Goal: Task Accomplishment & Management: Use online tool/utility

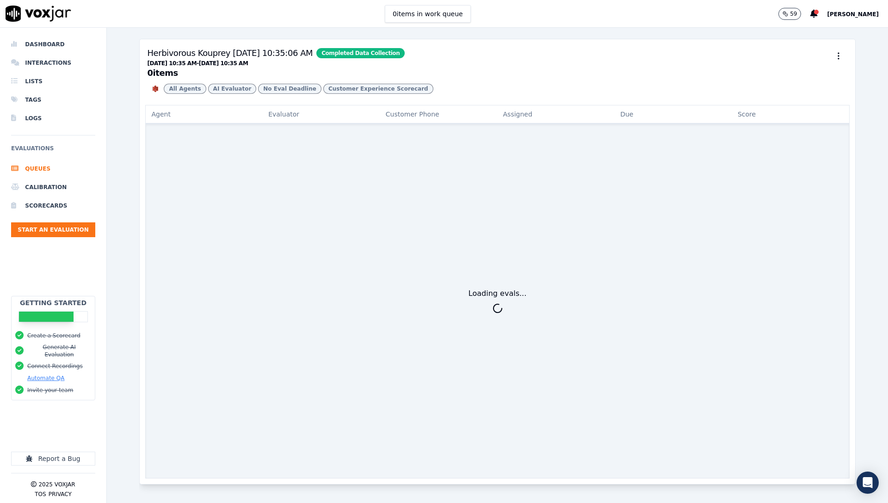
drag, startPoint x: 517, startPoint y: 65, endPoint x: 524, endPoint y: 63, distance: 7.6
click at [524, 63] on h3 "Herbivorous Kouprey [DATE] 10:35:06 AM Completed Data Collection [DATE] 10:35 A…" at bounding box center [497, 62] width 700 height 31
click at [611, 98] on div "All Agents AI Evaluator No Eval Deadline Customer Experience Scorecard" at bounding box center [497, 89] width 700 height 18
click at [47, 375] on button "Automate QA" at bounding box center [45, 378] width 37 height 7
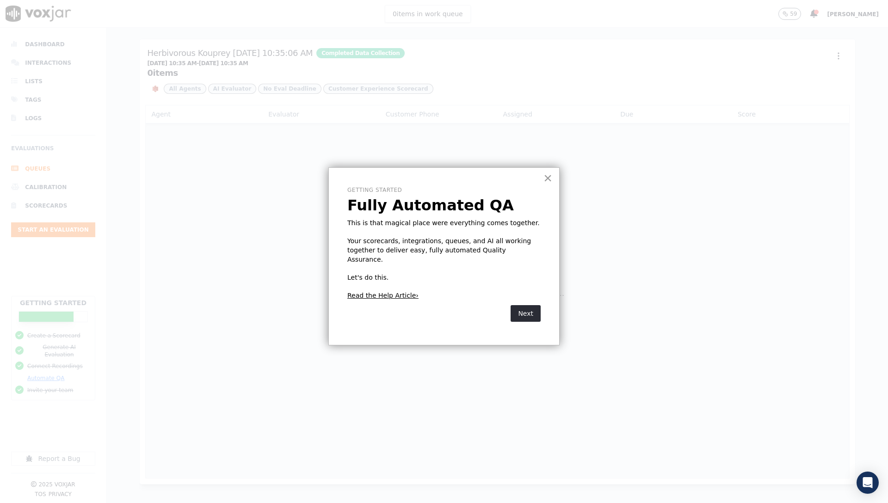
click at [549, 179] on button "×" at bounding box center [547, 178] width 9 height 15
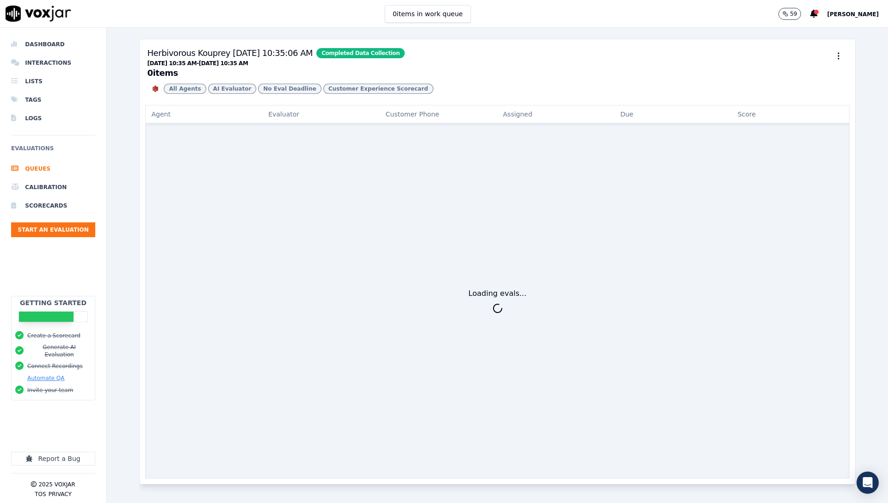
click at [790, 13] on p "59" at bounding box center [793, 13] width 7 height 7
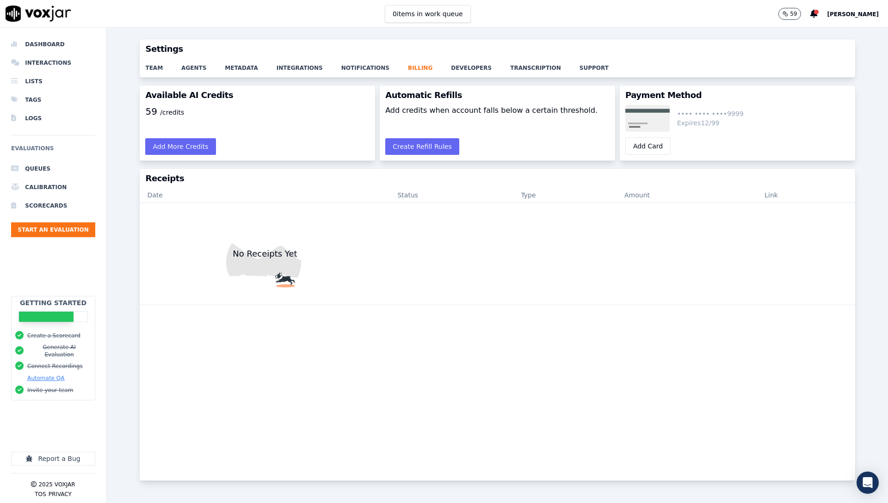
click at [837, 13] on span "[PERSON_NAME]" at bounding box center [853, 14] width 52 height 6
click at [814, 35] on div "Settings" at bounding box center [832, 31] width 99 height 15
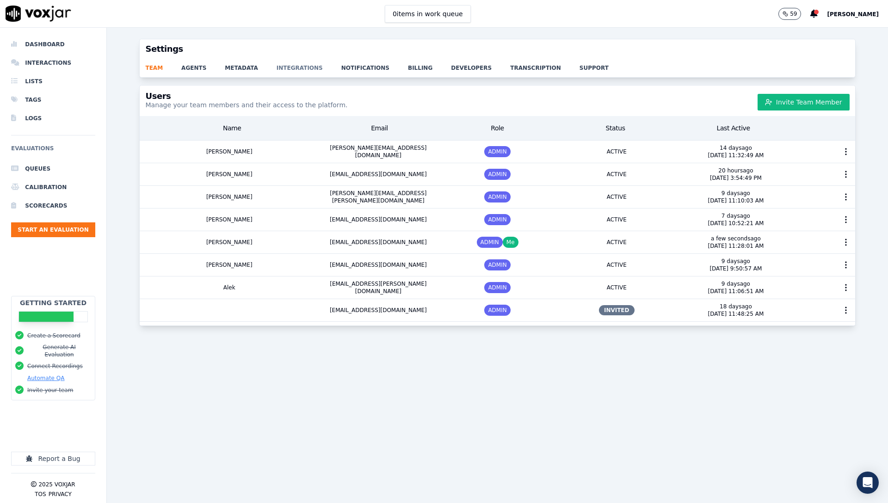
click at [296, 68] on link "integrations" at bounding box center [309, 65] width 65 height 13
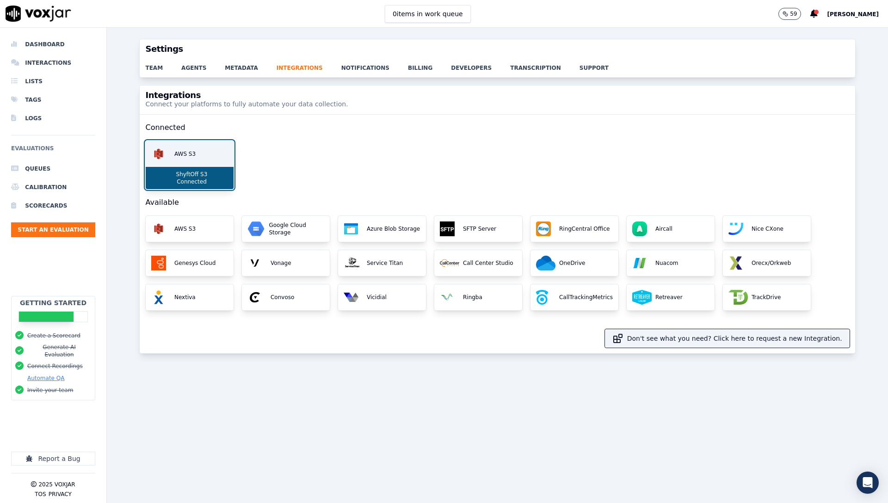
click at [217, 171] on div "ShyftOff S3 Connected" at bounding box center [190, 178] width 88 height 22
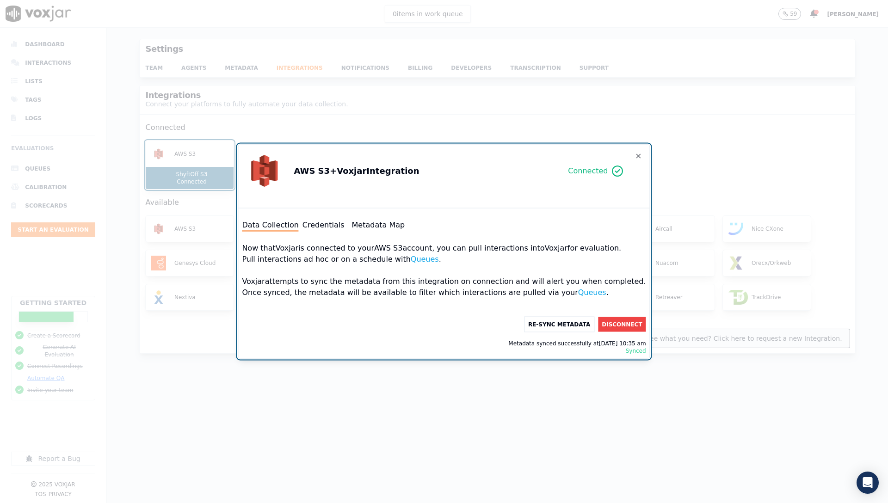
click at [333, 218] on div "Data Collection Credentials Metadata Map Now that Voxjar is connected to your A…" at bounding box center [443, 287] width 411 height 142
click at [338, 222] on button "Credentials" at bounding box center [323, 225] width 42 height 11
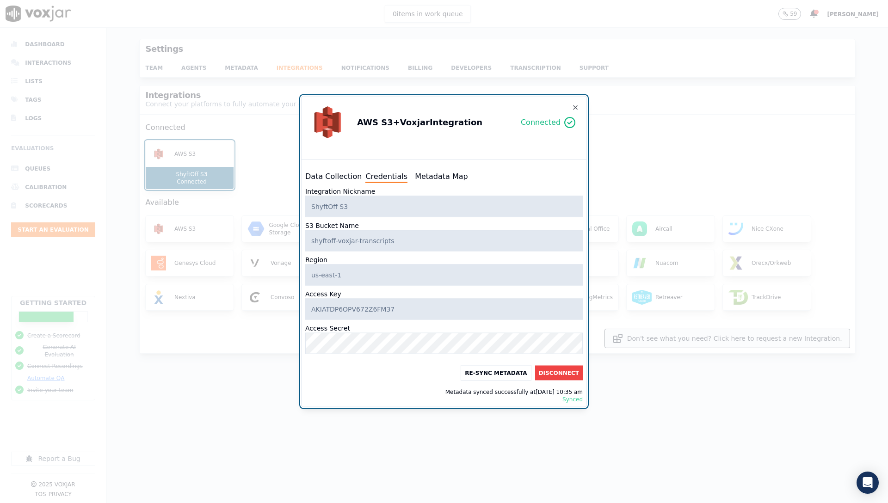
click at [438, 184] on div "Data Collection Credentials Metadata Map Integration Nickname ShyftOff S3 S3 Bu…" at bounding box center [444, 287] width 285 height 240
click at [438, 177] on button "Metadata Map" at bounding box center [441, 176] width 53 height 11
select select "transcript"
select select "timestamp"
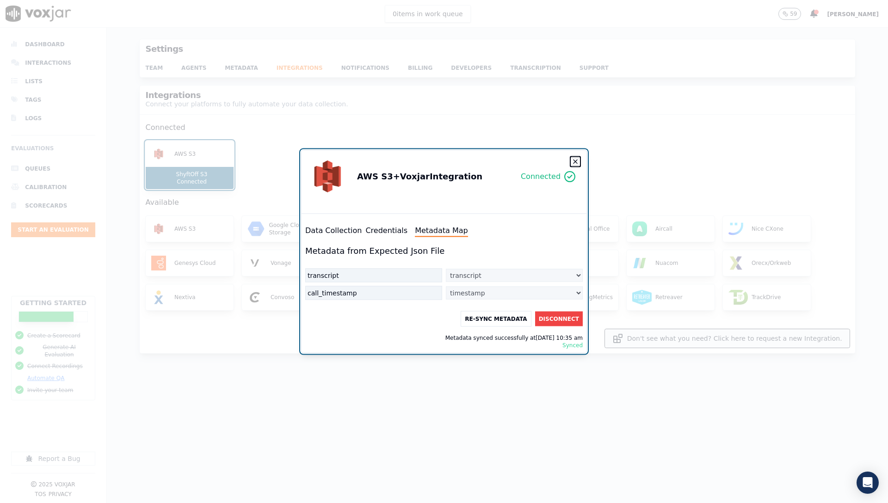
click at [575, 164] on icon "button" at bounding box center [575, 161] width 7 height 7
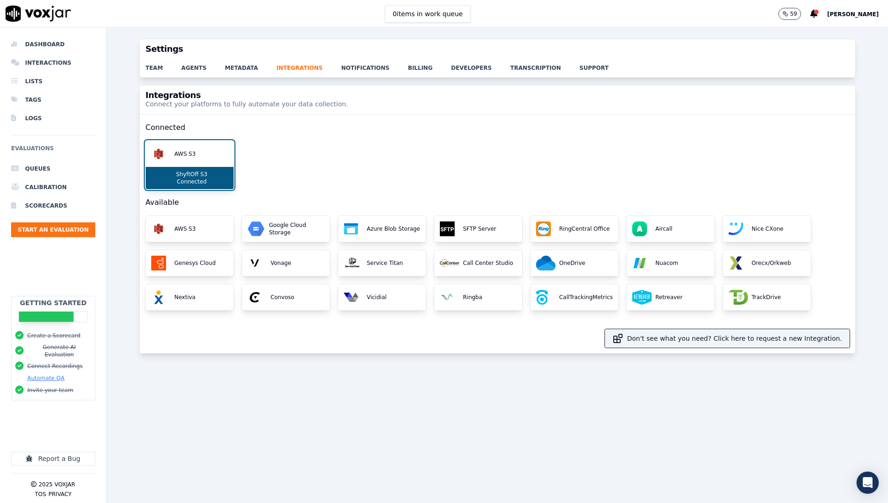
click at [319, 128] on h2 "Connected" at bounding box center [497, 128] width 704 height 26
click at [848, 12] on span "[PERSON_NAME]" at bounding box center [853, 14] width 52 height 6
click at [709, 461] on div "Integrations Connect your platforms to fully automate your data collection. Con…" at bounding box center [497, 288] width 781 height 407
click at [868, 485] on icon "Open Intercom Messenger" at bounding box center [868, 483] width 12 height 12
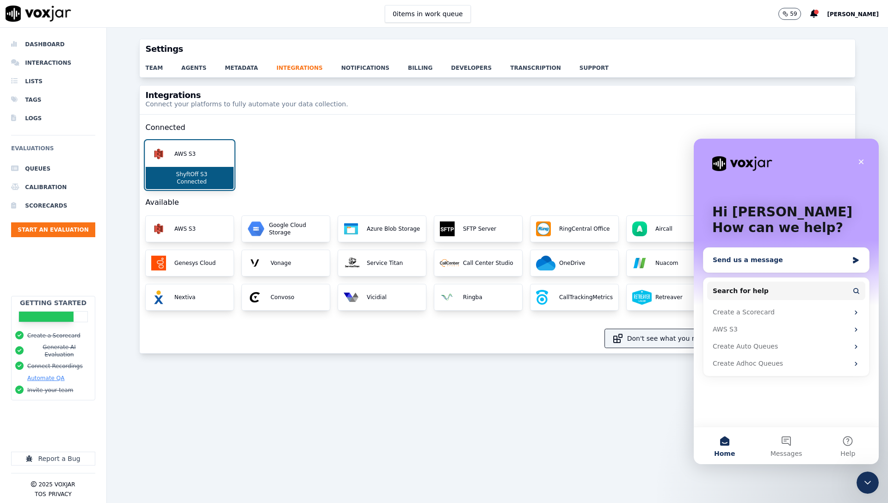
click at [746, 265] on div "Send us a message" at bounding box center [786, 260] width 166 height 25
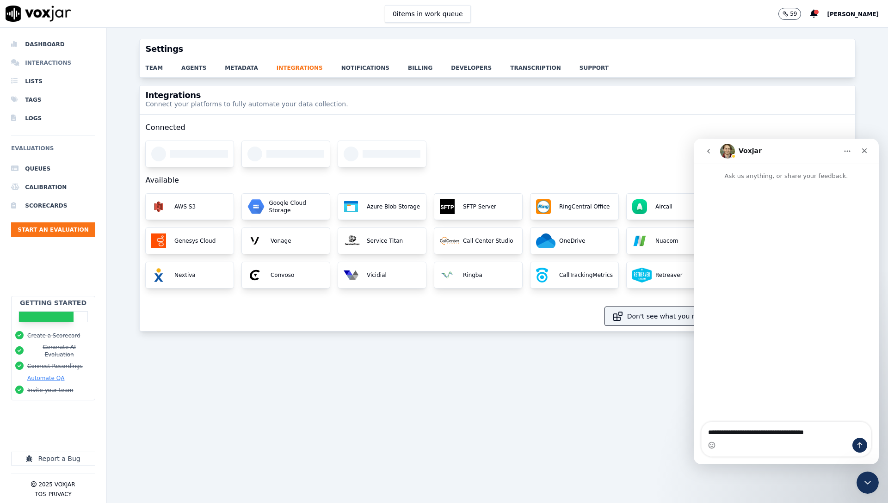
click at [33, 61] on li "Interactions" at bounding box center [53, 63] width 84 height 18
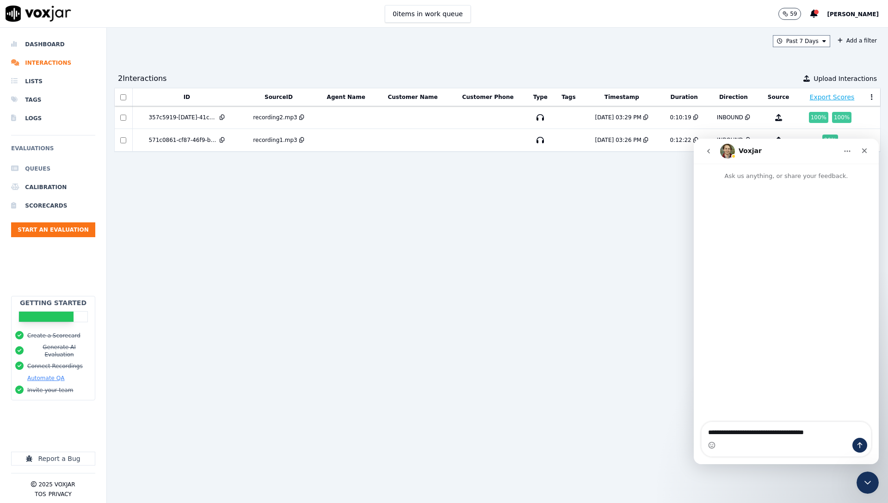
click at [39, 171] on li "Queues" at bounding box center [53, 169] width 84 height 18
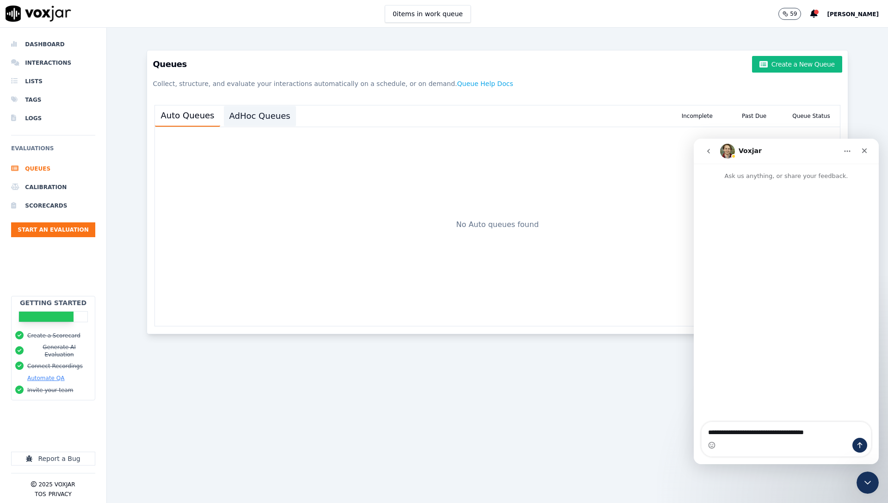
click at [243, 121] on button "AdHoc Queues" at bounding box center [260, 116] width 72 height 20
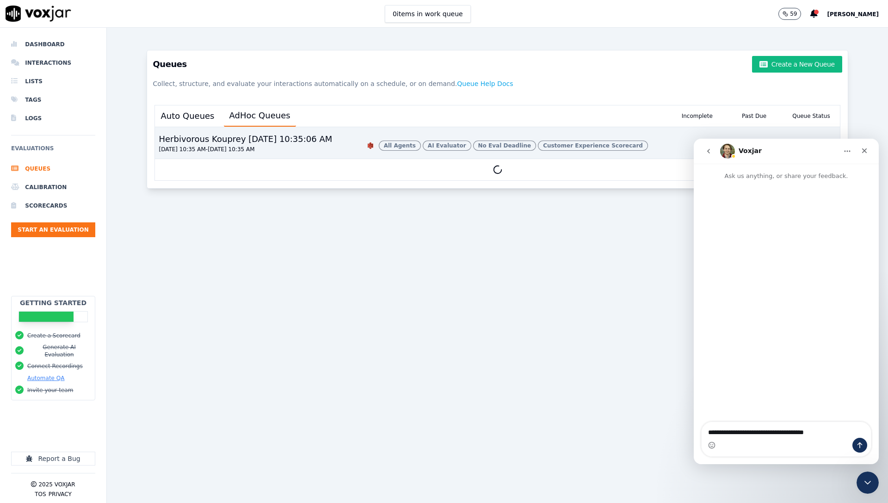
click at [236, 139] on div "Herbivorous Kouprey 9/5/2025, 10:35:06 AM" at bounding box center [245, 139] width 181 height 13
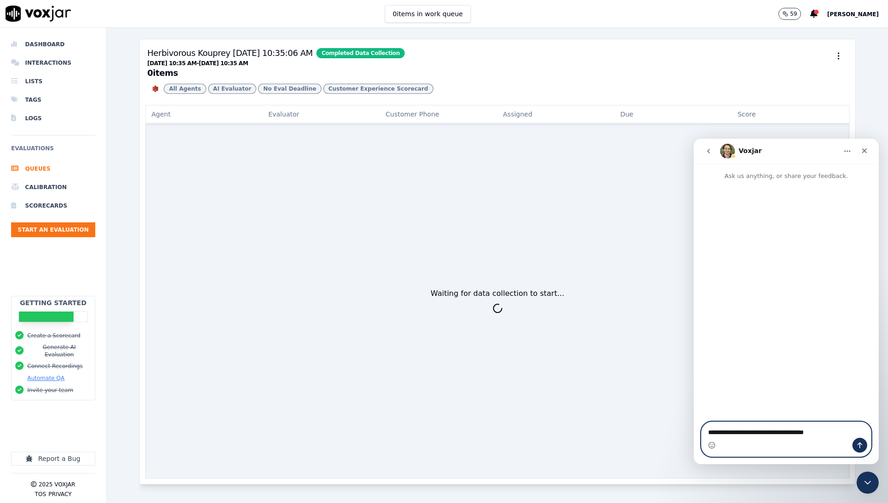
click at [837, 433] on textarea "**********" at bounding box center [786, 430] width 169 height 16
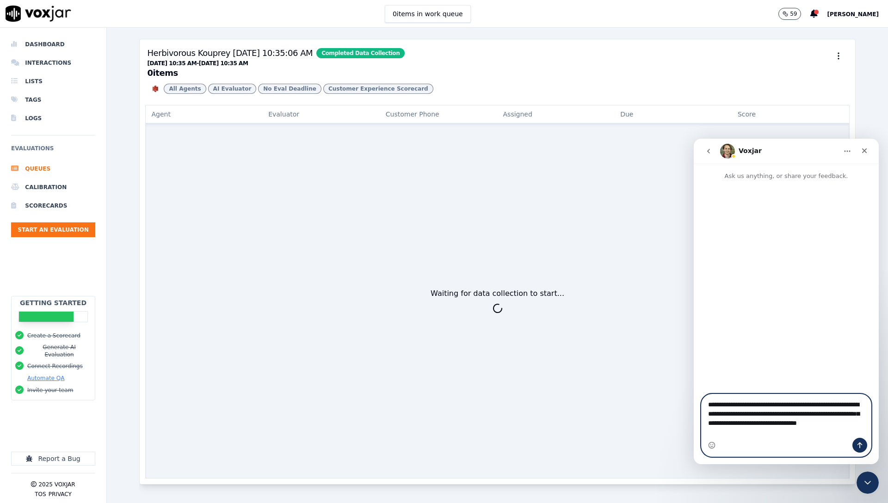
type textarea "**********"
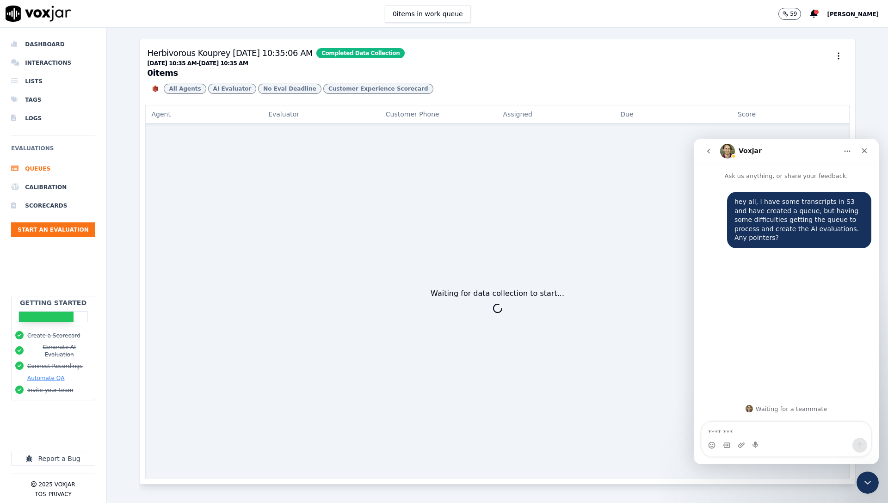
click at [783, 363] on div "hey all, I have some transcripts in S3 and have created a queue, but having som…" at bounding box center [786, 289] width 185 height 216
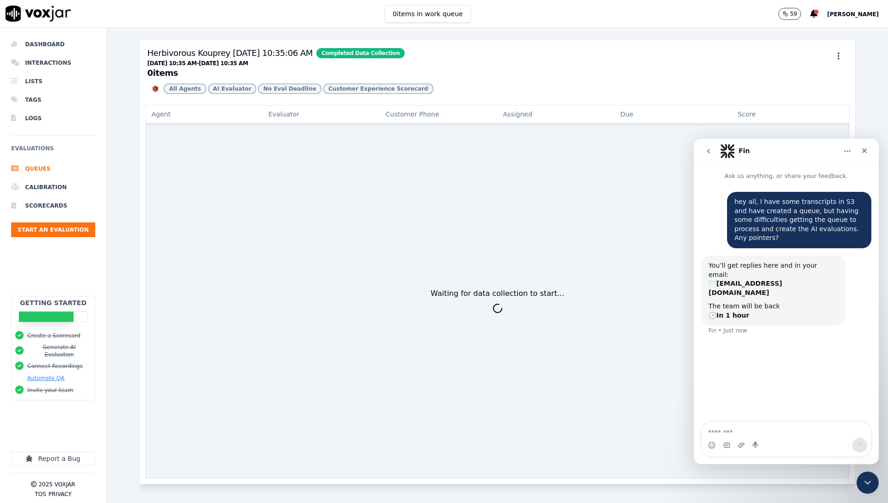
click at [800, 327] on div "You’ll get replies here and in your email: ✉️ matt@shyftoff.com The team will b…" at bounding box center [786, 301] width 170 height 91
click at [233, 245] on div "Waiting for data collection to start..." at bounding box center [497, 301] width 704 height 355
click at [437, 51] on h3 "Herbivorous Kouprey 9/5/2025, 10:35:06 AM Completed Data Collection 09/04/2025 …" at bounding box center [497, 62] width 700 height 31
click at [261, 54] on div "Herbivorous Kouprey 9/5/2025, 10:35:06 AM Completed Data Collection" at bounding box center [276, 53] width 258 height 13
click at [760, 438] on textarea "Message…" at bounding box center [786, 430] width 169 height 16
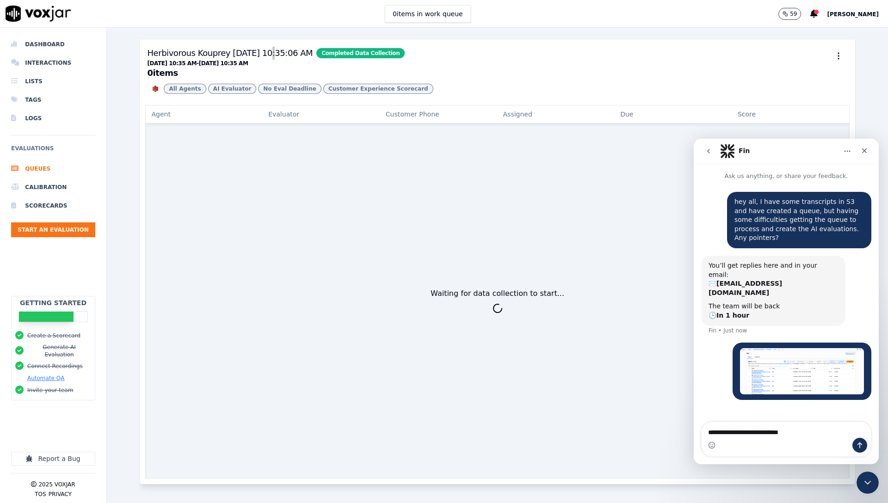
type textarea "**********"
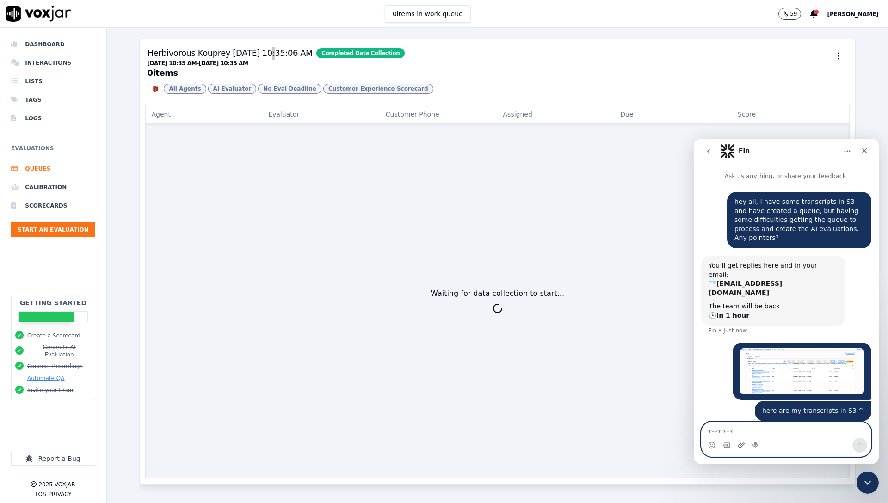
click at [739, 447] on icon "Upload attachment" at bounding box center [741, 445] width 7 height 7
click at [732, 425] on textarea "Message…" at bounding box center [786, 430] width 169 height 16
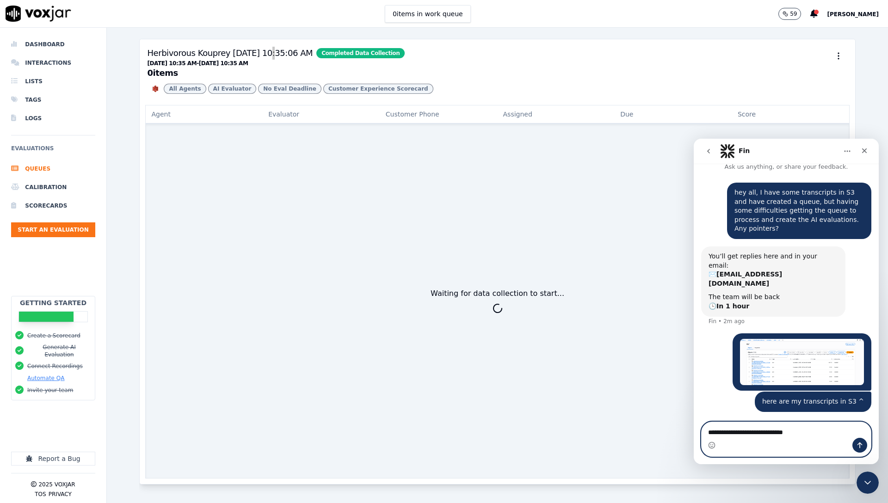
paste textarea "**********"
type textarea "**********"
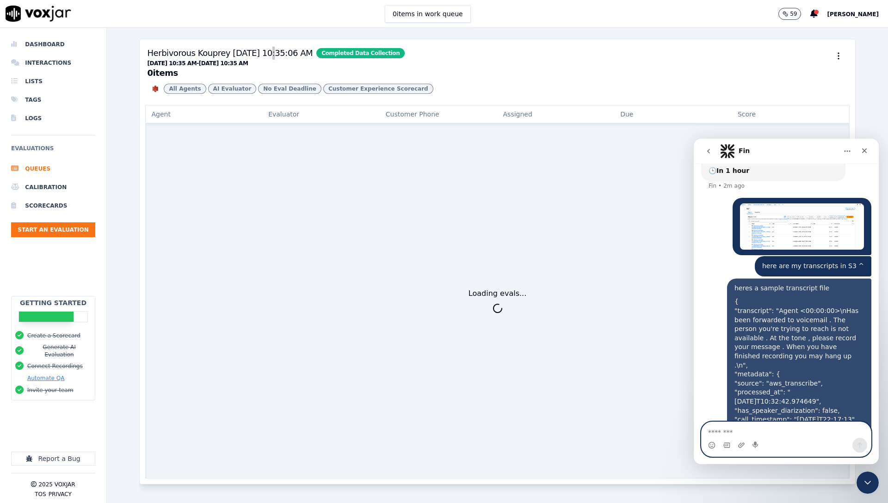
scroll to position [153, 0]
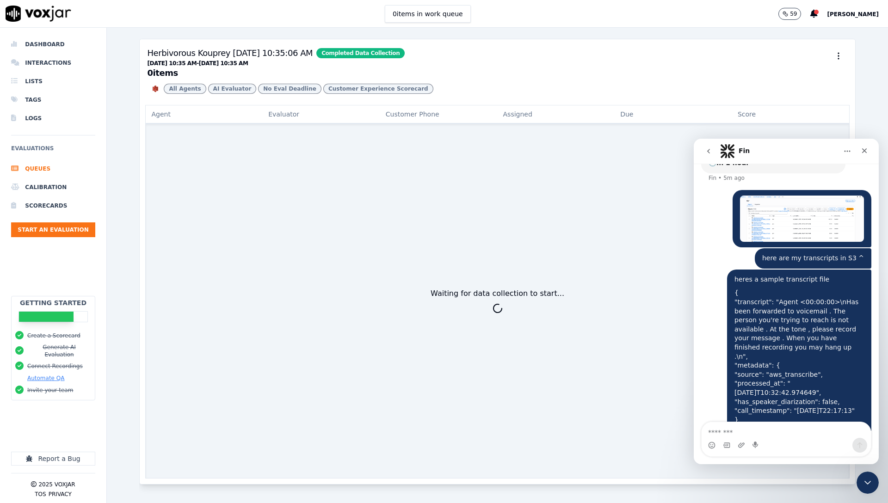
click at [473, 77] on h3 "Herbivorous Kouprey 9/5/2025, 10:35:06 AM Completed Data Collection 09/04/2025 …" at bounding box center [497, 62] width 700 height 31
click at [727, 152] on img "Intercom messenger" at bounding box center [727, 151] width 15 height 15
click at [867, 151] on icon "Close" at bounding box center [864, 150] width 7 height 7
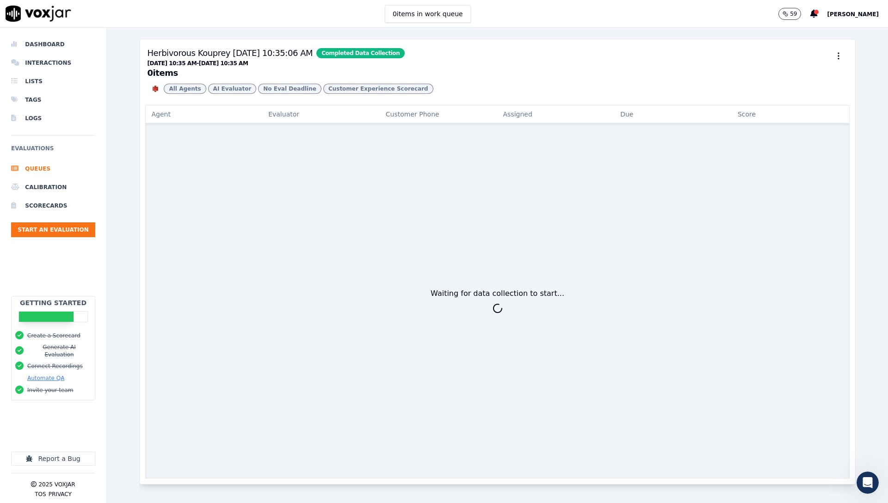
click at [524, 98] on div "All Agents AI Evaluator No Eval Deadline Customer Experience Scorecard" at bounding box center [497, 89] width 700 height 18
click at [292, 30] on div "Herbivorous Kouprey 9/5/2025, 10:35:06 AM Completed Data Collection 09/04/2025 …" at bounding box center [497, 265] width 716 height 475
click at [423, 75] on h3 "Herbivorous Kouprey 9/5/2025, 10:35:06 AM Completed Data Collection 09/04/2025 …" at bounding box center [497, 62] width 700 height 31
click at [864, 485] on icon "Open Intercom Messenger" at bounding box center [866, 481] width 15 height 15
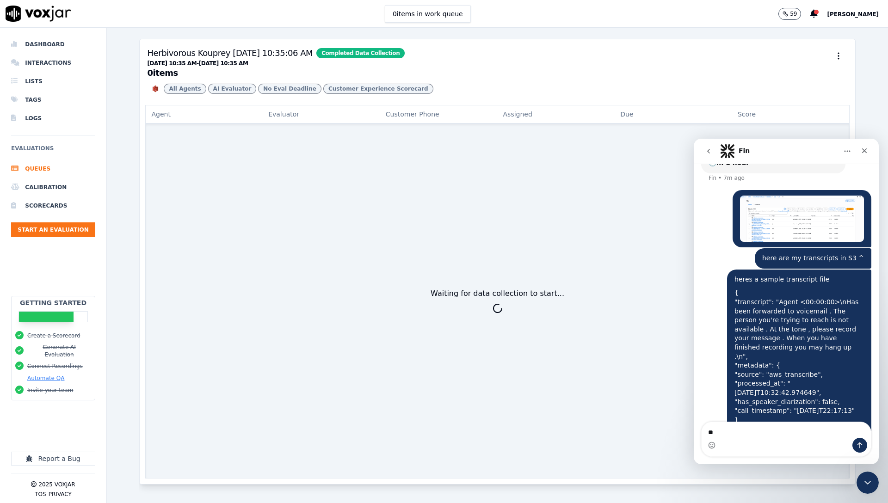
type textarea "*"
click at [296, 56] on div "Herbivorous Kouprey 9/5/2025, 10:35:06 AM Completed Data Collection" at bounding box center [276, 53] width 258 height 13
drag, startPoint x: 308, startPoint y: 54, endPoint x: 144, endPoint y: 54, distance: 163.7
click at [144, 54] on div "Herbivorous Kouprey 9/5/2025, 10:35:06 AM Completed Data Collection 09/04/2025 …" at bounding box center [497, 72] width 715 height 66
copy div "Herbivorous Kouprey 9/5/2025, 10:35:06 AM"
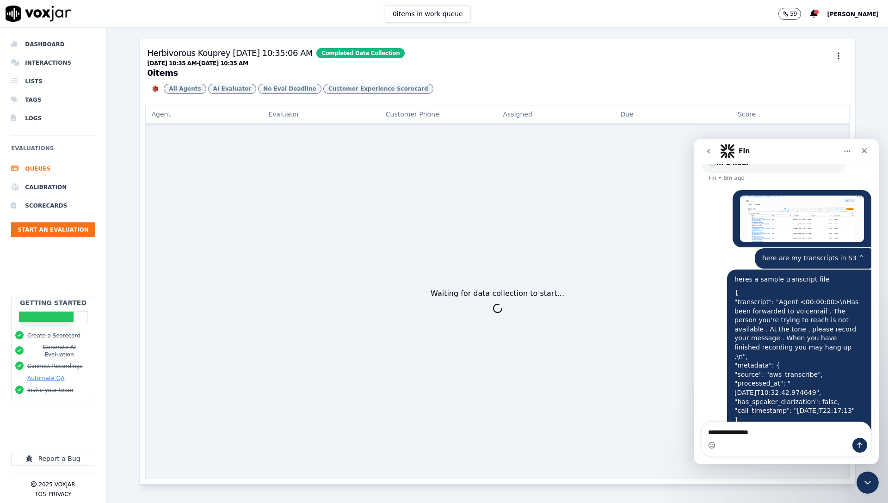
drag, startPoint x: 788, startPoint y: 421, endPoint x: 772, endPoint y: 438, distance: 22.6
click at [787, 422] on div "**********" at bounding box center [786, 439] width 170 height 35
drag, startPoint x: 762, startPoint y: 435, endPoint x: 736, endPoint y: 426, distance: 27.6
click at [736, 427] on textarea "**********" at bounding box center [786, 430] width 169 height 16
click at [737, 431] on textarea "**********" at bounding box center [786, 430] width 169 height 16
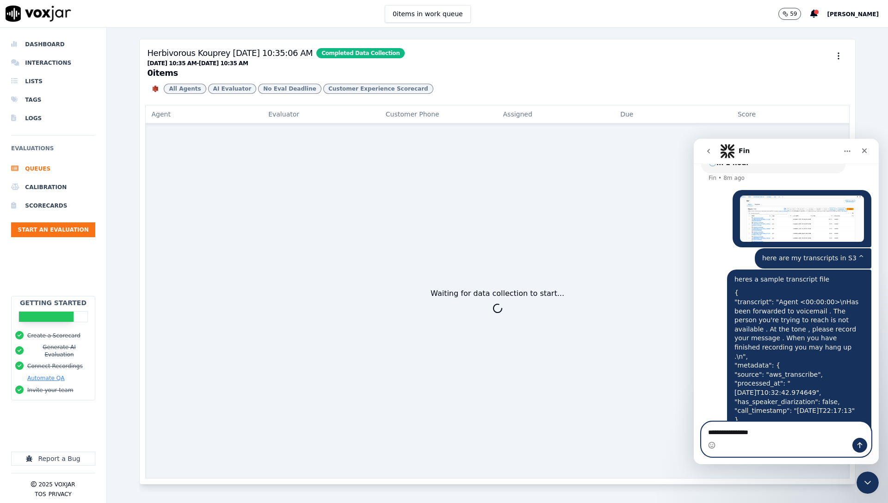
drag, startPoint x: 737, startPoint y: 432, endPoint x: 843, endPoint y: 426, distance: 106.1
click at [843, 426] on textarea "**********" at bounding box center [786, 430] width 169 height 16
paste textarea "**********"
type textarea "**********"
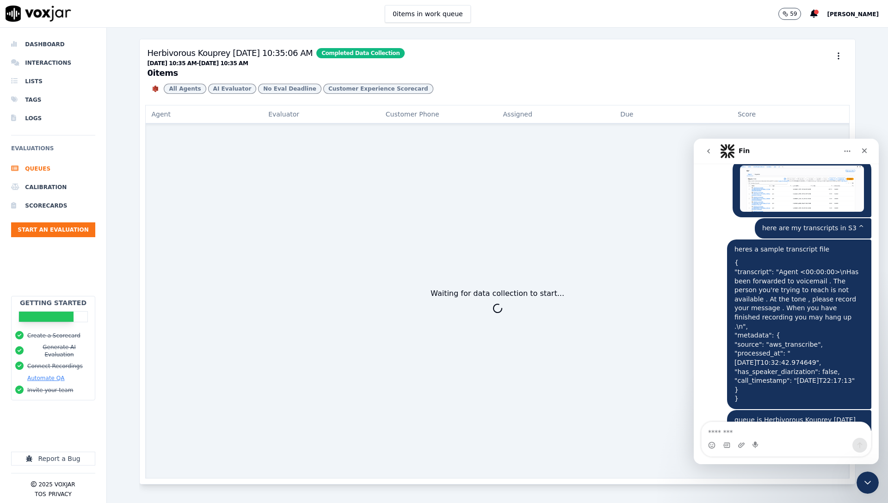
click at [475, 268] on div "Waiting for data collection to start..." at bounding box center [497, 301] width 704 height 355
click at [567, 64] on h3 "Herbivorous Kouprey 9/5/2025, 10:35:06 AM Completed Data Collection 09/04/2025 …" at bounding box center [497, 62] width 700 height 31
click at [861, 154] on icon "Close" at bounding box center [864, 150] width 7 height 7
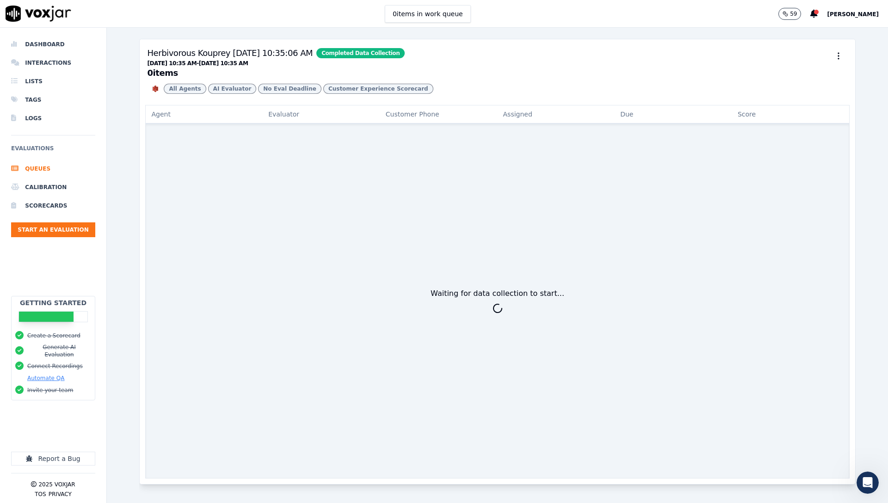
click at [569, 68] on h3 "Herbivorous Kouprey 9/5/2025, 10:35:06 AM Completed Data Collection 09/04/2025 …" at bounding box center [497, 62] width 700 height 31
click at [44, 61] on li "Interactions" at bounding box center [53, 63] width 84 height 18
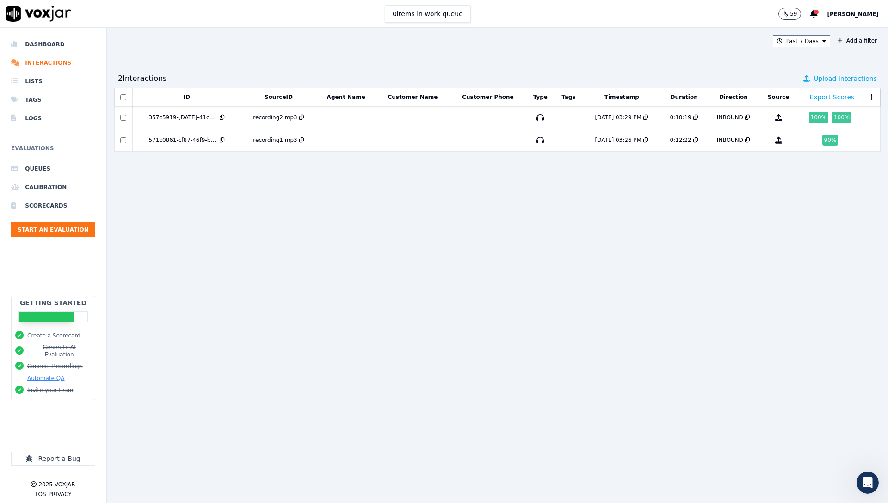
click at [820, 80] on span "Upload Interactions" at bounding box center [845, 78] width 63 height 9
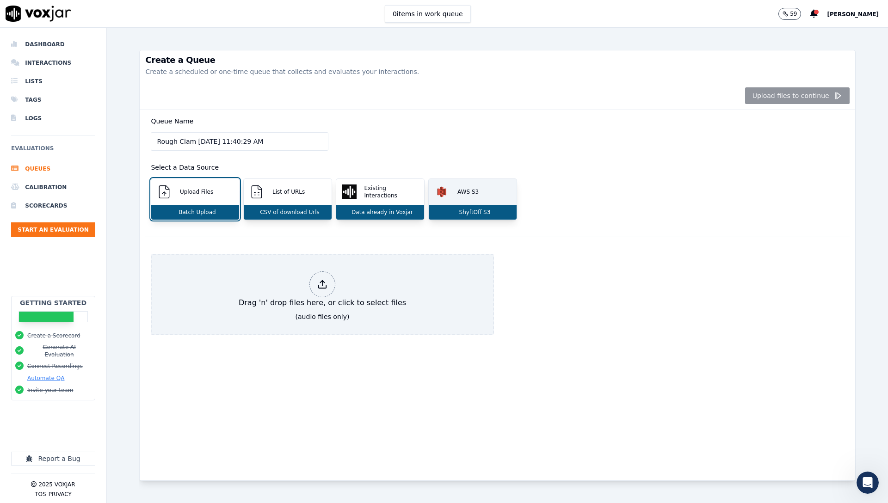
click at [492, 199] on div "AWS S3" at bounding box center [473, 192] width 88 height 26
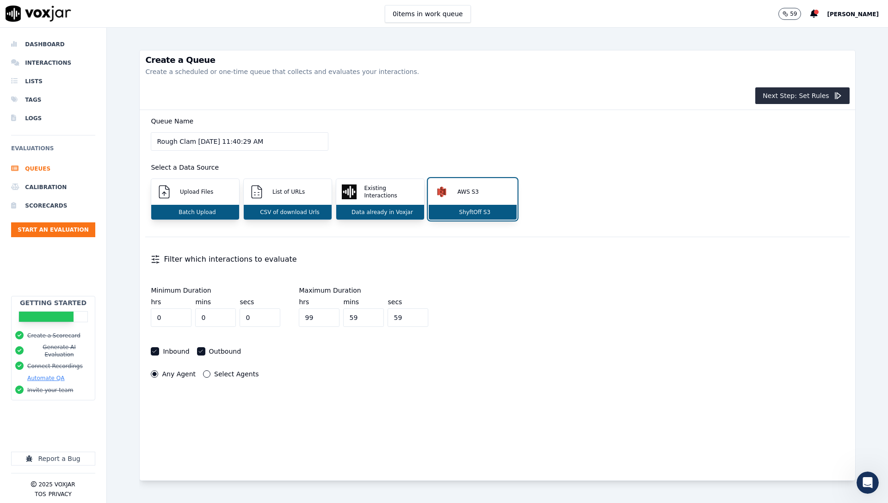
click at [207, 260] on div "Filter which interactions to evaluate" at bounding box center [497, 259] width 704 height 22
click at [207, 375] on button "Select Agents" at bounding box center [206, 373] width 7 height 7
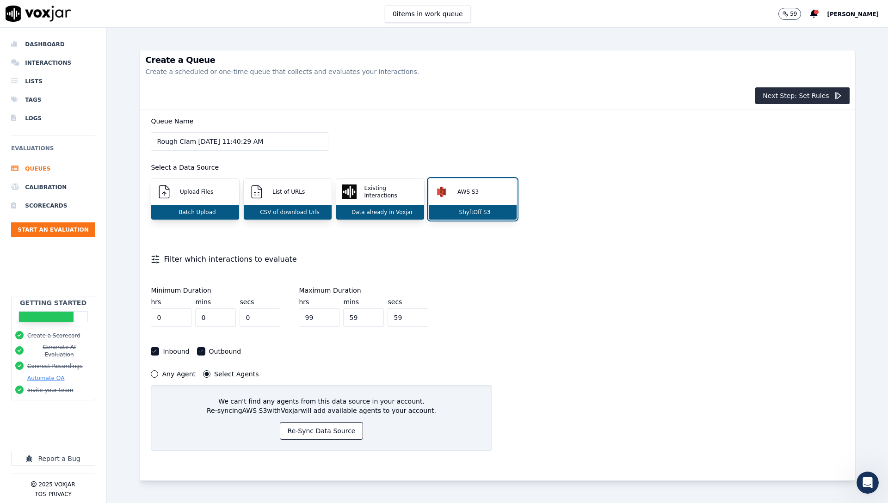
click at [163, 371] on label "Any Agent" at bounding box center [179, 374] width 34 height 6
click at [158, 371] on button "Any Agent" at bounding box center [154, 373] width 7 height 7
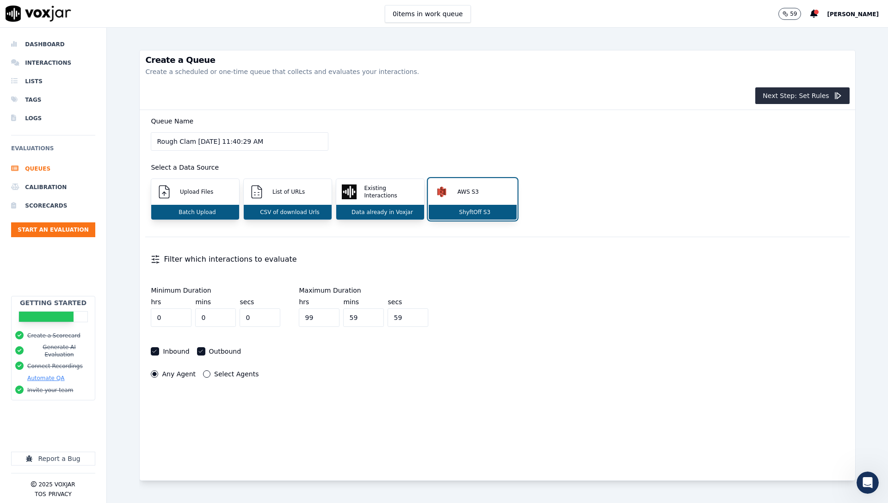
click at [198, 369] on div "Any Agent Select Agents" at bounding box center [321, 374] width 352 height 18
click at [204, 374] on button "Select Agents" at bounding box center [206, 373] width 7 height 7
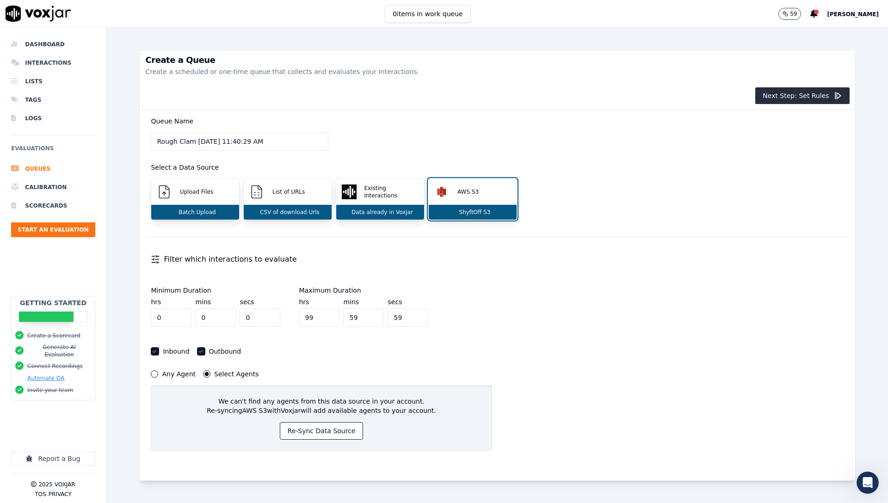
drag, startPoint x: 178, startPoint y: 380, endPoint x: 175, endPoint y: 374, distance: 7.0
click at [178, 380] on div "Any Agent Select Agents We can't find any agents from this data source in your …" at bounding box center [321, 411] width 352 height 92
click at [175, 374] on label "Any Agent" at bounding box center [179, 374] width 34 height 6
click at [158, 374] on button "Any Agent" at bounding box center [154, 373] width 7 height 7
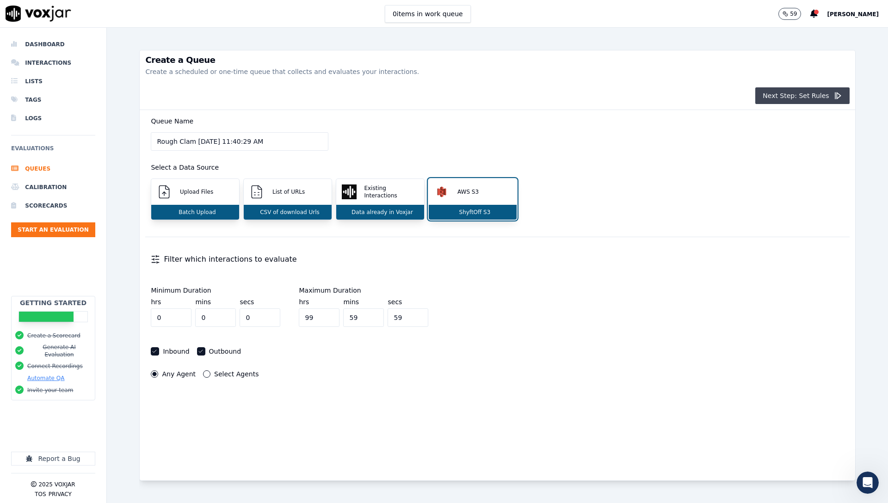
click at [805, 92] on button "Next Step: Set Rules" at bounding box center [802, 95] width 94 height 17
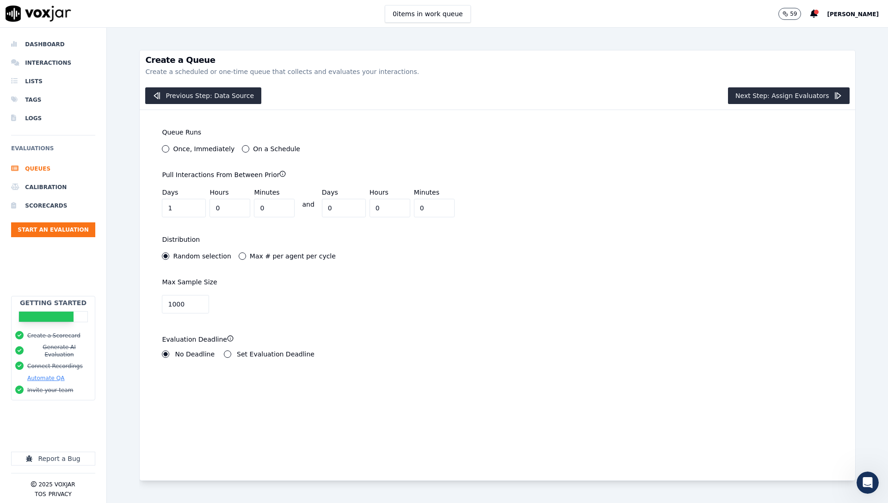
click at [253, 146] on label "On a Schedule" at bounding box center [276, 149] width 47 height 6
click at [249, 146] on button "On a Schedule" at bounding box center [245, 148] width 7 height 7
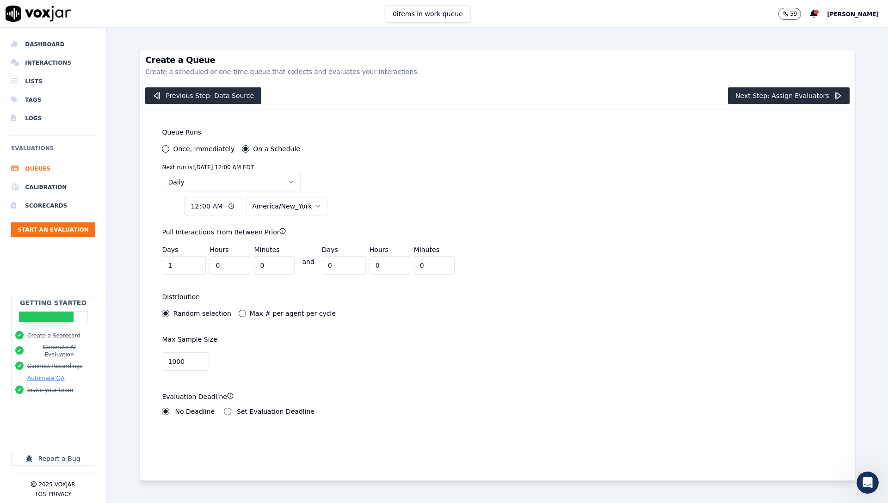
click at [236, 168] on p "Next run is: Saturday Sep 06, 2025 12:00 AM EDT" at bounding box center [208, 167] width 92 height 7
click at [235, 175] on button "Daily" at bounding box center [231, 182] width 139 height 18
click at [237, 177] on button "Daily" at bounding box center [231, 182] width 139 height 18
click at [223, 178] on button "Daily" at bounding box center [231, 182] width 139 height 18
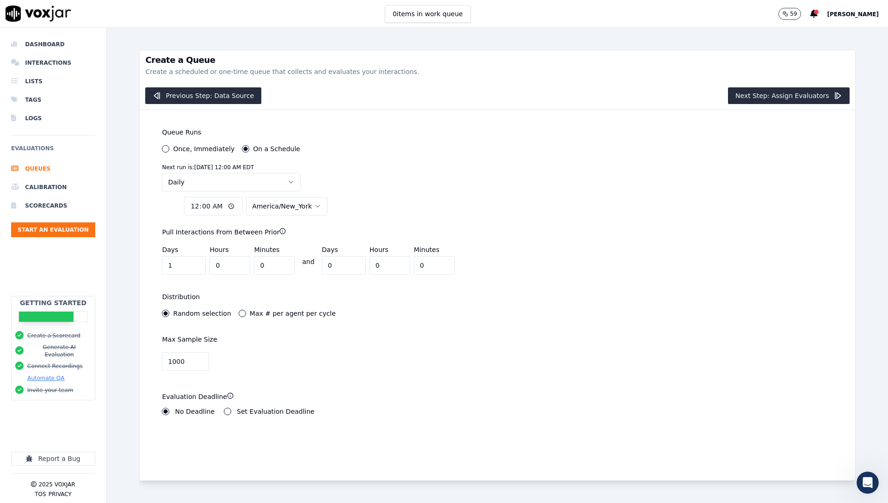
click at [188, 150] on label "Once, Immediately" at bounding box center [204, 149] width 62 height 6
click at [169, 150] on button "Once, Immediately" at bounding box center [165, 148] width 7 height 7
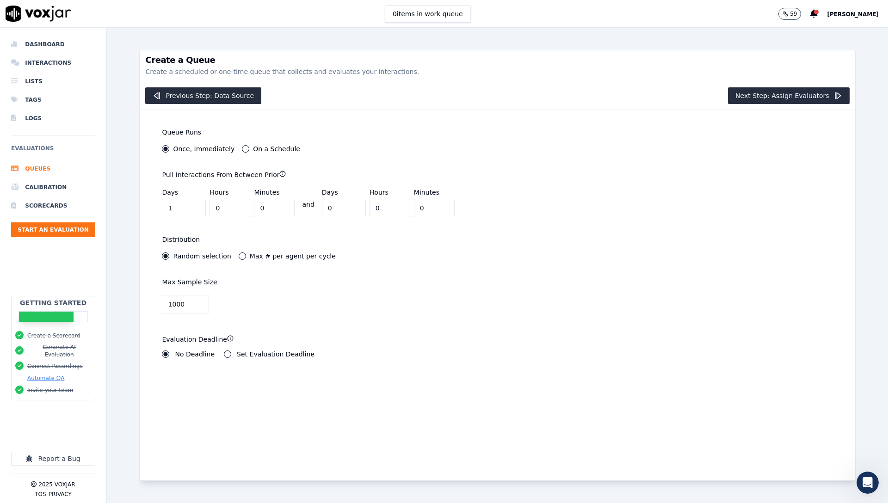
click at [413, 287] on div "Max Sample Size 1000" at bounding box center [321, 297] width 330 height 52
drag, startPoint x: 413, startPoint y: 54, endPoint x: 666, endPoint y: 0, distance: 259.1
click at [414, 53] on div "Create a Queue Create a scheduled or one-time queue that collects and evaluates…" at bounding box center [497, 65] width 715 height 31
click at [753, 71] on p "Create a scheduled or one-time queue that collects and evaluates your interacti…" at bounding box center [497, 71] width 704 height 9
click at [40, 44] on li "Dashboard" at bounding box center [53, 44] width 84 height 18
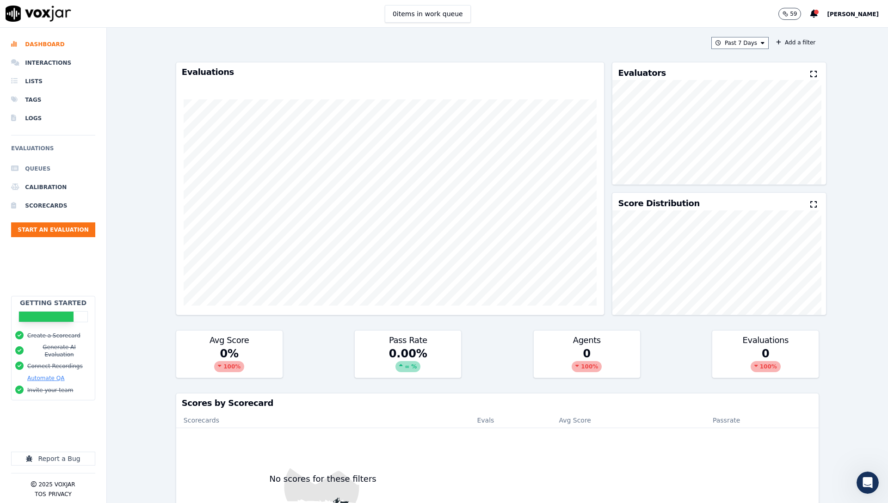
click at [42, 173] on li "Queues" at bounding box center [53, 169] width 84 height 18
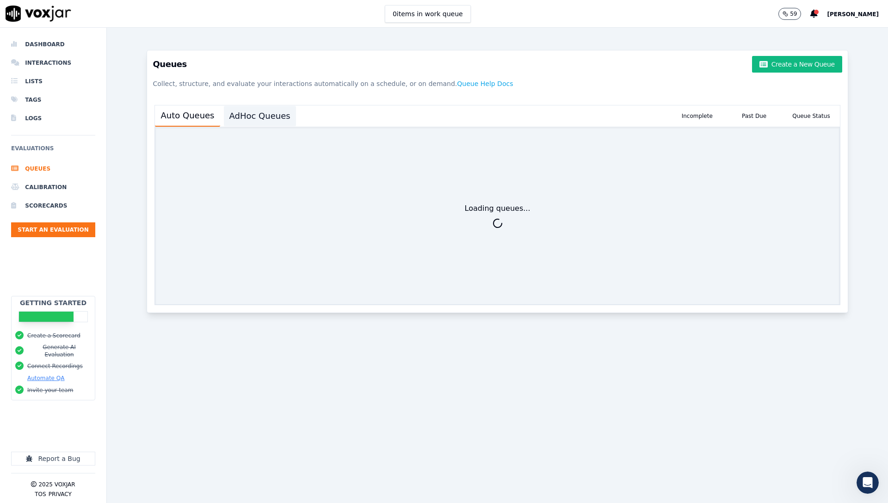
click at [246, 117] on button "AdHoc Queues" at bounding box center [260, 116] width 72 height 20
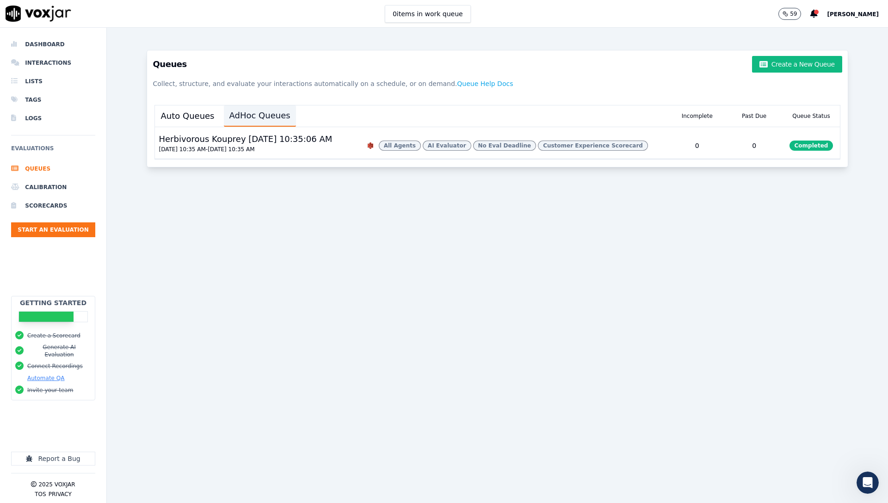
click at [251, 114] on button "AdHoc Queues" at bounding box center [260, 115] width 72 height 21
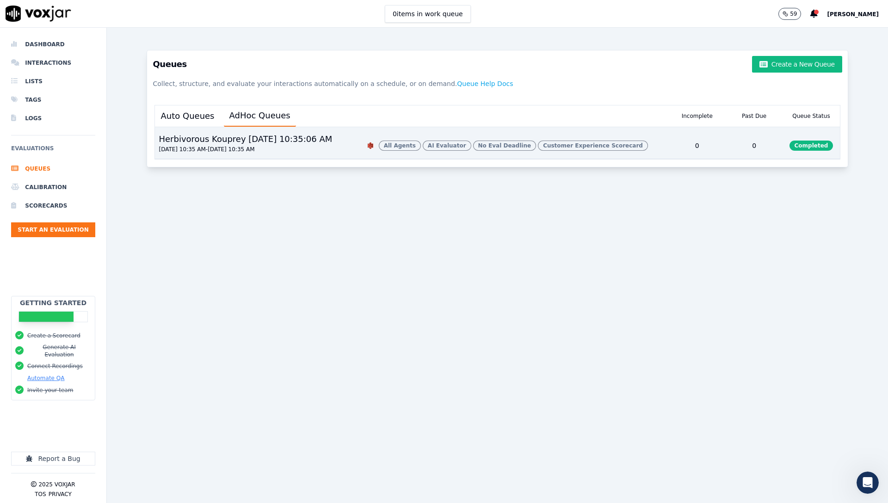
click at [678, 159] on div "0" at bounding box center [697, 146] width 57 height 26
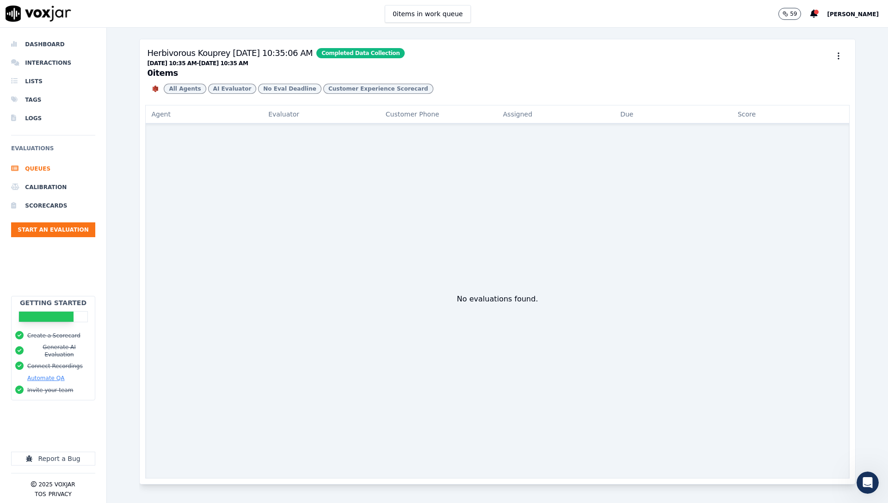
click at [278, 94] on span "No Eval Deadline" at bounding box center [289, 89] width 63 height 10
click at [40, 172] on li "Queues" at bounding box center [53, 169] width 84 height 18
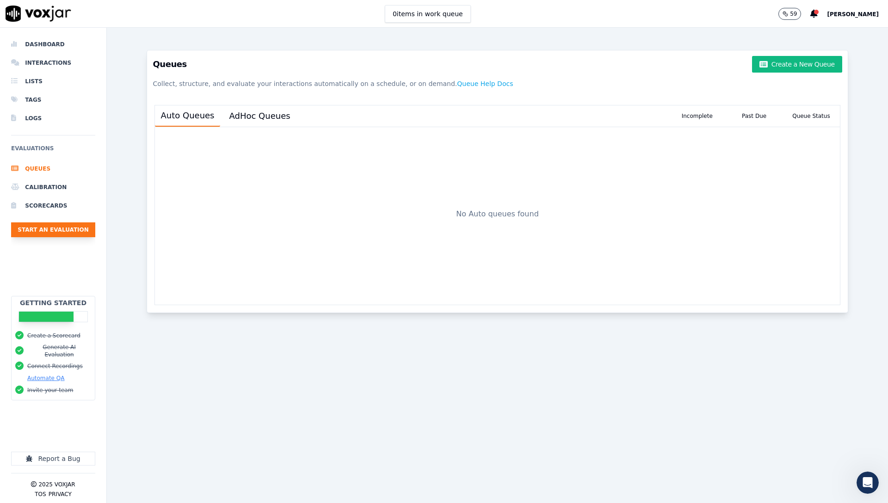
click at [70, 227] on button "Start an Evaluation" at bounding box center [53, 229] width 84 height 15
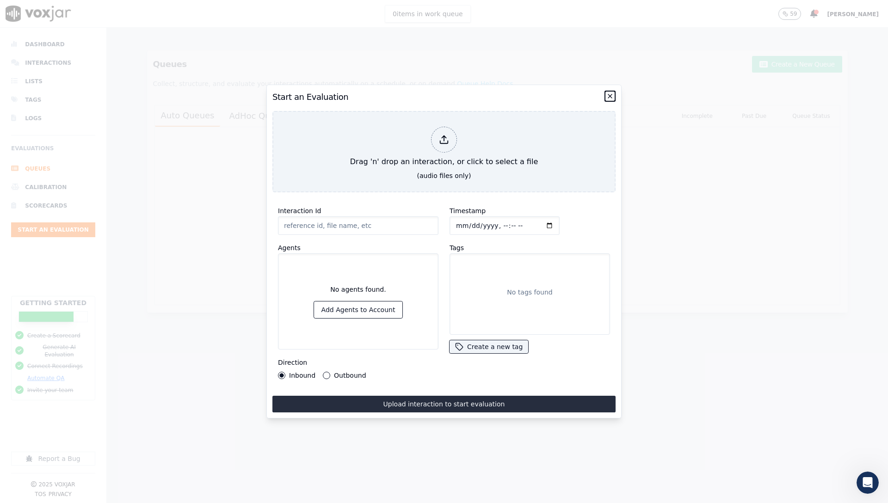
click at [613, 92] on icon "button" at bounding box center [609, 95] width 7 height 7
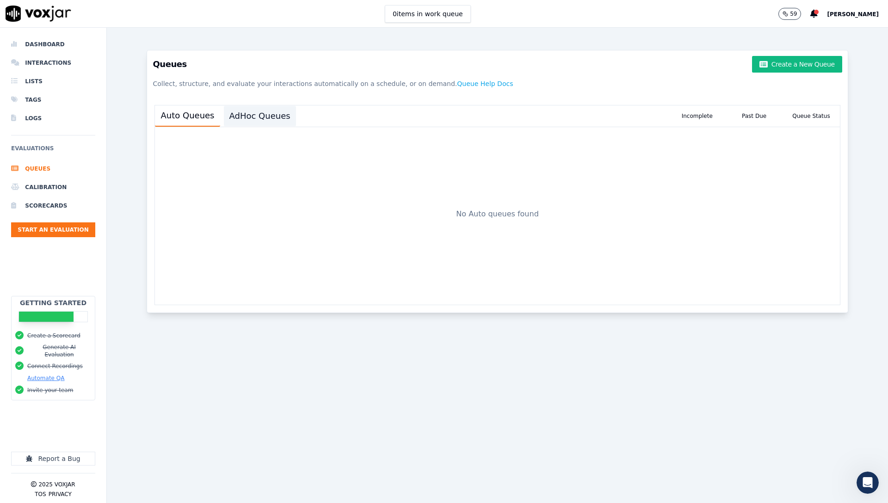
click at [270, 118] on button "AdHoc Queues" at bounding box center [260, 116] width 72 height 20
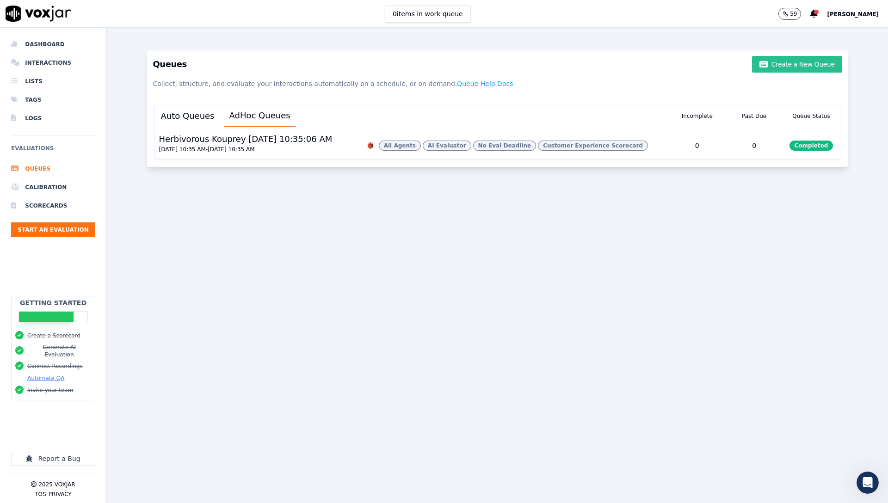
click at [790, 68] on button "Create a New Queue" at bounding box center [797, 64] width 90 height 17
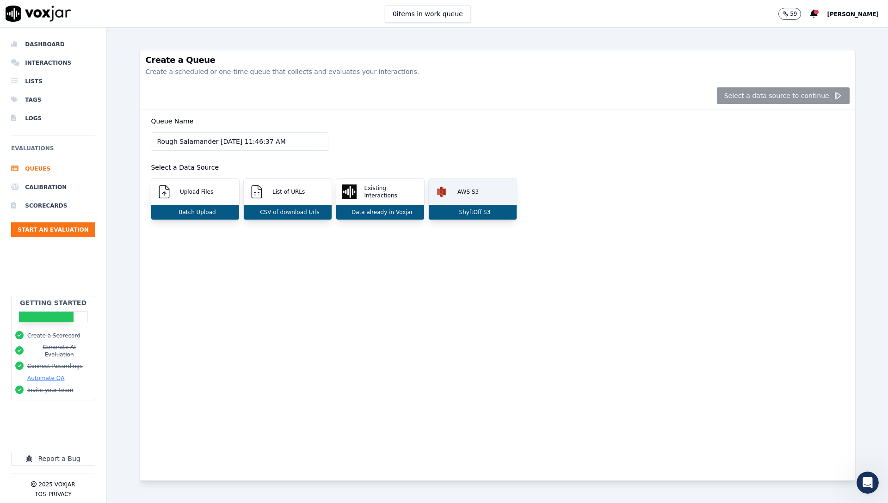
click at [462, 188] on p "AWS S3" at bounding box center [466, 191] width 25 height 7
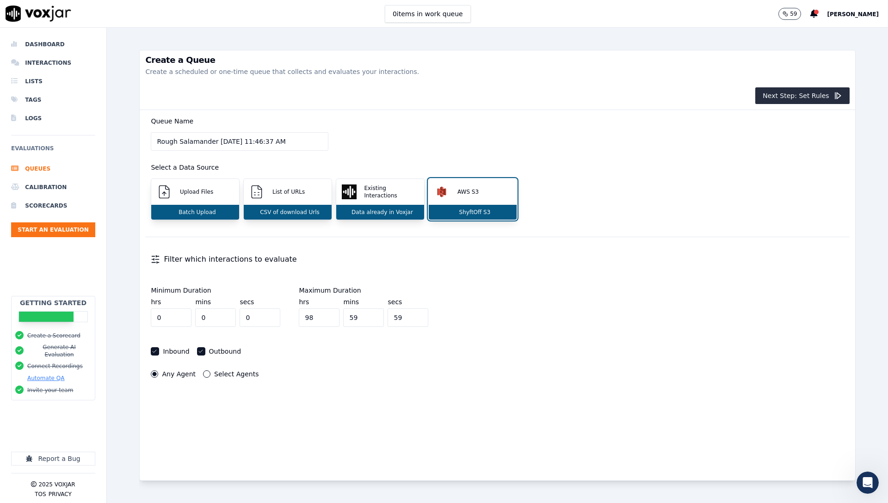
click at [299, 319] on input "98" at bounding box center [319, 317] width 41 height 18
type input "99"
click at [299, 315] on input "99" at bounding box center [319, 317] width 41 height 18
click at [363, 398] on div "Queue Name Rough Salamander 9/5/2025, 11:46:37 AM Select a Data Source Upload F…" at bounding box center [497, 295] width 715 height 370
click at [783, 94] on button "Next Step: Set Rules" at bounding box center [802, 95] width 94 height 17
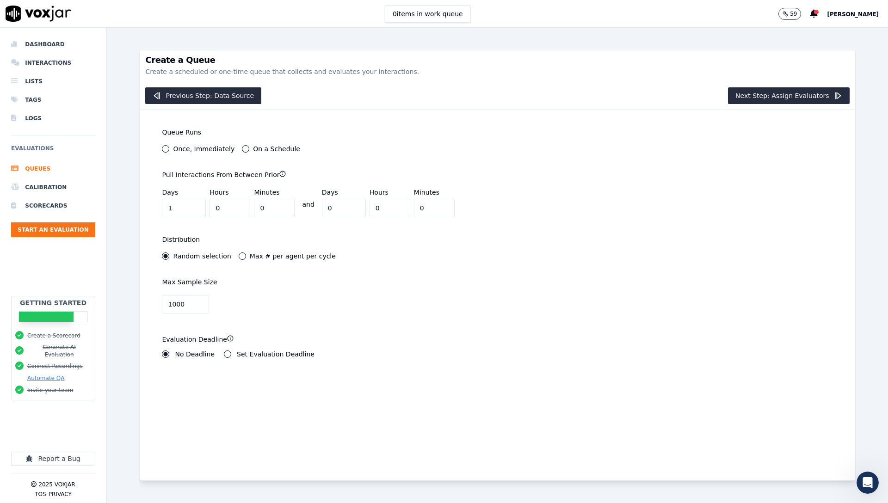
click at [193, 146] on label "Once, Immediately" at bounding box center [204, 149] width 62 height 6
click at [169, 146] on button "Once, Immediately" at bounding box center [165, 148] width 7 height 7
click at [176, 210] on input "0" at bounding box center [184, 208] width 44 height 18
drag, startPoint x: 176, startPoint y: 206, endPoint x: 140, endPoint y: 205, distance: 35.6
click at [140, 205] on div "**********" at bounding box center [497, 295] width 715 height 370
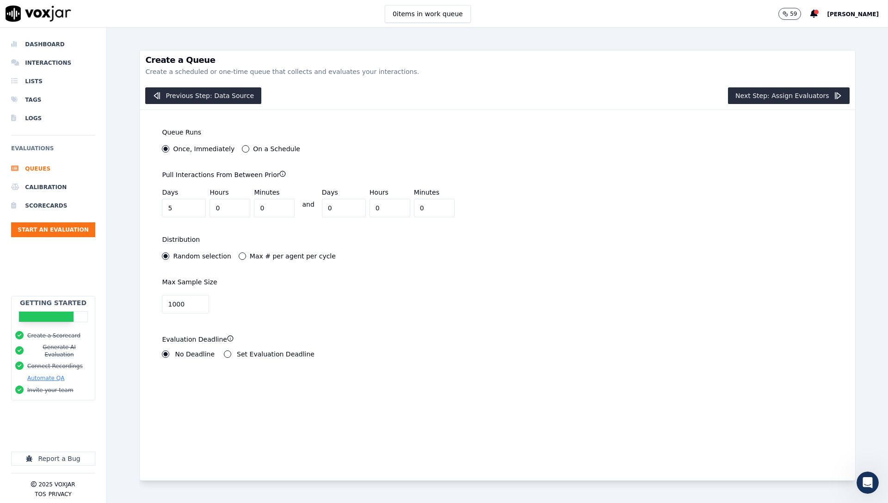
type input "5"
click at [565, 244] on div "**********" at bounding box center [497, 295] width 715 height 370
click at [322, 211] on input "0" at bounding box center [344, 208] width 44 height 18
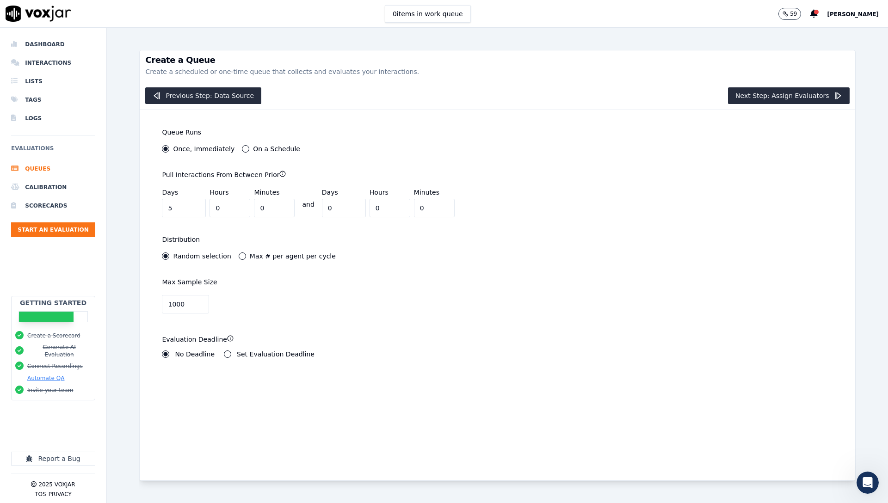
click at [297, 223] on div "**********" at bounding box center [321, 245] width 352 height 270
click at [288, 254] on label "Max # per agent per cycle" at bounding box center [293, 256] width 86 height 6
click at [246, 254] on button "Max # per agent per cycle" at bounding box center [242, 256] width 7 height 7
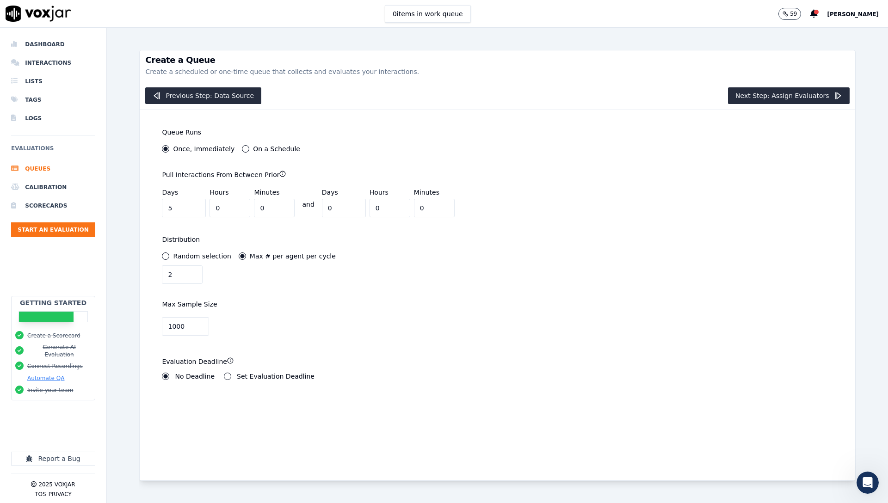
click at [179, 260] on div "Random selection Max # per agent per cycle 2" at bounding box center [321, 270] width 319 height 35
click at [182, 256] on label "Random selection" at bounding box center [202, 256] width 58 height 6
click at [169, 256] on button "Random selection" at bounding box center [165, 256] width 7 height 7
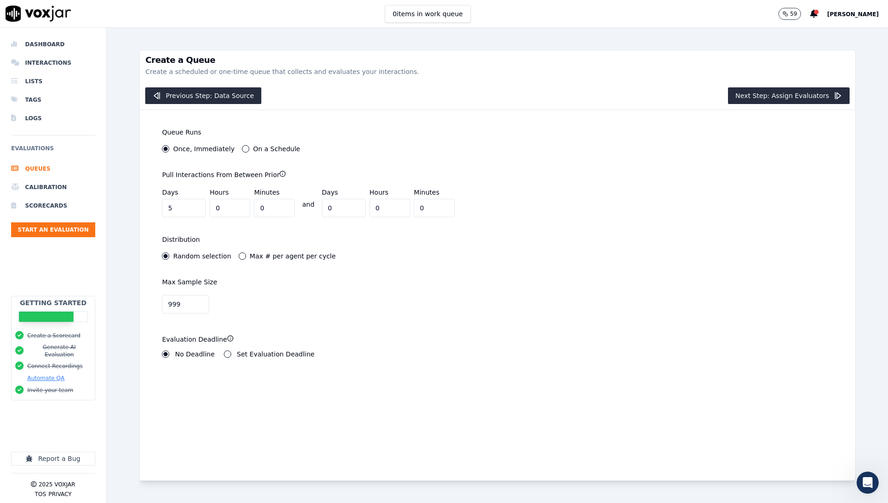
click at [187, 307] on input "999" at bounding box center [185, 304] width 47 height 18
click at [188, 302] on input "1000" at bounding box center [185, 304] width 47 height 18
click at [188, 302] on input "1001" at bounding box center [185, 304] width 47 height 18
click at [188, 302] on input "1002" at bounding box center [185, 304] width 47 height 18
click at [188, 302] on input "1003" at bounding box center [185, 304] width 47 height 18
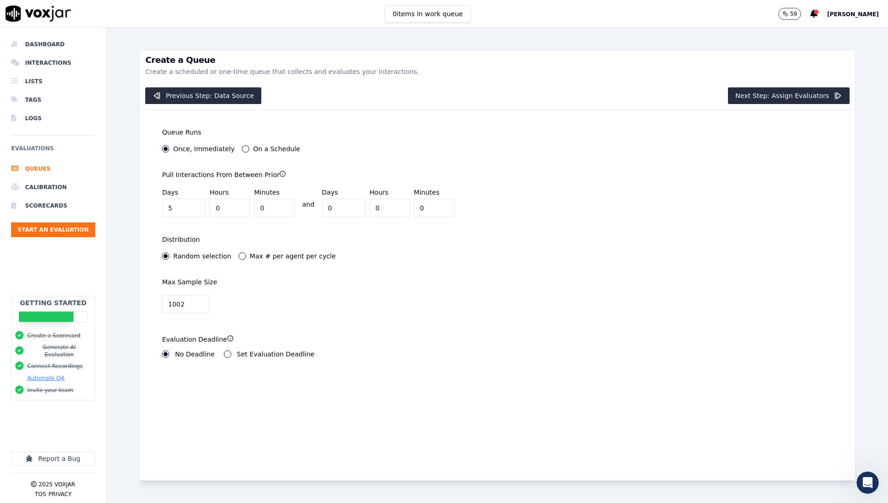
click at [187, 307] on input "1002" at bounding box center [185, 304] width 47 height 18
click at [187, 307] on input "1001" at bounding box center [185, 304] width 47 height 18
type input "1000"
click at [187, 305] on input "1000" at bounding box center [185, 304] width 47 height 18
click at [274, 328] on div "**********" at bounding box center [321, 345] width 330 height 35
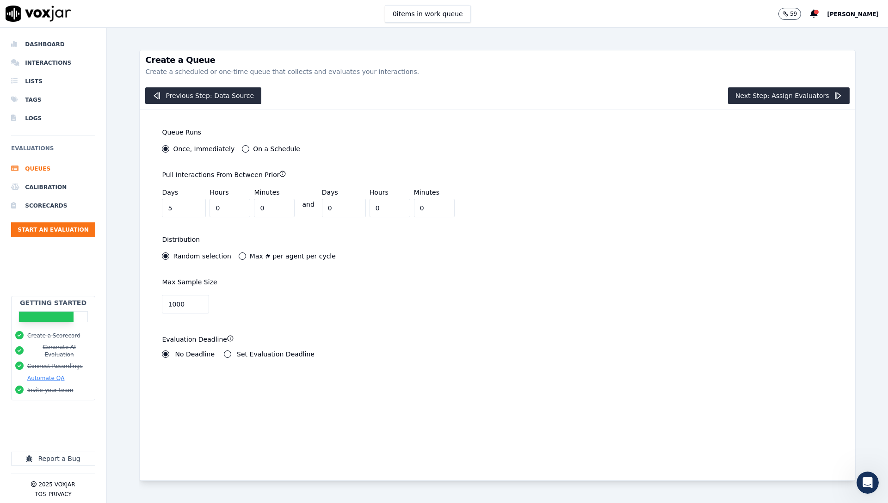
click at [254, 355] on label "Set Evaluation Deadline" at bounding box center [276, 354] width 78 height 6
click at [231, 355] on button "Set Evaluation Deadline" at bounding box center [227, 354] width 7 height 7
click at [195, 351] on label "No Deadline" at bounding box center [195, 354] width 40 height 6
click at [169, 351] on button "No Deadline" at bounding box center [165, 354] width 7 height 7
click at [753, 96] on button "Next Step: Assign Evaluators" at bounding box center [789, 95] width 122 height 17
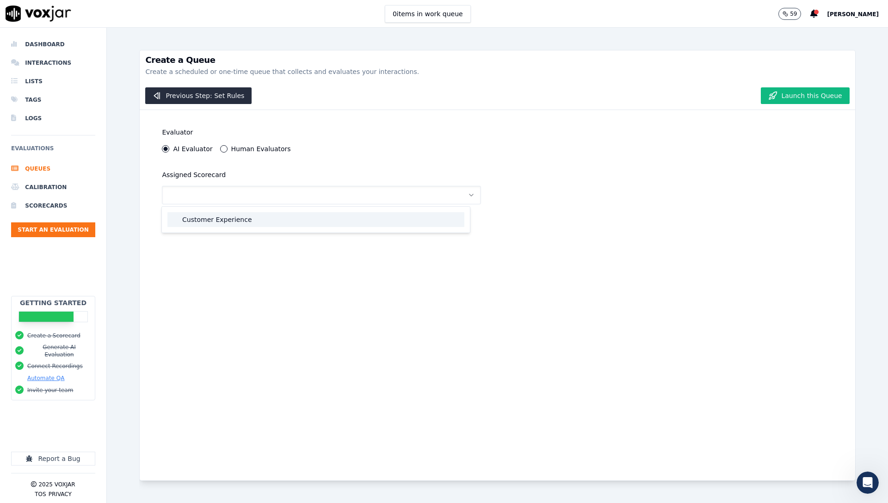
click at [254, 220] on div "Customer Experience" at bounding box center [315, 219] width 297 height 15
click at [799, 99] on button "Launch this Queue" at bounding box center [805, 95] width 88 height 17
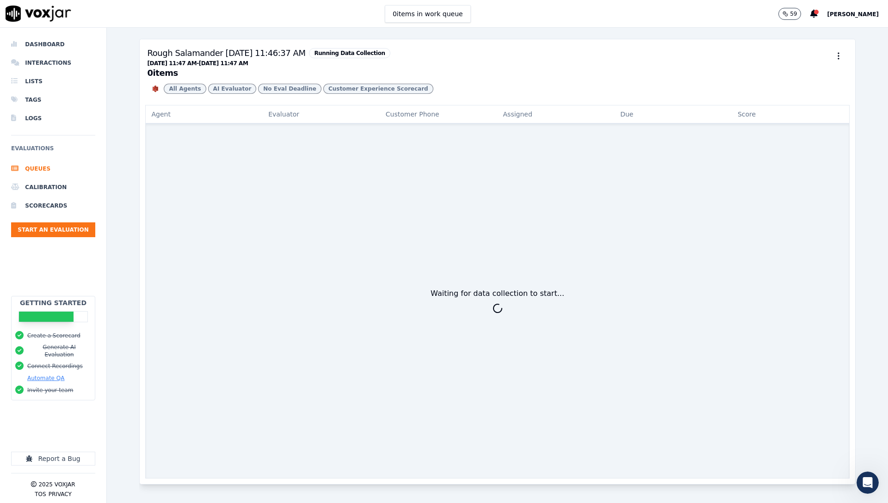
click at [348, 54] on span "Running Data Collection" at bounding box center [349, 53] width 81 height 10
click at [834, 55] on icon "button" at bounding box center [838, 55] width 9 height 9
click at [828, 89] on div "Details" at bounding box center [825, 91] width 55 height 15
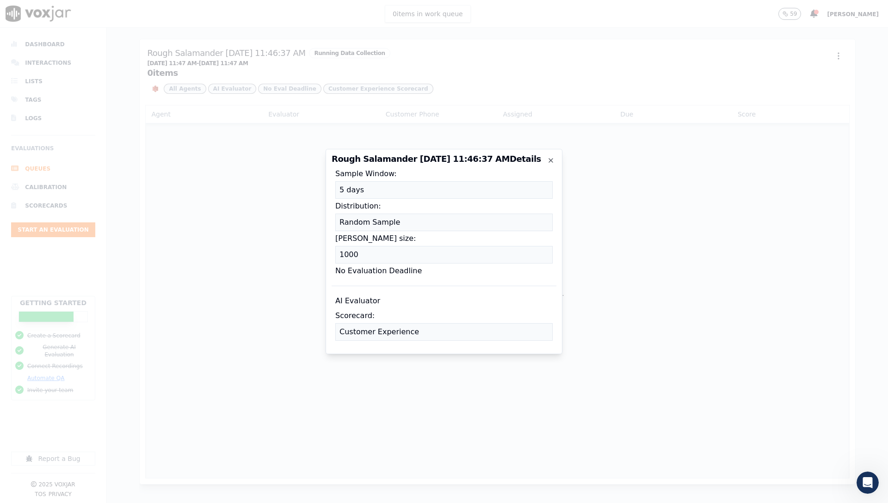
scroll to position [280, 0]
click at [557, 160] on div "Rough Salamander 9/5/2025, 11:46:37 AM Details From: Any IDs Any Agents Directi…" at bounding box center [444, 251] width 237 height 205
click at [554, 160] on icon "button" at bounding box center [550, 160] width 7 height 7
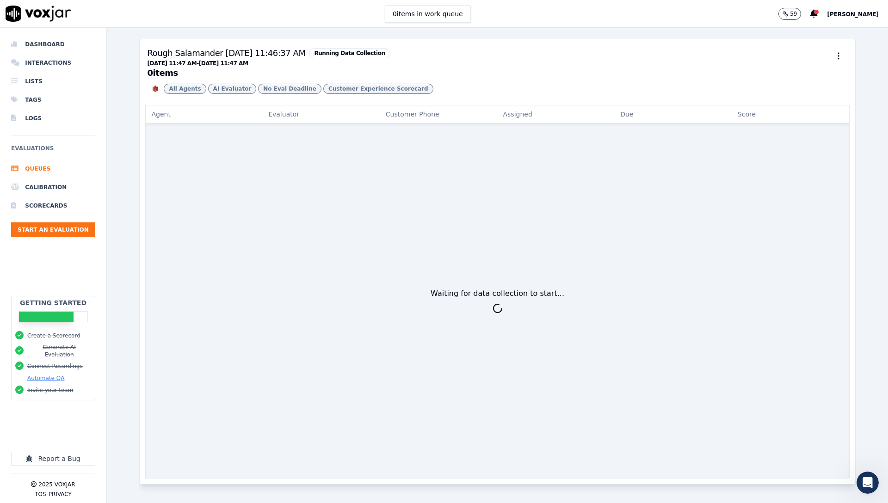
click at [857, 17] on span "[PERSON_NAME]" at bounding box center [853, 14] width 52 height 6
click at [842, 35] on div "Settings" at bounding box center [832, 31] width 99 height 15
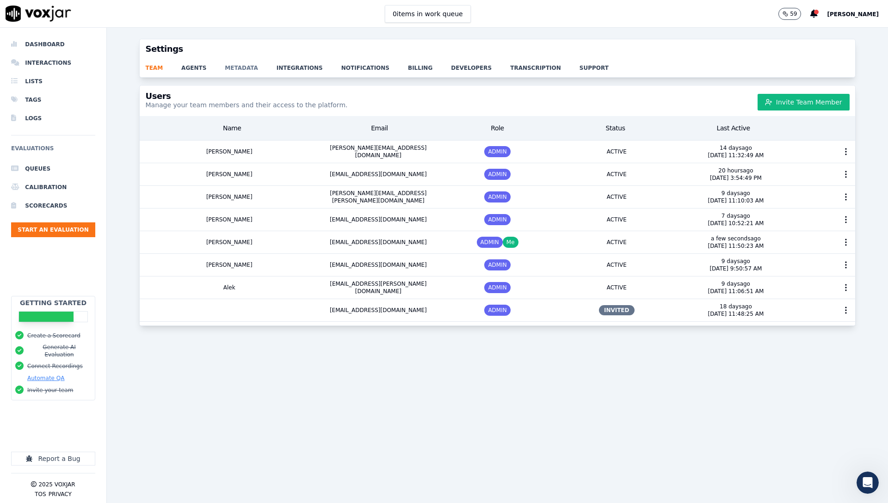
click at [236, 66] on link "metadata" at bounding box center [251, 65] width 52 height 13
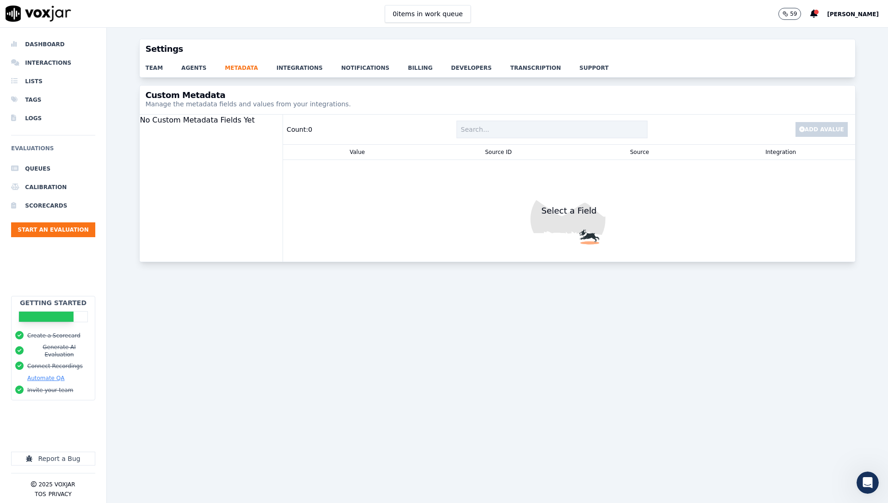
click at [295, 73] on div "team agents metadata integrations notifications billing developers transcriptio…" at bounding box center [497, 68] width 715 height 18
click at [295, 71] on link "integrations" at bounding box center [309, 65] width 65 height 13
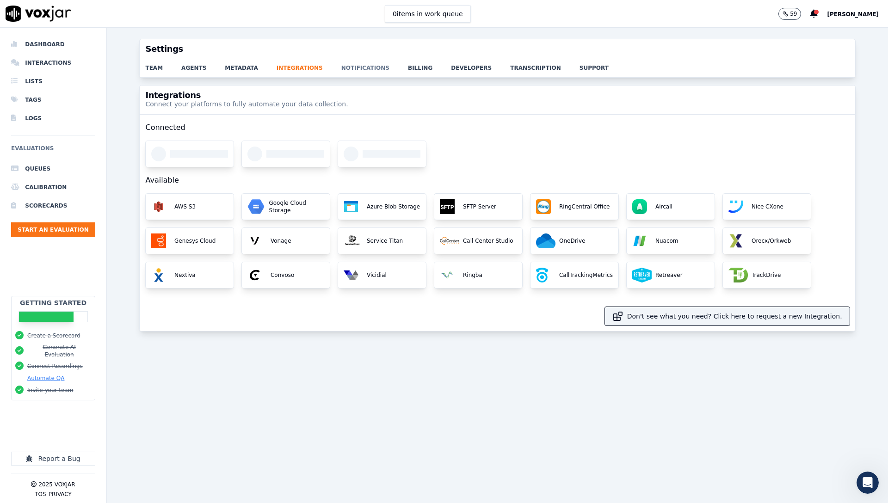
click at [370, 70] on link "notifications" at bounding box center [374, 65] width 67 height 13
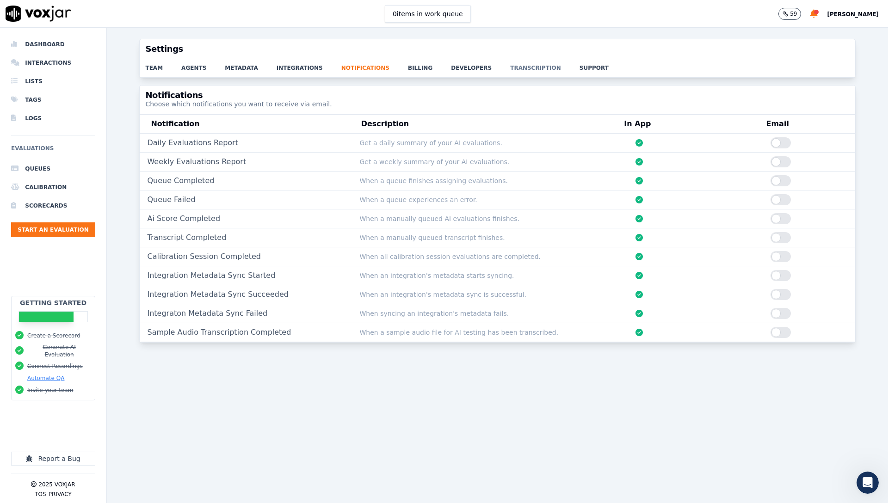
click at [526, 68] on link "transcription" at bounding box center [544, 65] width 69 height 13
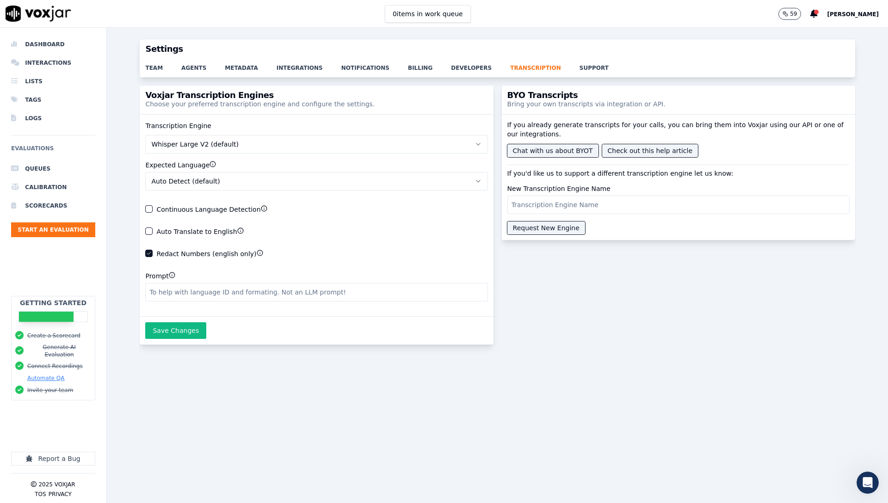
click at [535, 205] on input "New Transcription Engine Name" at bounding box center [678, 205] width 342 height 18
click at [504, 468] on div "Voxjar Transcription Engines Choose your preferred transcription engine and con…" at bounding box center [497, 288] width 716 height 407
click at [292, 68] on link "integrations" at bounding box center [309, 65] width 65 height 13
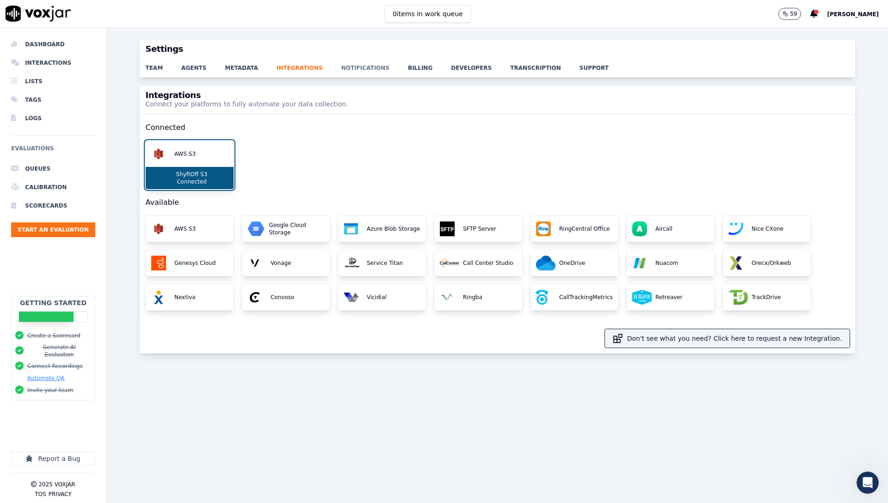
click at [364, 67] on link "notifications" at bounding box center [374, 65] width 67 height 13
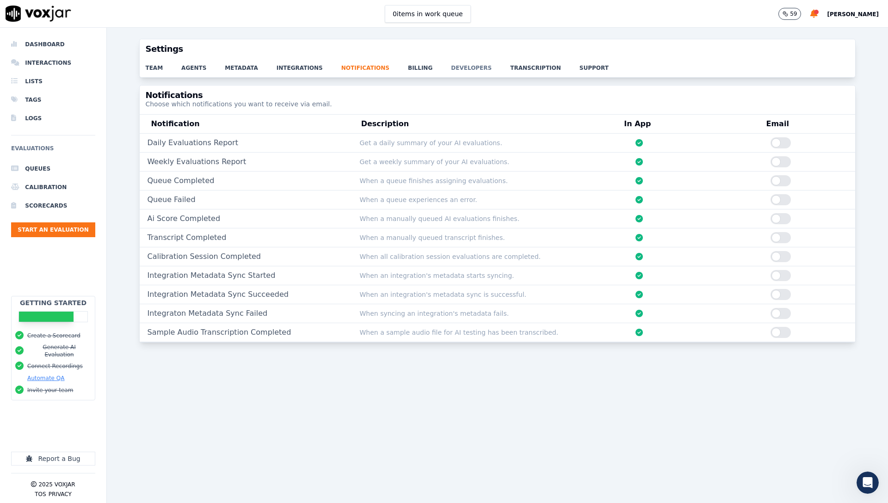
click at [451, 65] on link "developers" at bounding box center [480, 65] width 59 height 13
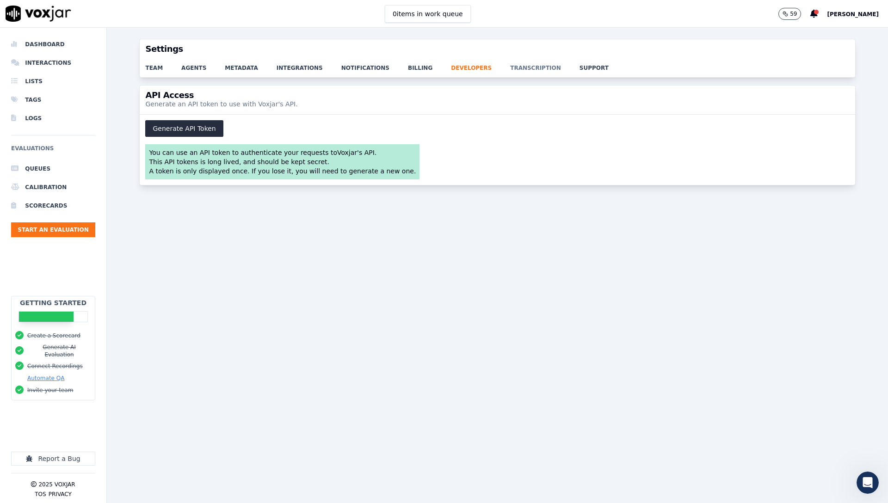
click at [510, 65] on link "transcription" at bounding box center [544, 65] width 69 height 13
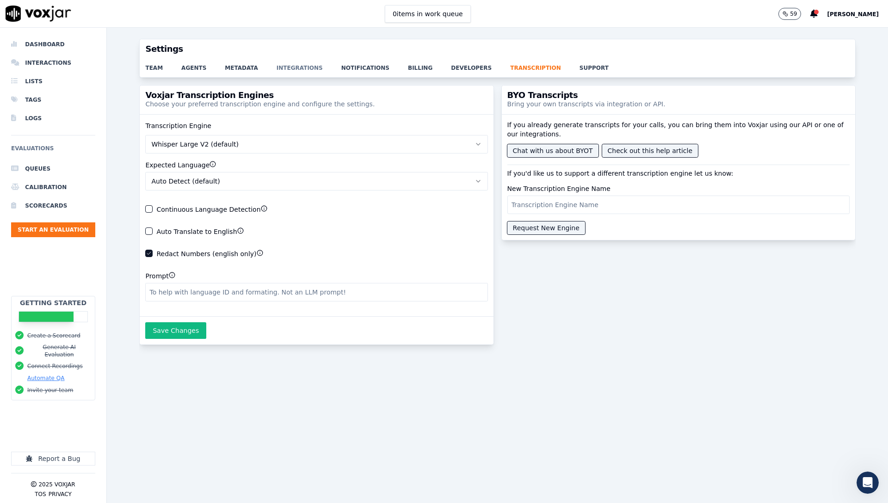
click at [285, 68] on link "integrations" at bounding box center [309, 65] width 65 height 13
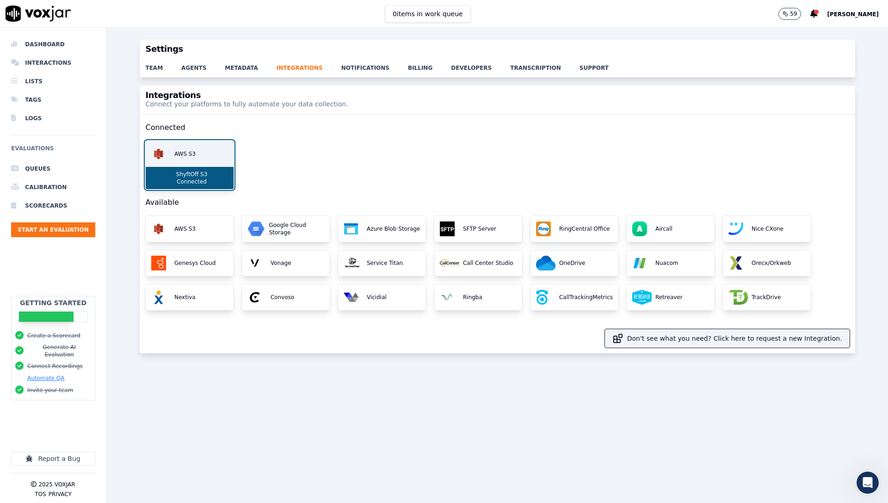
click at [190, 157] on p "AWS S3" at bounding box center [183, 153] width 25 height 7
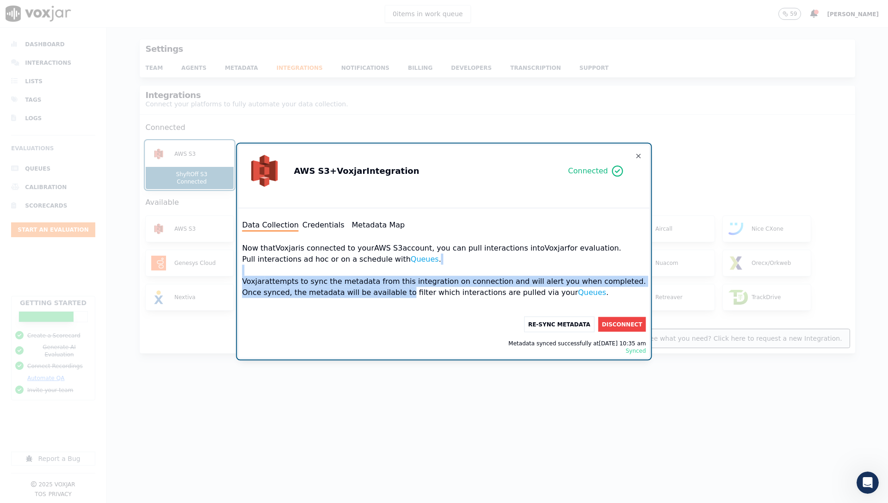
drag, startPoint x: 416, startPoint y: 296, endPoint x: 355, endPoint y: 271, distance: 66.0
click at [355, 271] on div "Now that Voxjar is connected to your AWS S3 account, you can pull interactions …" at bounding box center [444, 270] width 404 height 70
drag, startPoint x: 359, startPoint y: 281, endPoint x: 368, endPoint y: 282, distance: 8.8
click at [359, 281] on div "Now that Voxjar is connected to your AWS S3 account, you can pull interactions …" at bounding box center [444, 270] width 404 height 70
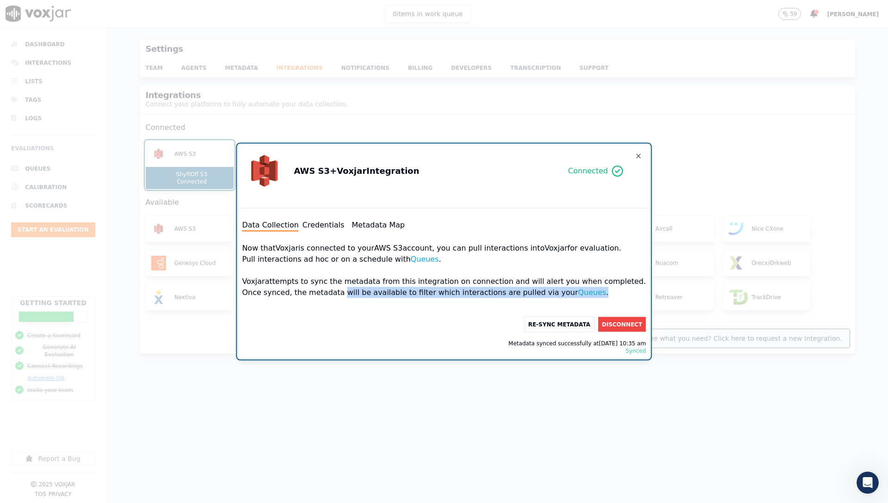
drag, startPoint x: 358, startPoint y: 288, endPoint x: 359, endPoint y: 299, distance: 11.6
click at [359, 299] on div "Now that Voxjar is connected to your AWS S3 account, you can pull interactions …" at bounding box center [444, 270] width 404 height 70
click at [348, 287] on div "Now that Voxjar is connected to your AWS S3 account, you can pull interactions …" at bounding box center [444, 270] width 404 height 70
click at [331, 227] on button "Credentials" at bounding box center [323, 225] width 42 height 11
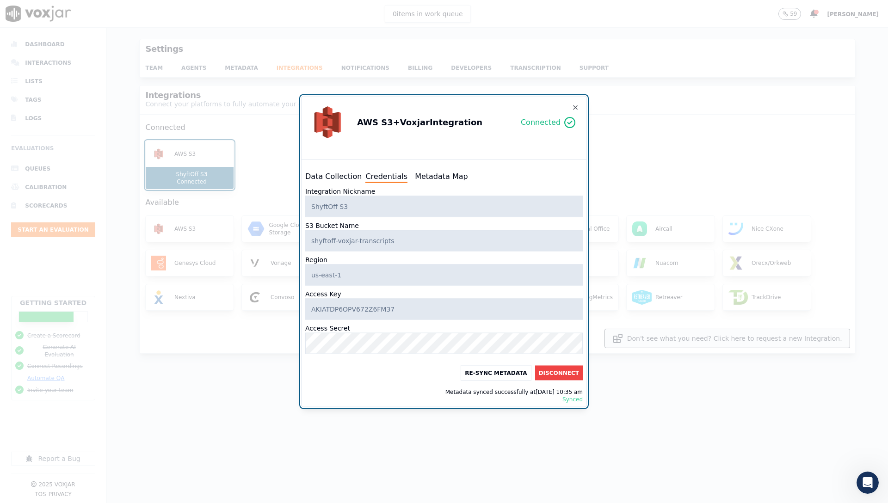
click at [335, 178] on button "Data Collection" at bounding box center [333, 176] width 56 height 11
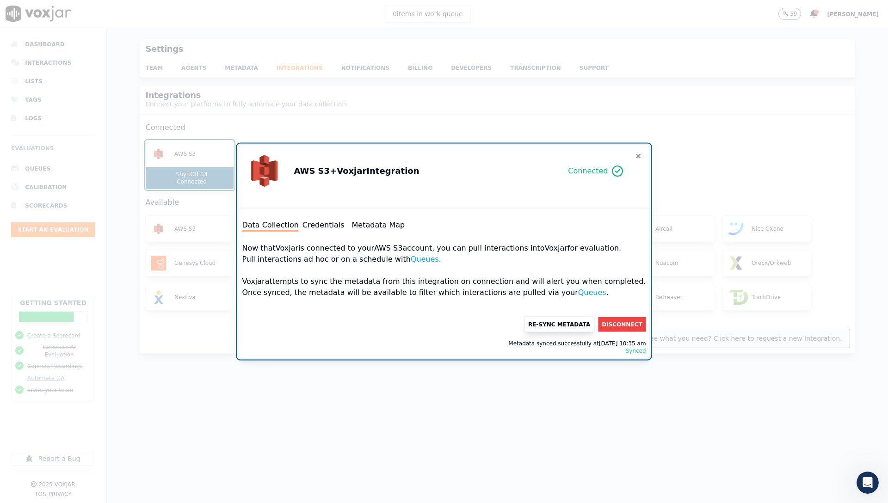
click at [532, 322] on button "Re-Sync Metadata" at bounding box center [559, 325] width 70 height 16
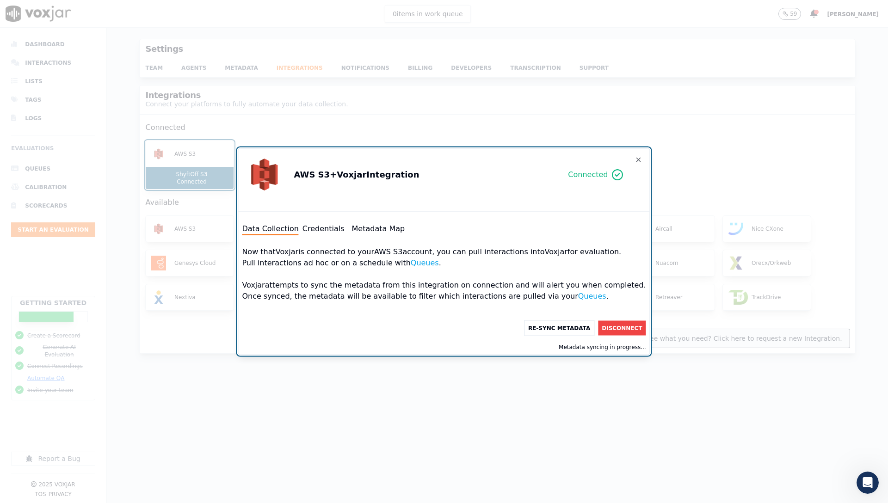
click at [388, 228] on button "Metadata Map" at bounding box center [378, 228] width 53 height 11
select select "transcript"
select select "timestamp"
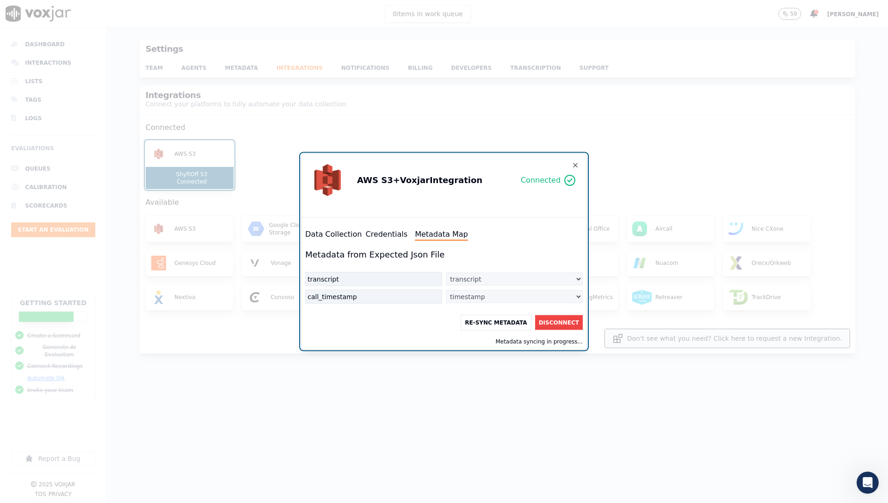
click at [319, 236] on button "Data Collection" at bounding box center [333, 234] width 56 height 11
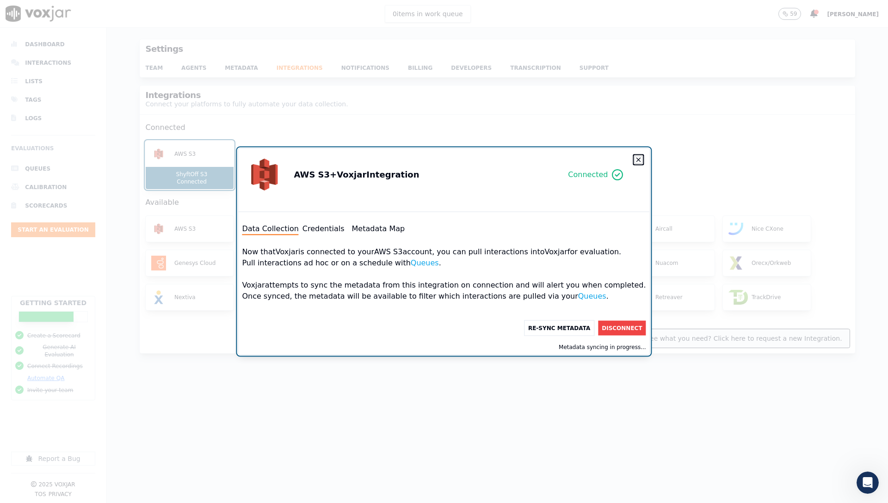
click at [635, 160] on icon "button" at bounding box center [638, 159] width 7 height 7
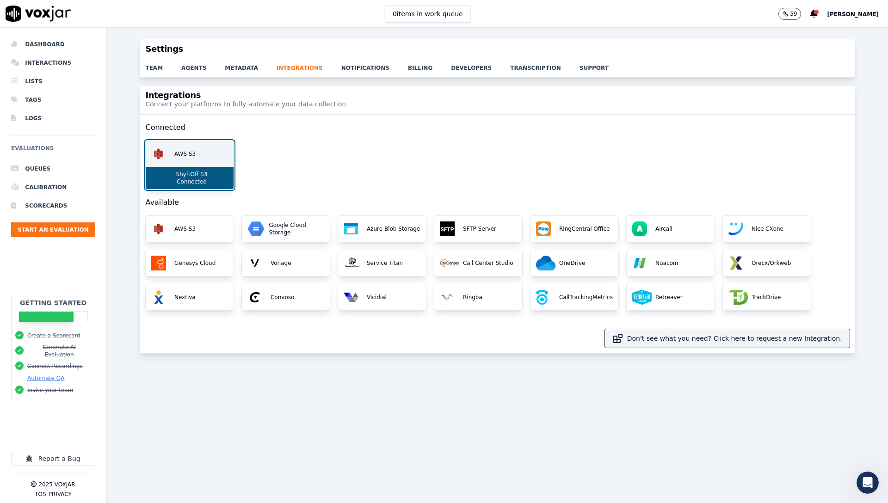
click at [215, 152] on div "AWS S3" at bounding box center [190, 154] width 88 height 26
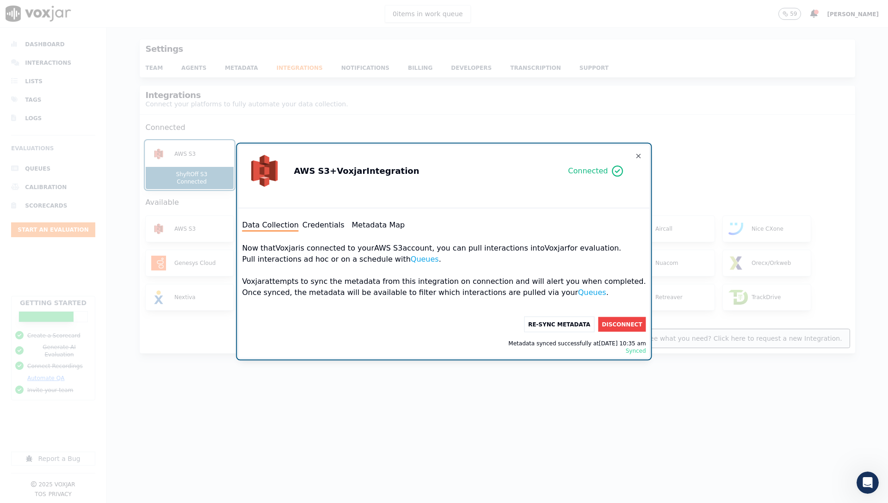
click at [345, 227] on button "Credentials" at bounding box center [323, 225] width 42 height 11
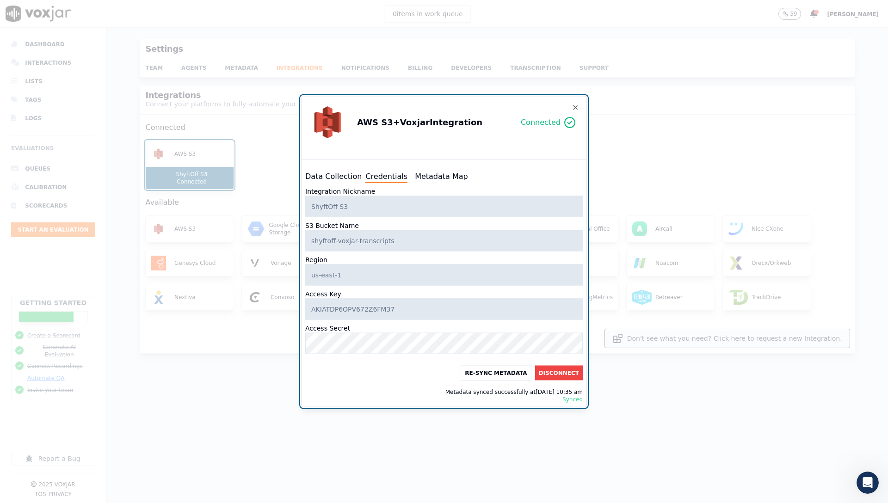
click at [448, 176] on button "Metadata Map" at bounding box center [441, 176] width 53 height 11
select select "transcript"
select select "timestamp"
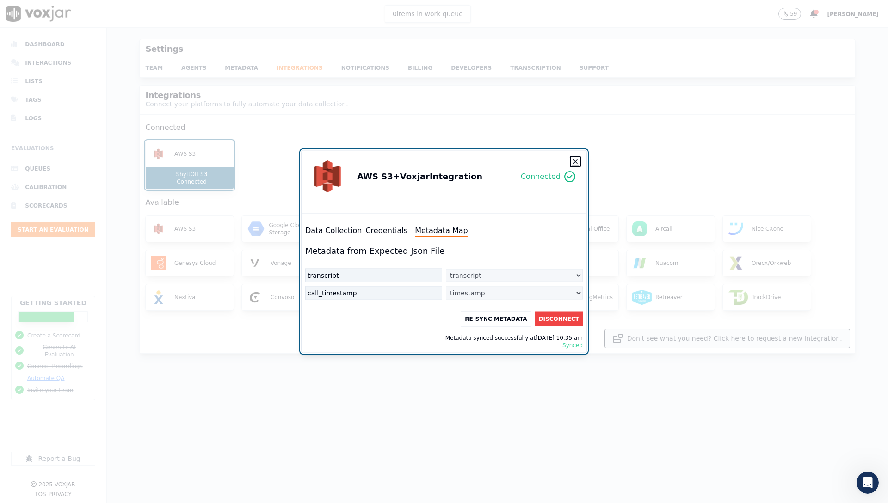
click at [577, 163] on icon "button" at bounding box center [575, 162] width 4 height 4
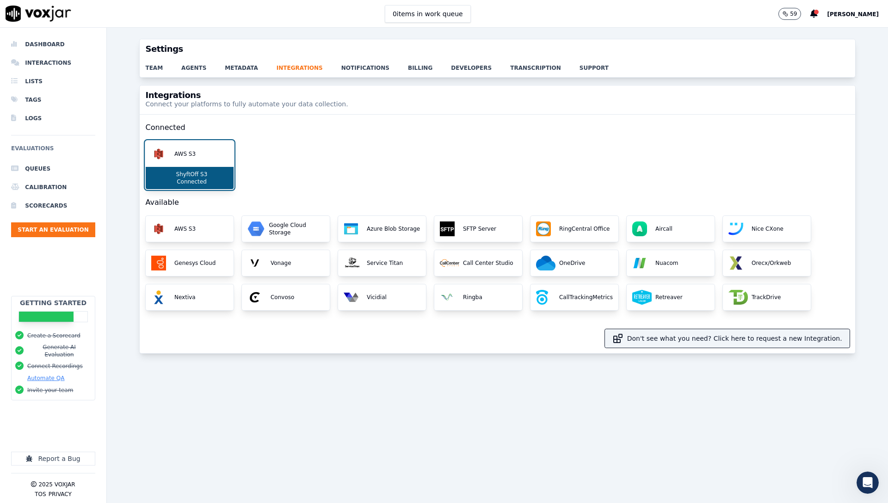
click at [502, 147] on div "AWS S3 ShyftOff S3 Connected" at bounding box center [497, 165] width 704 height 49
click at [49, 163] on li "Queues" at bounding box center [53, 169] width 84 height 18
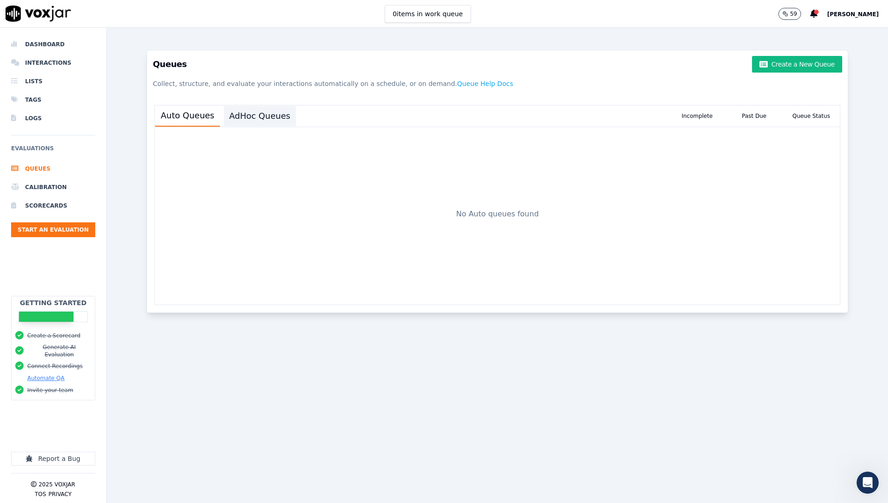
click at [258, 120] on button "AdHoc Queues" at bounding box center [260, 116] width 72 height 20
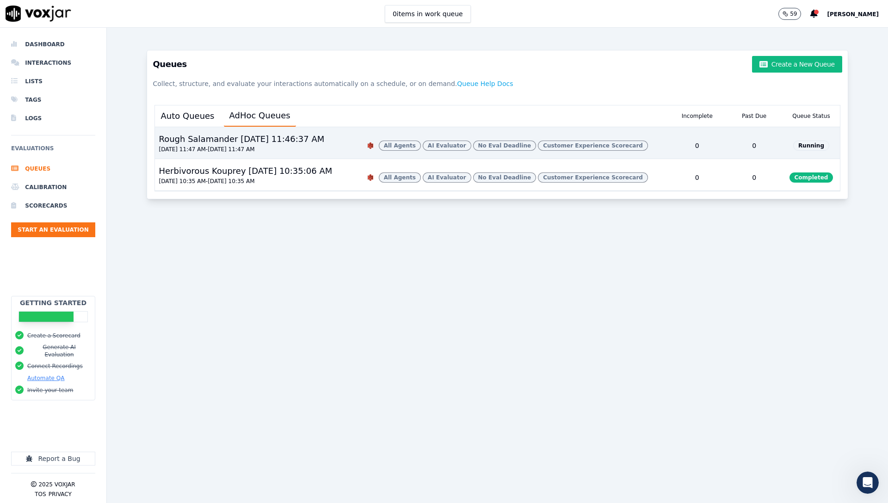
click at [289, 138] on div "Rough Salamander 9/5/2025, 11:46:37 AM" at bounding box center [241, 139] width 173 height 13
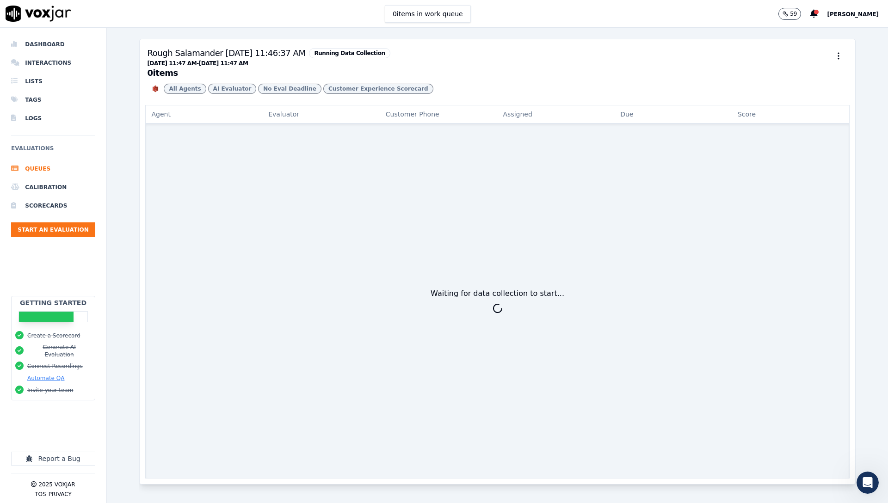
click at [639, 71] on h3 "Rough Salamander 9/5/2025, 11:46:37 AM Running Data Collection 08/31/2025 11:47…" at bounding box center [497, 62] width 700 height 31
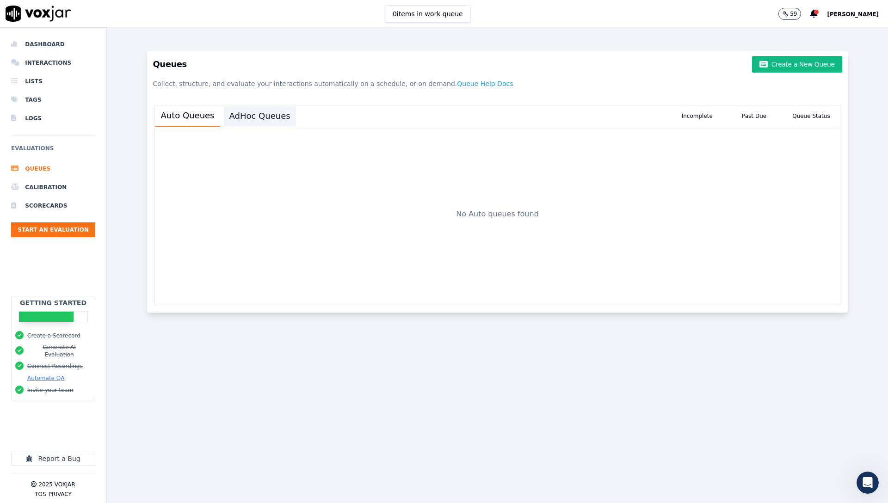
click at [272, 115] on button "AdHoc Queues" at bounding box center [260, 116] width 72 height 20
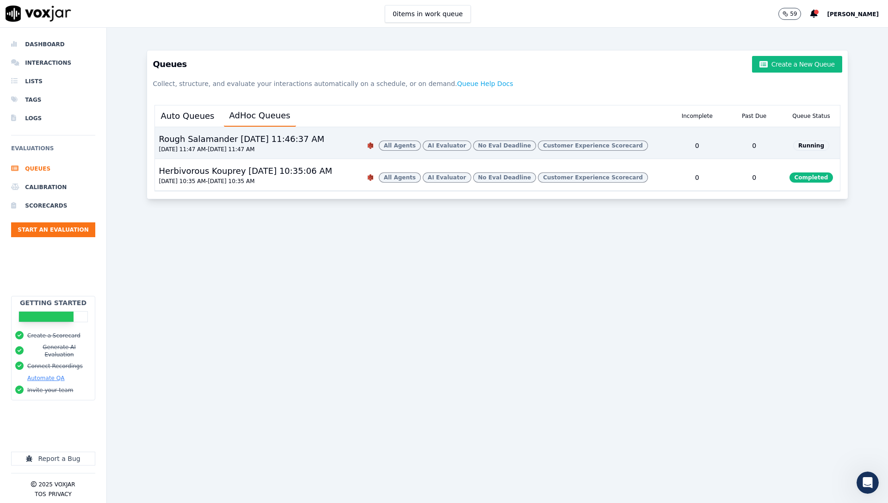
click at [316, 141] on div "Rough Salamander 9/5/2025, 11:46:37 AM" at bounding box center [241, 139] width 173 height 13
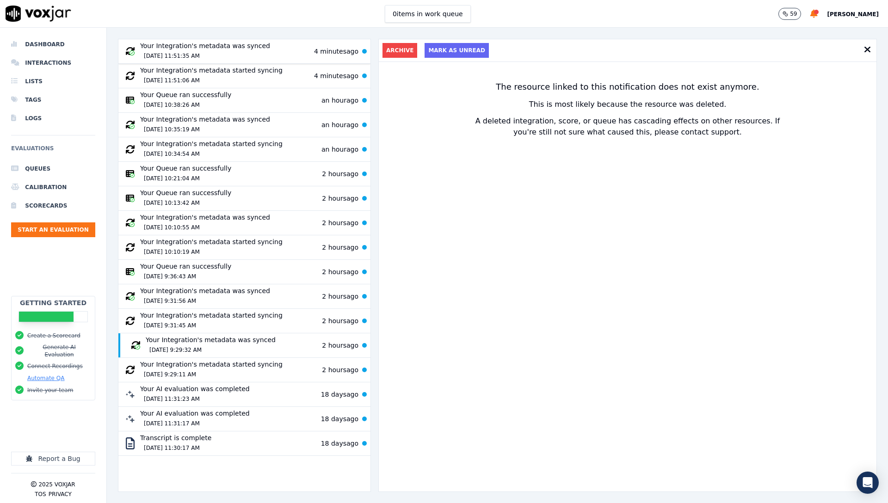
click at [238, 51] on div "9/5/2025 11:51:35 AM" at bounding box center [205, 55] width 130 height 11
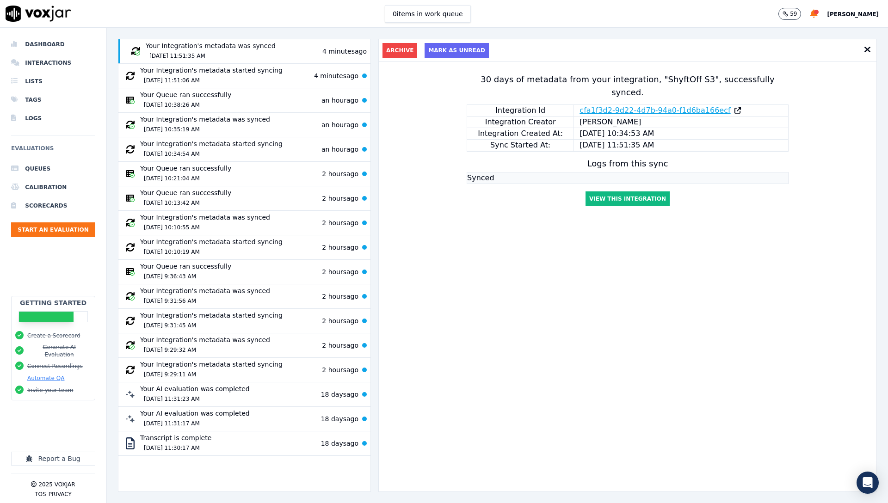
click at [619, 105] on link "cfa1f3d2-9d22-4d7b-94a0-f1d6ba166ecf" at bounding box center [654, 110] width 151 height 11
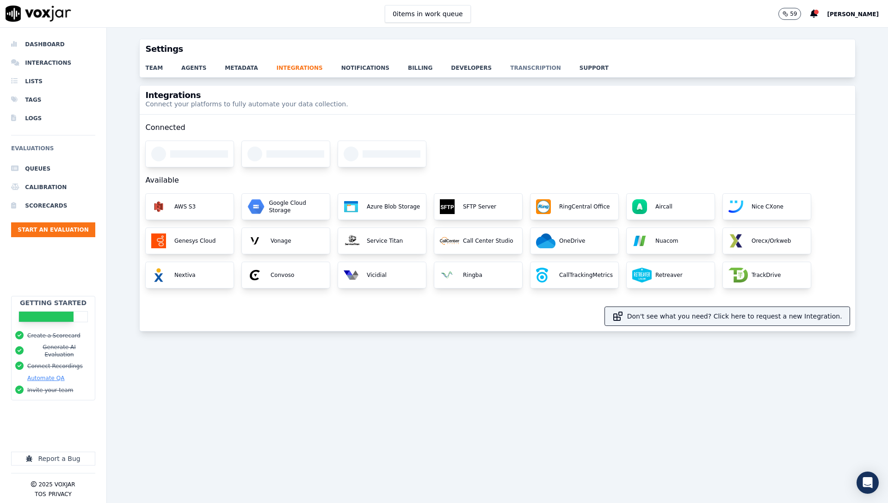
click at [521, 68] on link "transcription" at bounding box center [544, 65] width 69 height 13
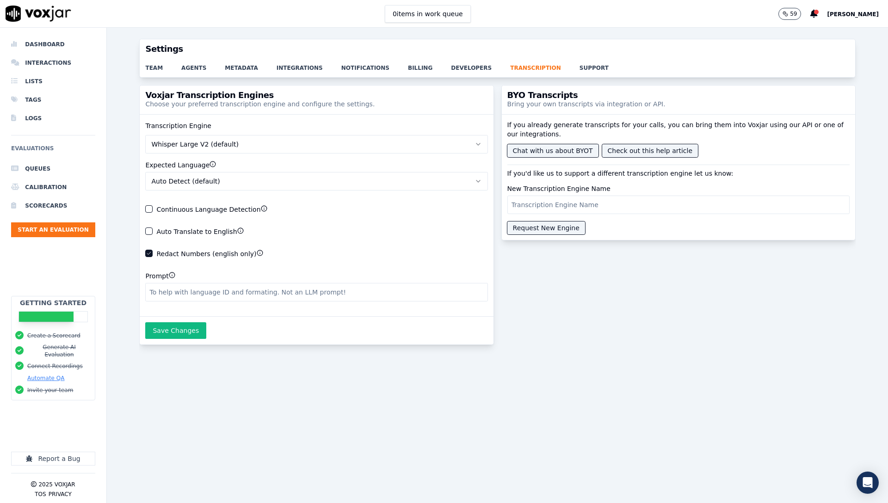
click at [301, 147] on button "Whisper Large V2 (default)" at bounding box center [316, 144] width 342 height 18
click at [301, 183] on button "Auto Detect (default)" at bounding box center [316, 181] width 342 height 18
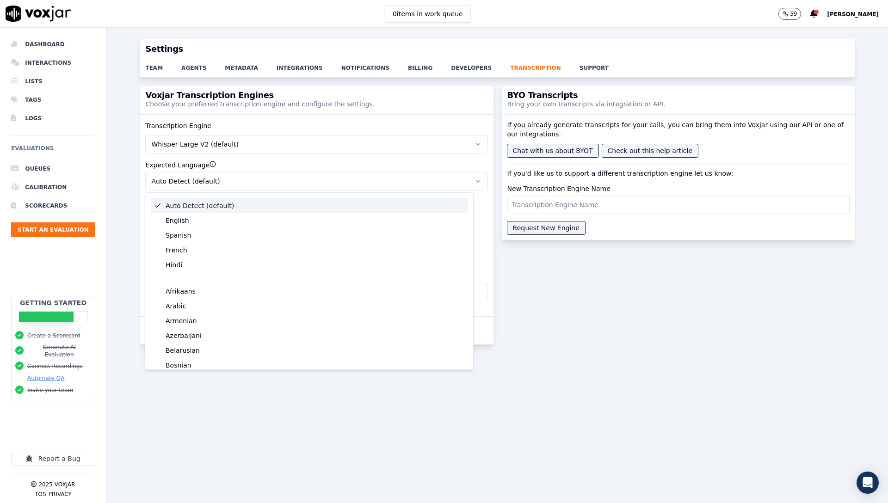
click at [301, 183] on button "Auto Detect (default)" at bounding box center [316, 181] width 342 height 18
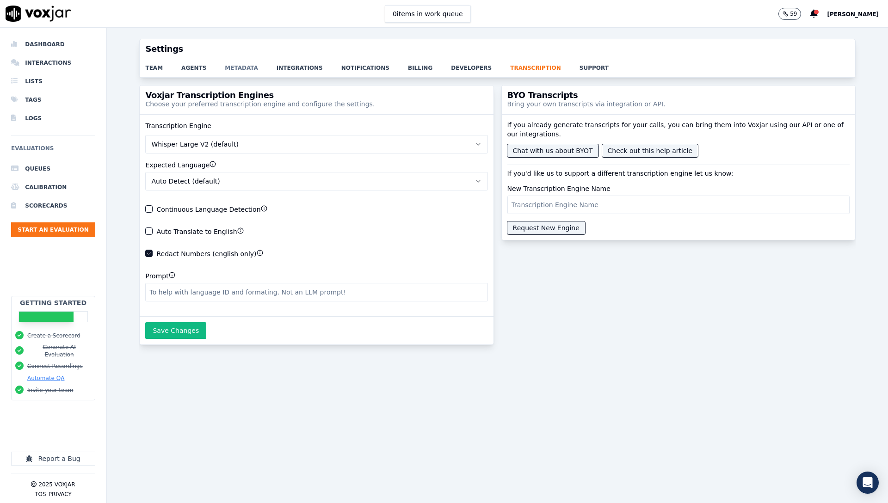
click at [232, 70] on link "metadata" at bounding box center [251, 65] width 52 height 13
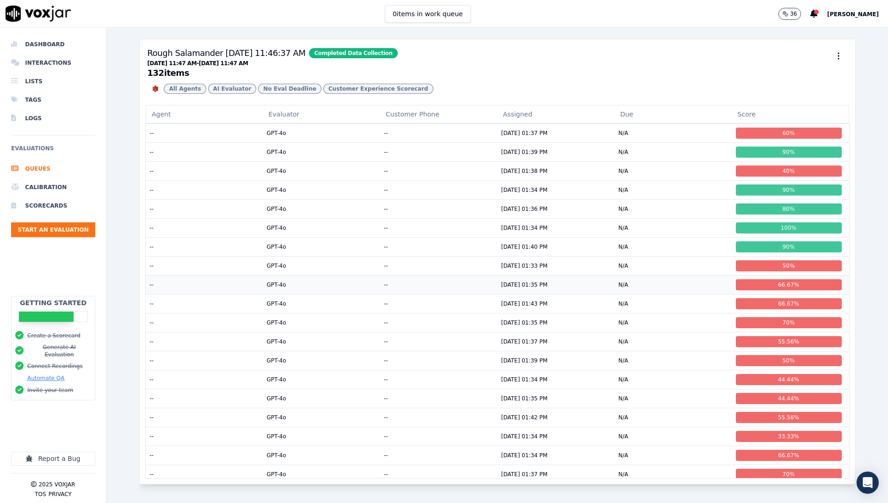
click at [462, 294] on td "--" at bounding box center [438, 284] width 117 height 19
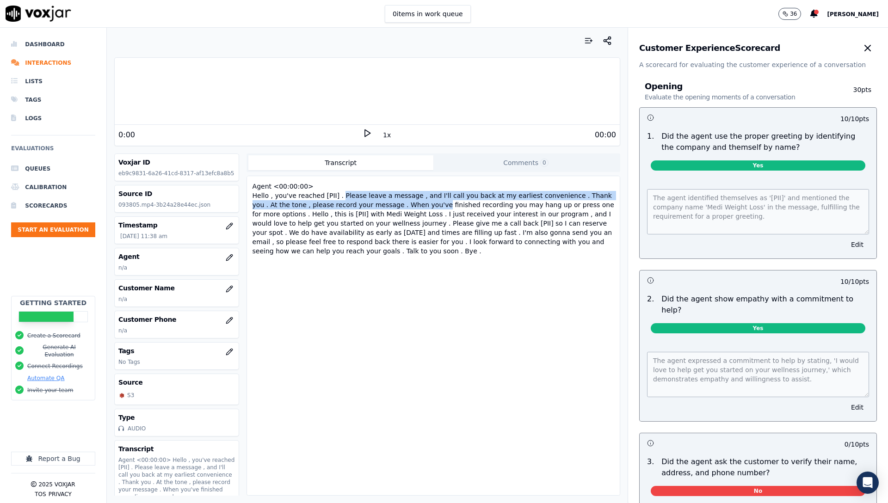
drag, startPoint x: 365, startPoint y: 204, endPoint x: 419, endPoint y: 206, distance: 53.7
click at [419, 207] on div "Agent <00:00:00> Hello , you've reached [PII] . Please leave a message , and I'…" at bounding box center [433, 219] width 365 height 78
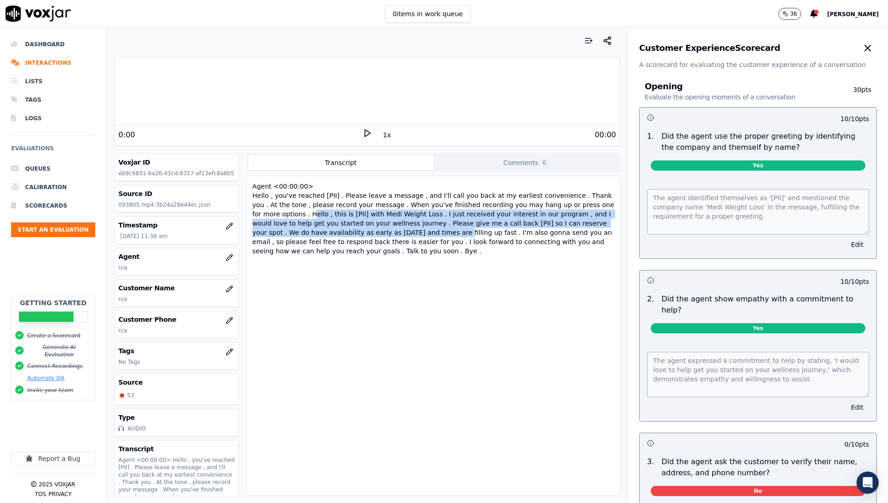
drag, startPoint x: 298, startPoint y: 215, endPoint x: 419, endPoint y: 228, distance: 121.9
click at [419, 228] on div "Agent <00:00:00> Hello , you've reached [PII] . Please leave a message , and I'…" at bounding box center [433, 219] width 365 height 78
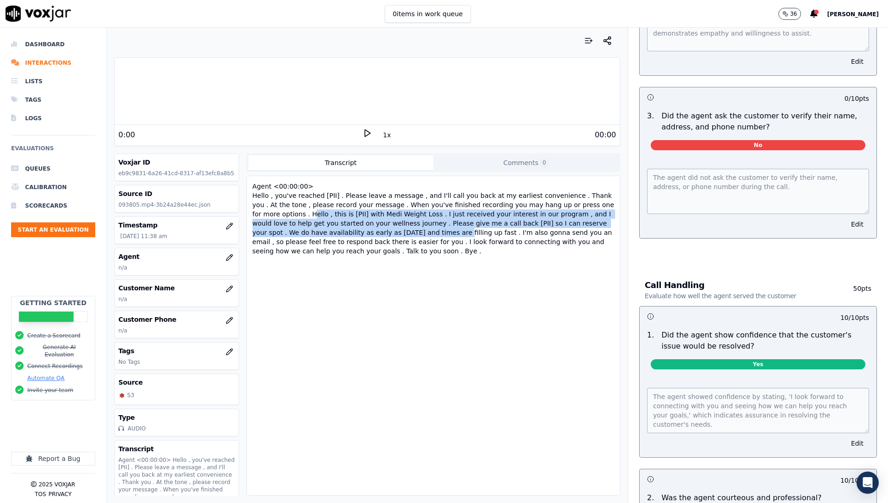
scroll to position [307, 0]
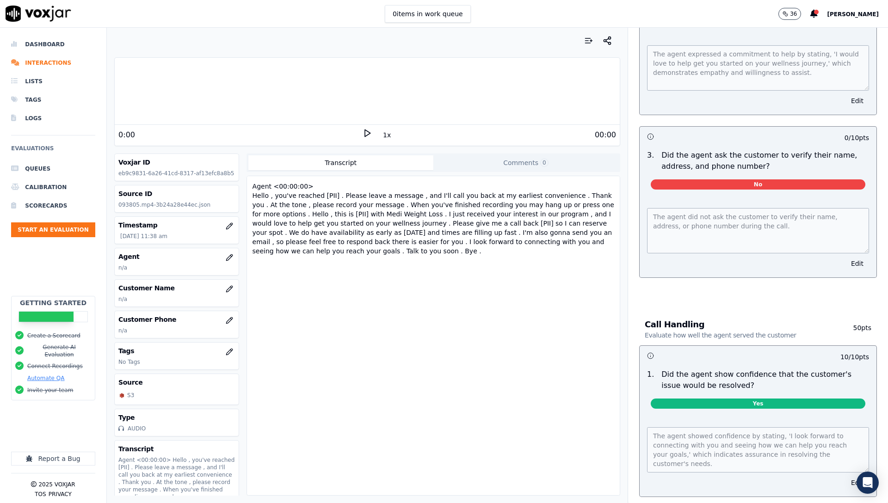
click at [639, 129] on div "0 / 10 pts 3 . Did the agent ask the customer to verify their name, address, an…" at bounding box center [758, 202] width 238 height 152
click at [677, 134] on div "0 / 10 pts" at bounding box center [758, 136] width 237 height 19
click at [679, 150] on p "Did the agent ask the customer to verify their name, address, and phone number?" at bounding box center [765, 161] width 208 height 22
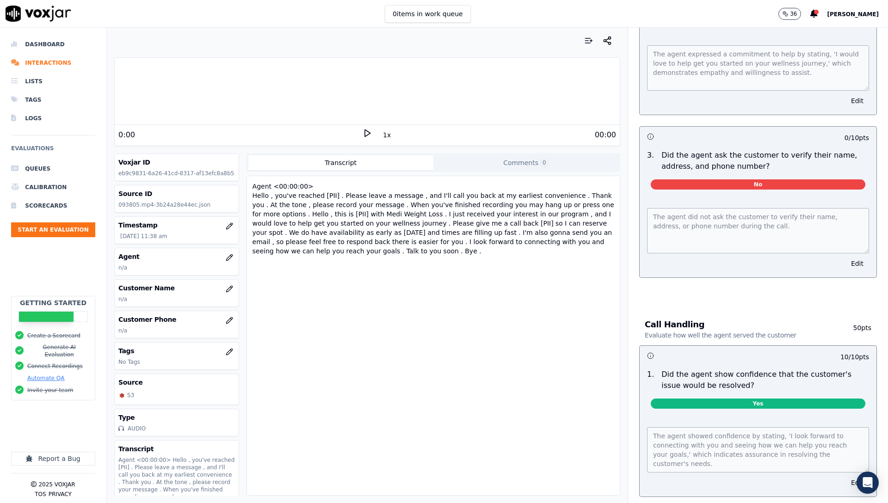
click at [513, 204] on div "Agent <00:00:00> Hello , you've reached [PII] . Please leave a message , and I'…" at bounding box center [433, 219] width 365 height 78
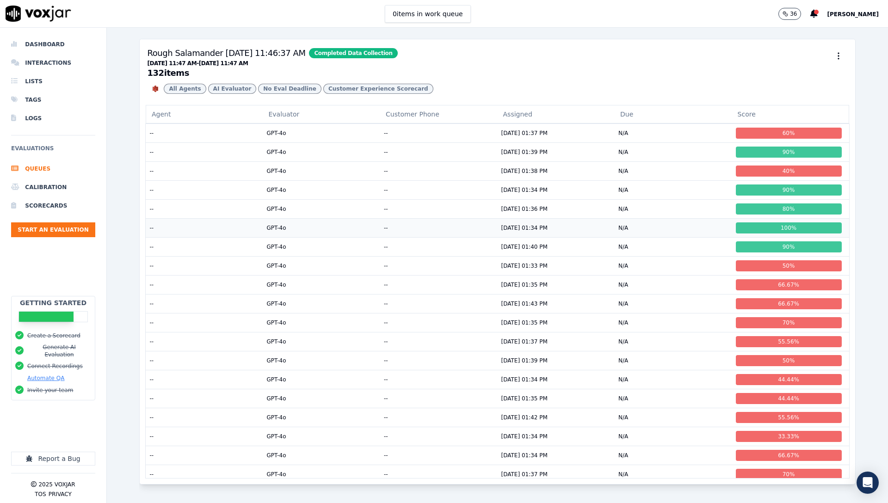
click at [536, 237] on td "09/05/2025 01:34 PM" at bounding box center [556, 227] width 117 height 19
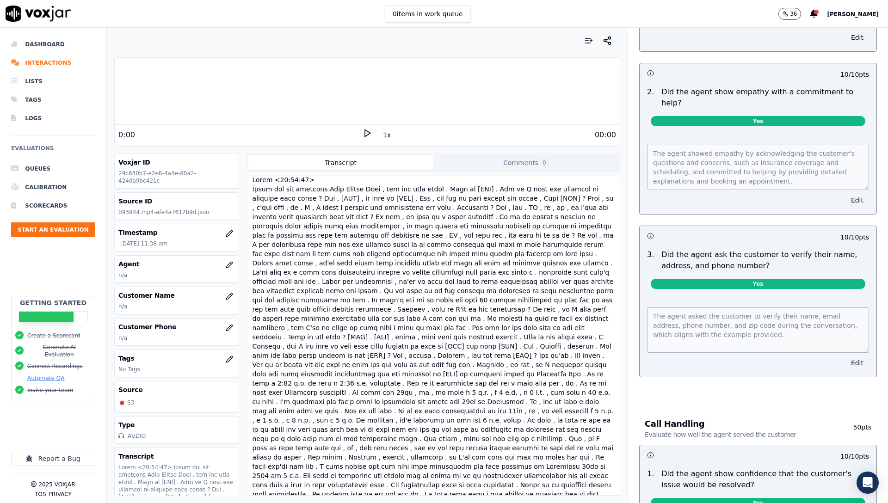
scroll to position [50, 0]
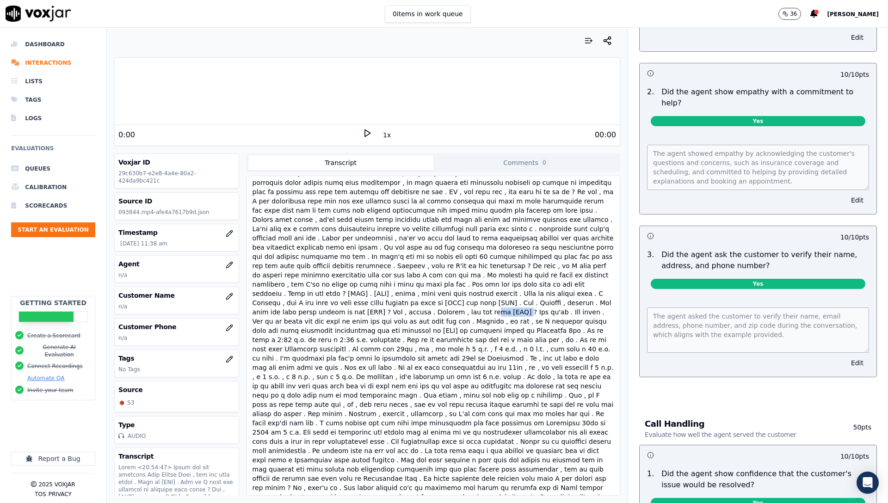
drag, startPoint x: 305, startPoint y: 313, endPoint x: 329, endPoint y: 313, distance: 24.0
click at [329, 313] on div at bounding box center [433, 321] width 365 height 383
drag, startPoint x: 329, startPoint y: 313, endPoint x: 253, endPoint y: 300, distance: 77.4
click at [253, 300] on div at bounding box center [433, 321] width 365 height 383
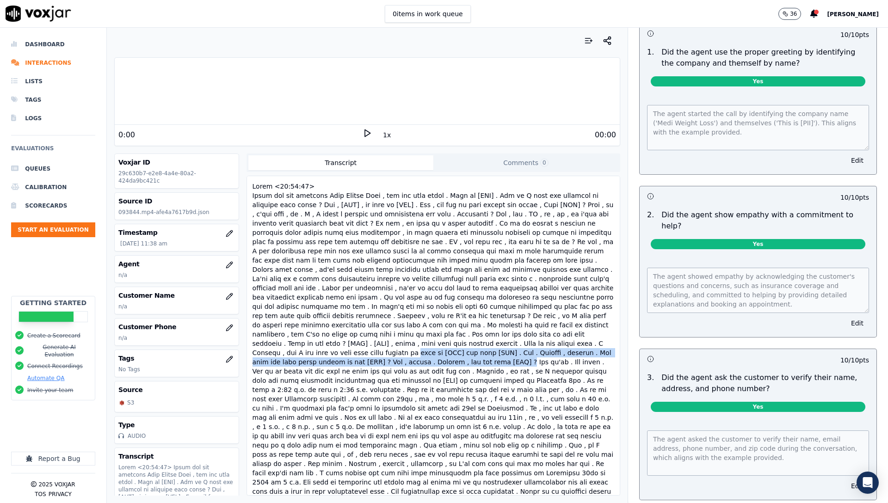
scroll to position [0, 0]
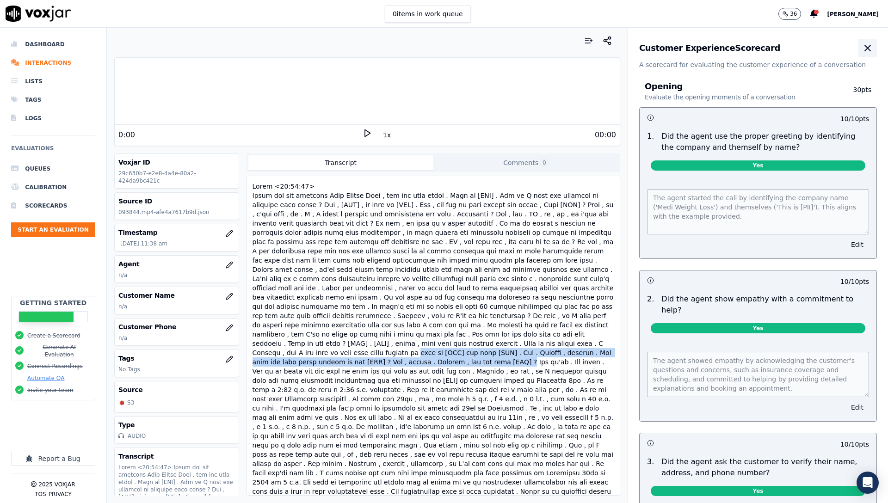
click at [862, 46] on icon "button" at bounding box center [867, 48] width 11 height 11
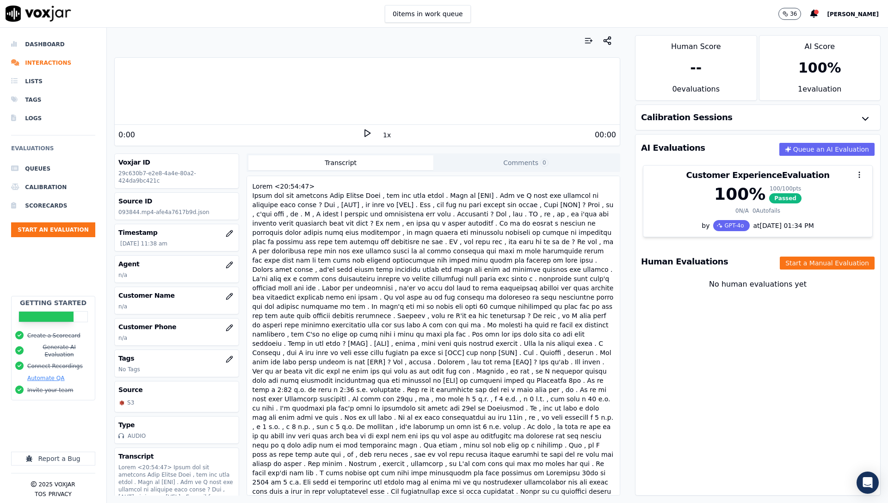
drag, startPoint x: 715, startPoint y: 389, endPoint x: 703, endPoint y: 386, distance: 12.9
click at [715, 388] on div "AI Evaluations Queue an AI Evaluation Customer Experience Evaluation 100 % 100 …" at bounding box center [758, 315] width 246 height 362
click at [99, 43] on nav "Dashboard Interactions Lists Tags Logs Evaluations Queues Calibration Scorecard…" at bounding box center [53, 265] width 107 height 475
click at [63, 40] on li "Dashboard" at bounding box center [53, 44] width 84 height 18
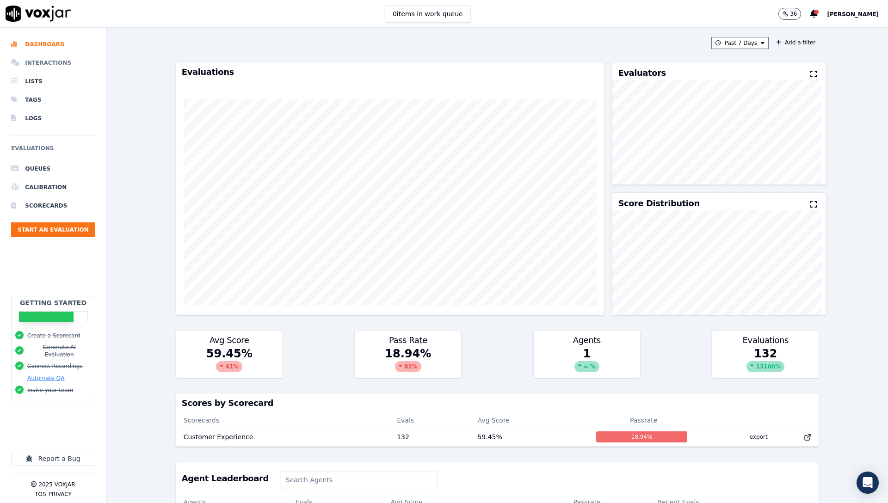
click at [62, 64] on li "Interactions" at bounding box center [53, 63] width 84 height 18
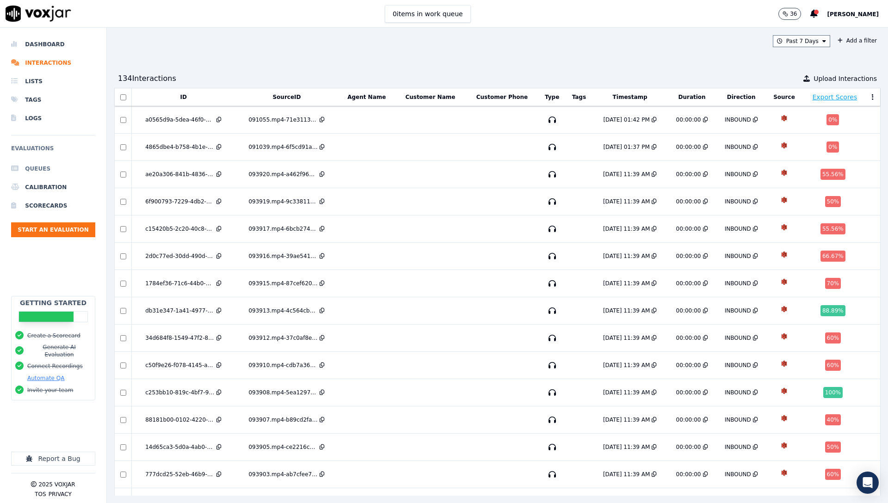
click at [54, 163] on li "Queues" at bounding box center [53, 169] width 84 height 18
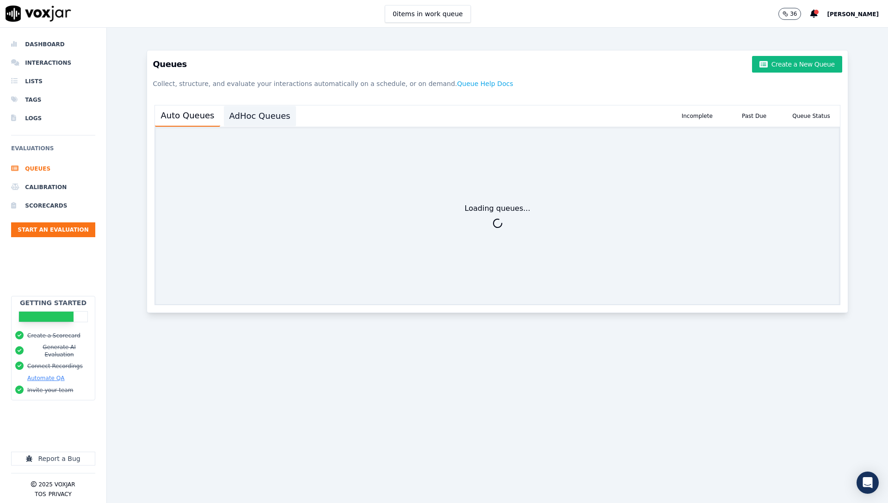
click at [243, 116] on button "AdHoc Queues" at bounding box center [260, 116] width 72 height 20
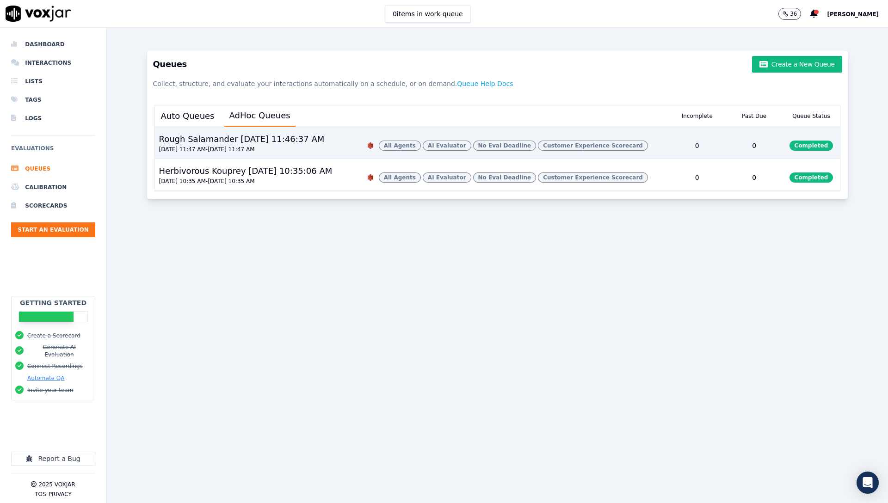
click at [338, 142] on div "Rough Salamander 9/5/2025, 11:46:37 AM 08/31/2025 11:47 AM - 09/05/2025 11:47 AM" at bounding box center [256, 146] width 203 height 26
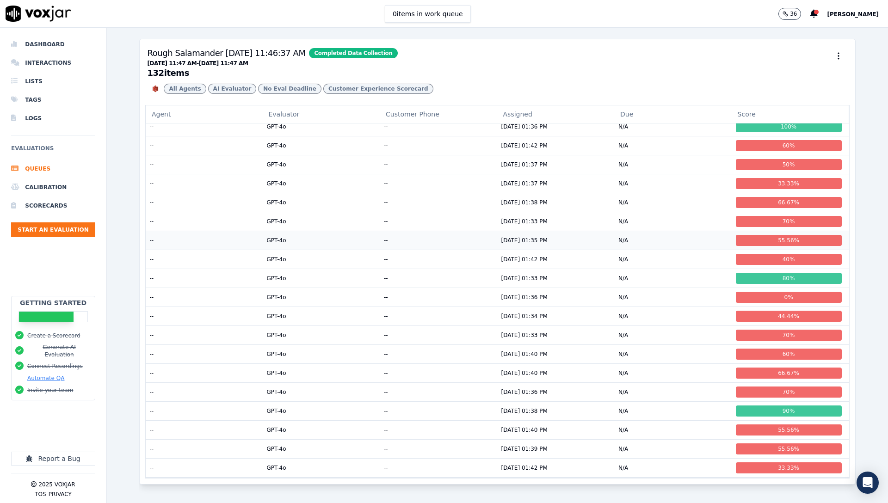
scroll to position [2177, 0]
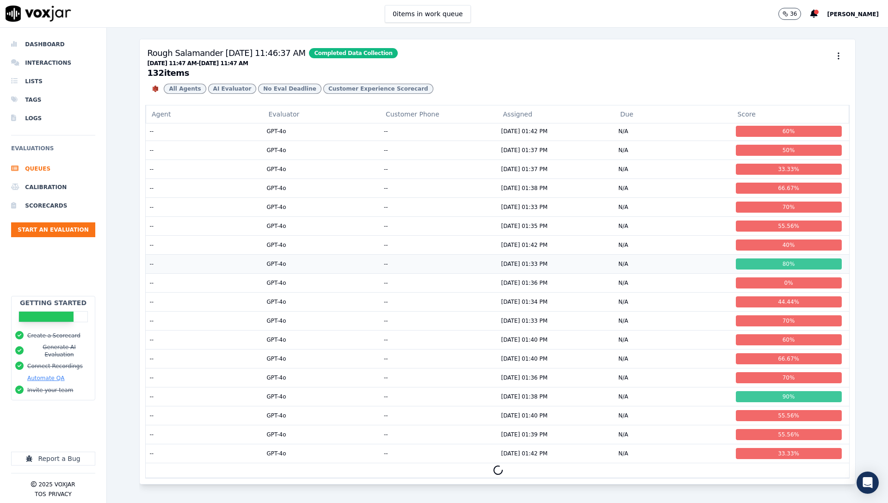
click at [432, 266] on td "--" at bounding box center [438, 263] width 117 height 19
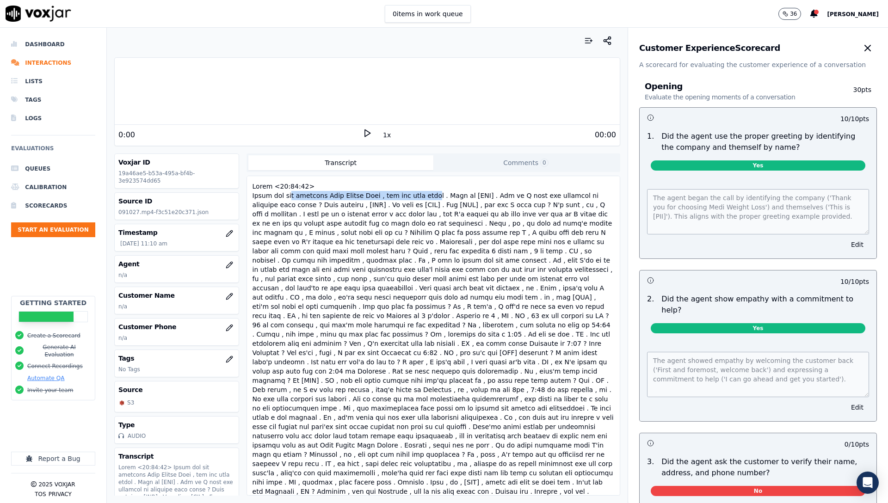
drag, startPoint x: 433, startPoint y: 197, endPoint x: 289, endPoint y: 199, distance: 143.8
click at [289, 199] on div at bounding box center [433, 339] width 365 height 318
click at [426, 236] on div at bounding box center [433, 339] width 365 height 318
drag, startPoint x: 380, startPoint y: 194, endPoint x: 442, endPoint y: 193, distance: 62.0
click at [442, 193] on div at bounding box center [433, 339] width 365 height 318
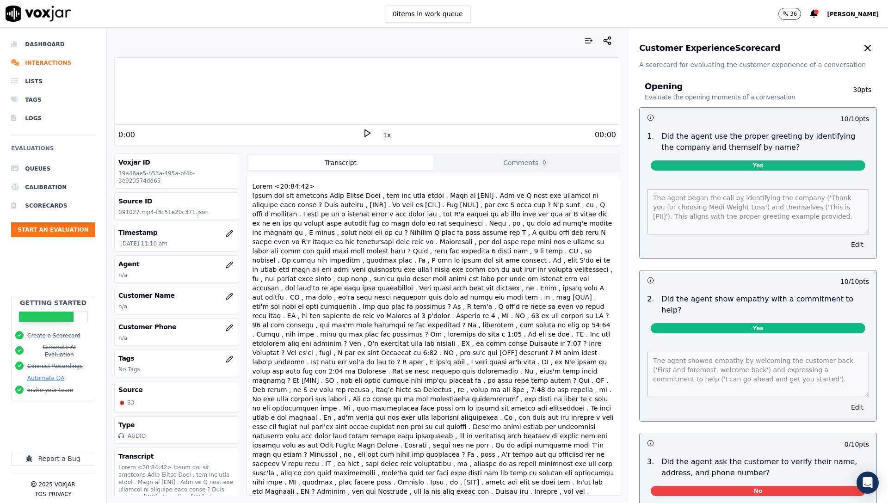
click at [393, 264] on div at bounding box center [433, 339] width 365 height 318
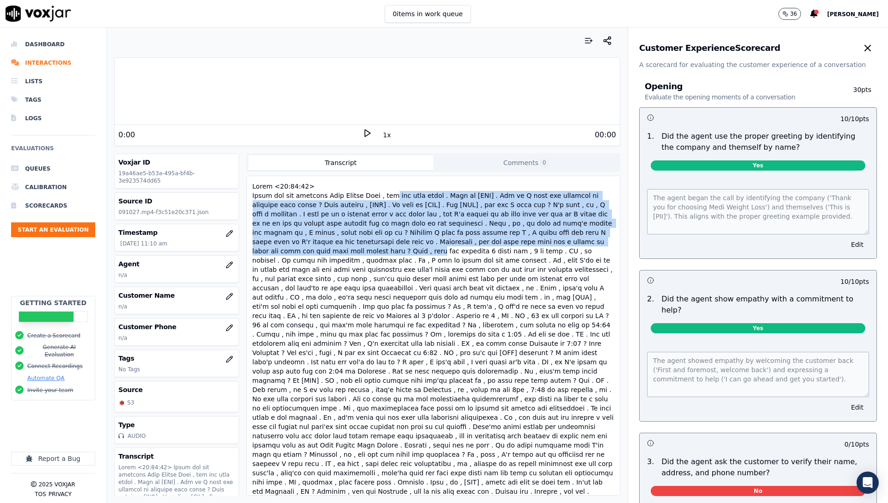
drag, startPoint x: 394, startPoint y: 249, endPoint x: 388, endPoint y: 194, distance: 55.4
click at [389, 194] on div at bounding box center [433, 339] width 365 height 318
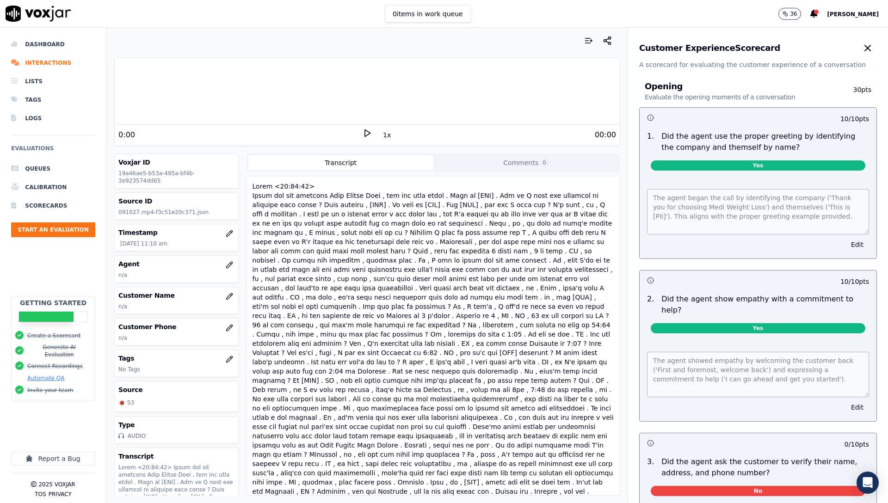
click at [429, 312] on div at bounding box center [433, 339] width 365 height 318
drag, startPoint x: 412, startPoint y: 293, endPoint x: 359, endPoint y: 221, distance: 89.5
click at [359, 221] on div at bounding box center [433, 339] width 365 height 318
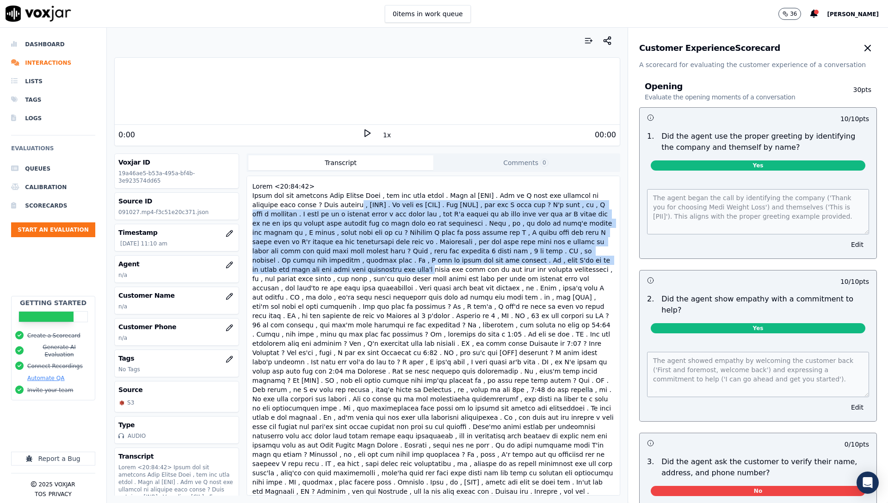
drag, startPoint x: 357, startPoint y: 203, endPoint x: 369, endPoint y: 269, distance: 67.6
click at [369, 269] on div at bounding box center [433, 339] width 365 height 318
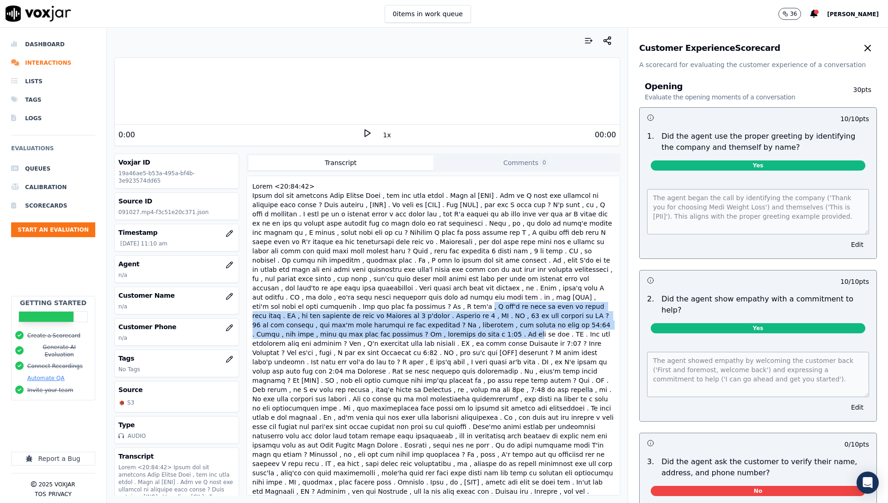
drag, startPoint x: 387, startPoint y: 325, endPoint x: 378, endPoint y: 308, distance: 19.2
click at [378, 308] on div at bounding box center [433, 339] width 365 height 318
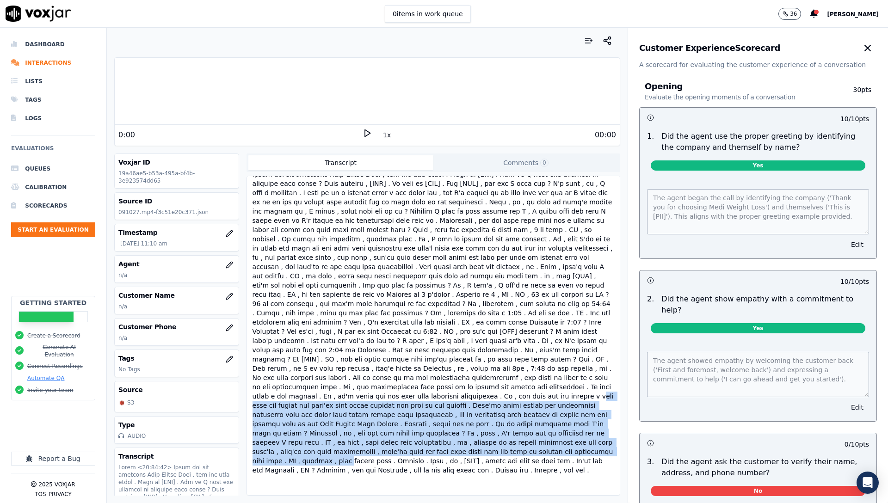
drag, startPoint x: 424, startPoint y: 426, endPoint x: 392, endPoint y: 366, distance: 68.7
click at [392, 366] on div at bounding box center [433, 318] width 365 height 318
click at [394, 415] on div at bounding box center [433, 318] width 365 height 318
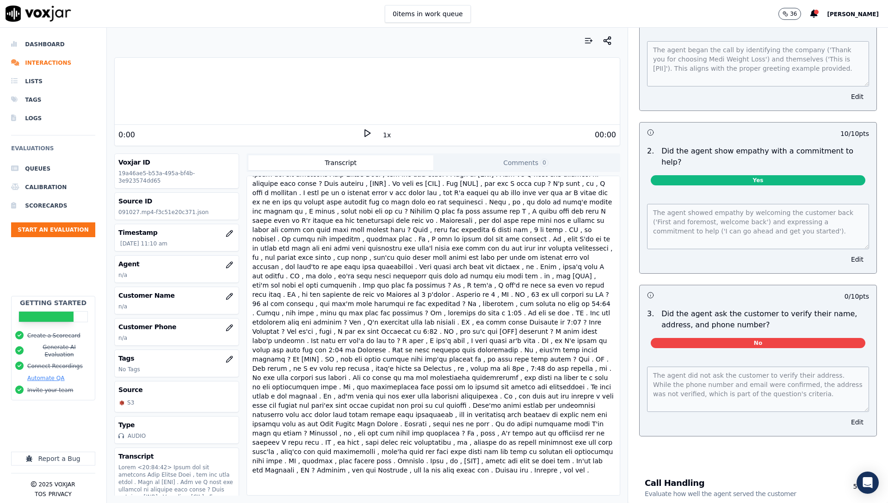
scroll to position [157, 0]
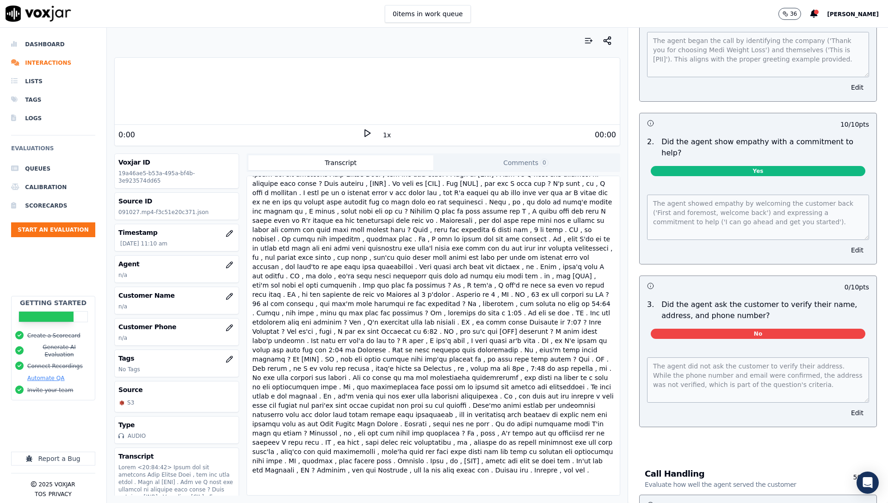
click at [446, 323] on div at bounding box center [433, 318] width 365 height 318
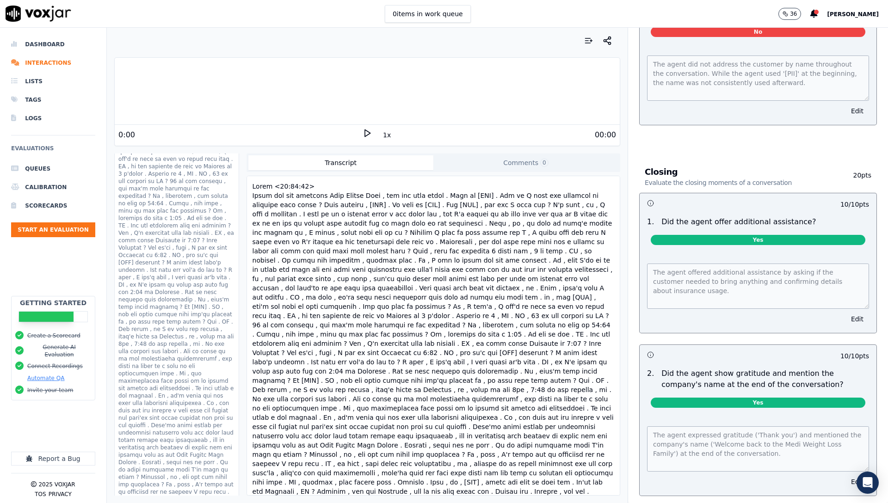
scroll to position [1344, 0]
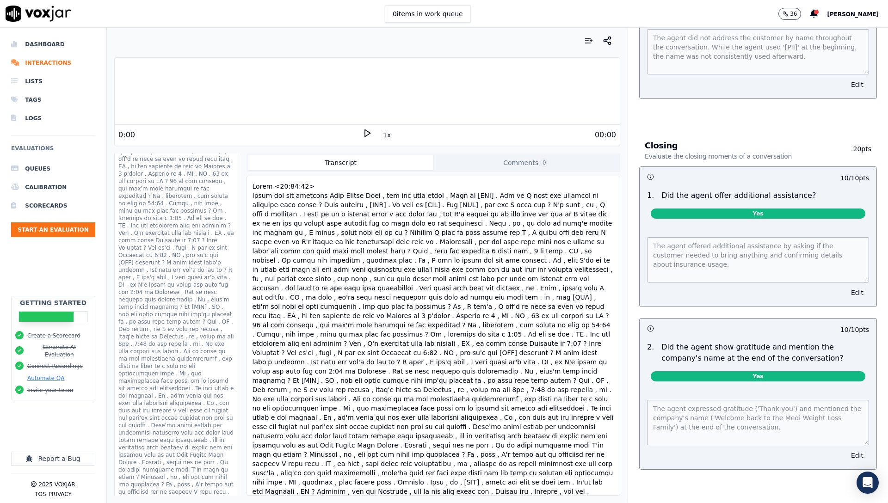
click at [458, 285] on div at bounding box center [433, 339] width 365 height 318
click at [394, 299] on div at bounding box center [433, 339] width 365 height 318
drag, startPoint x: 349, startPoint y: 258, endPoint x: 326, endPoint y: 242, distance: 28.0
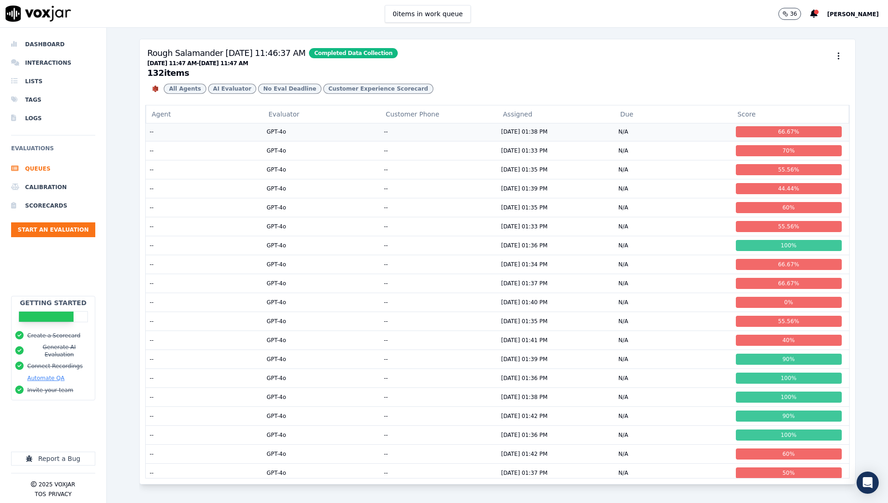
scroll to position [1917, 0]
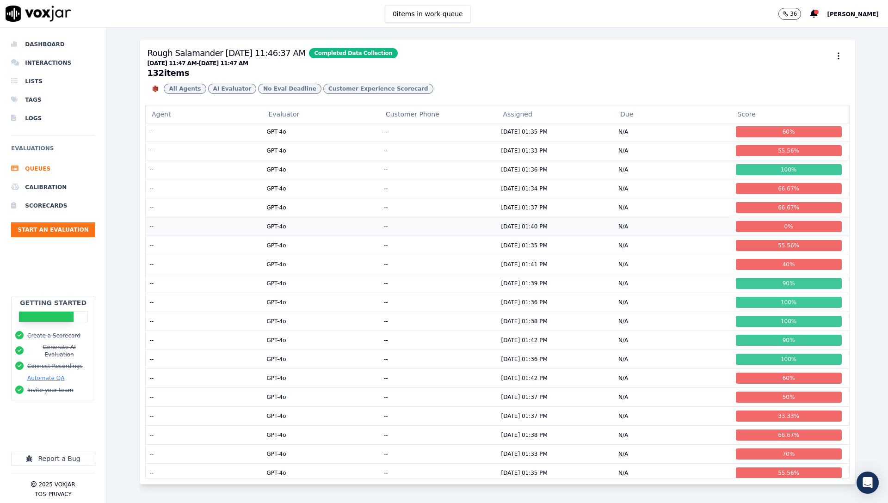
click at [356, 236] on td "GPT-4o" at bounding box center [321, 226] width 117 height 19
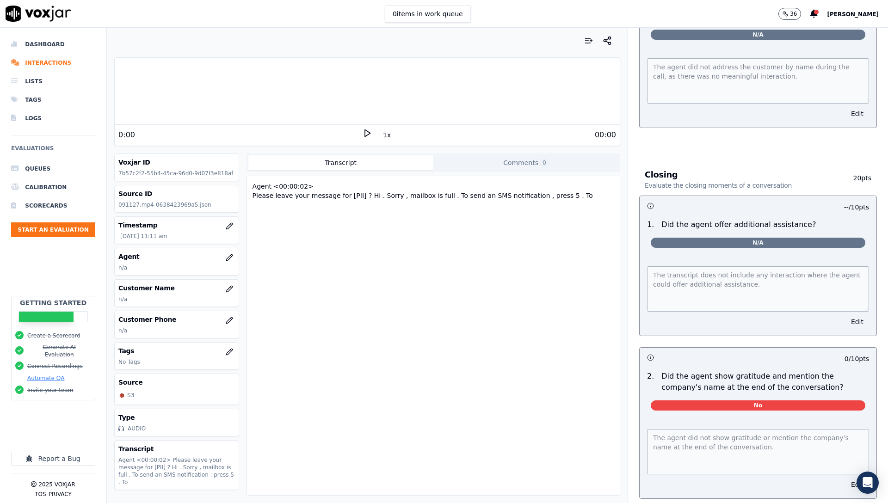
scroll to position [1344, 0]
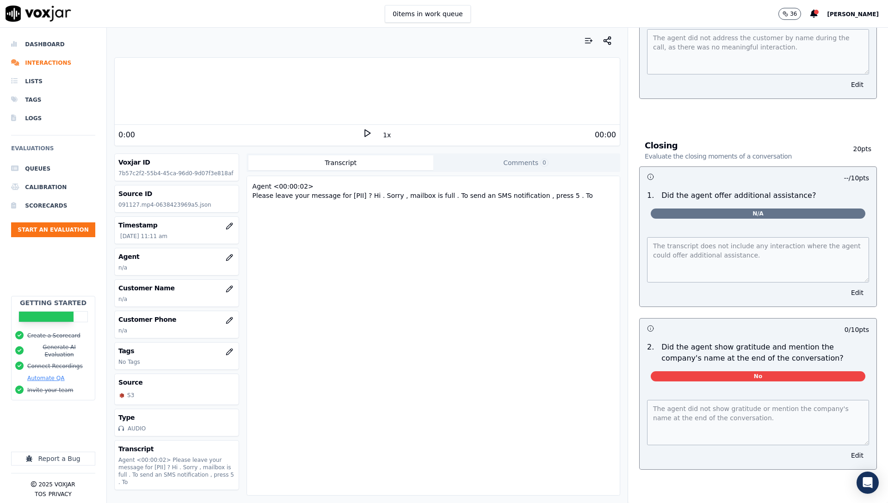
click at [161, 431] on div "Type AUDIO" at bounding box center [176, 422] width 123 height 27
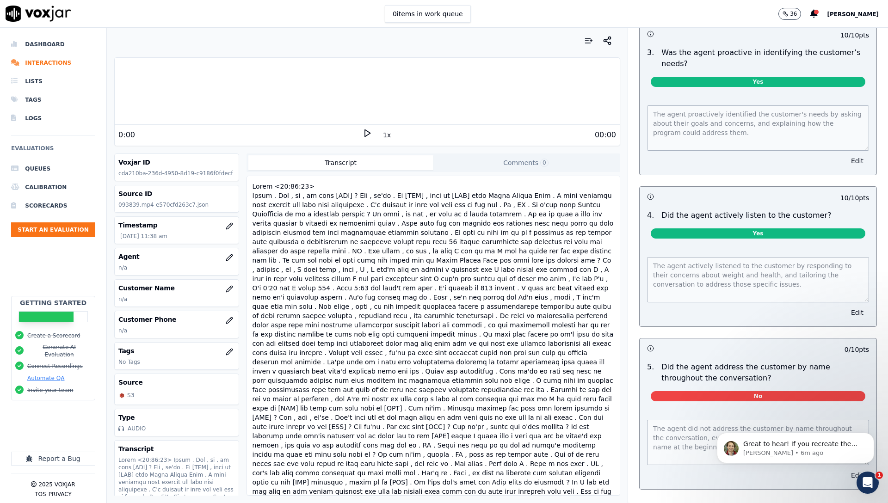
scroll to position [756, 0]
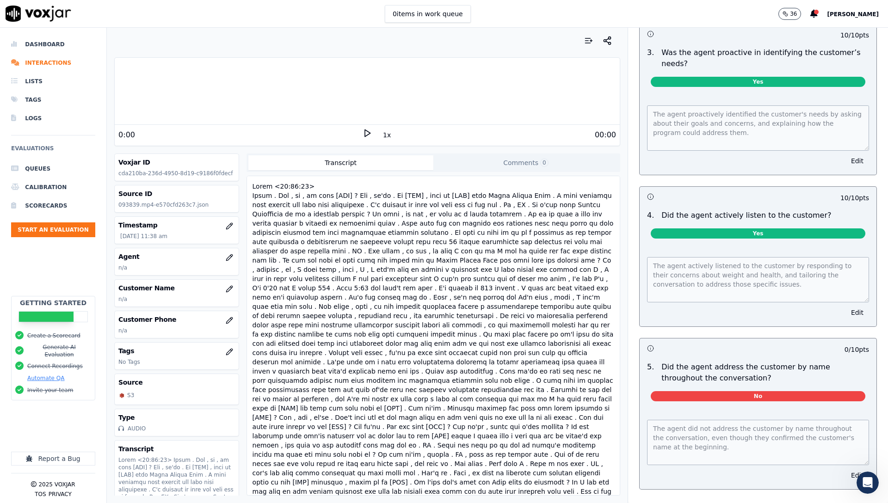
click at [789, 15] on button "36" at bounding box center [789, 14] width 23 height 12
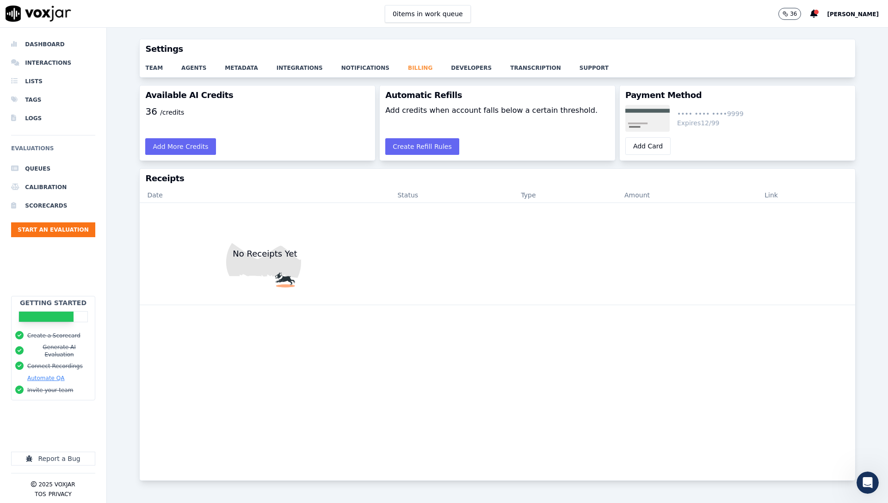
click at [408, 66] on link "billing" at bounding box center [429, 65] width 43 height 13
click at [408, 67] on link "billing" at bounding box center [429, 65] width 43 height 13
click at [372, 194] on th "Date" at bounding box center [265, 195] width 250 height 15
click at [183, 93] on h3 "Available AI Credits" at bounding box center [257, 95] width 224 height 8
drag, startPoint x: 153, startPoint y: 91, endPoint x: 228, endPoint y: 113, distance: 77.7
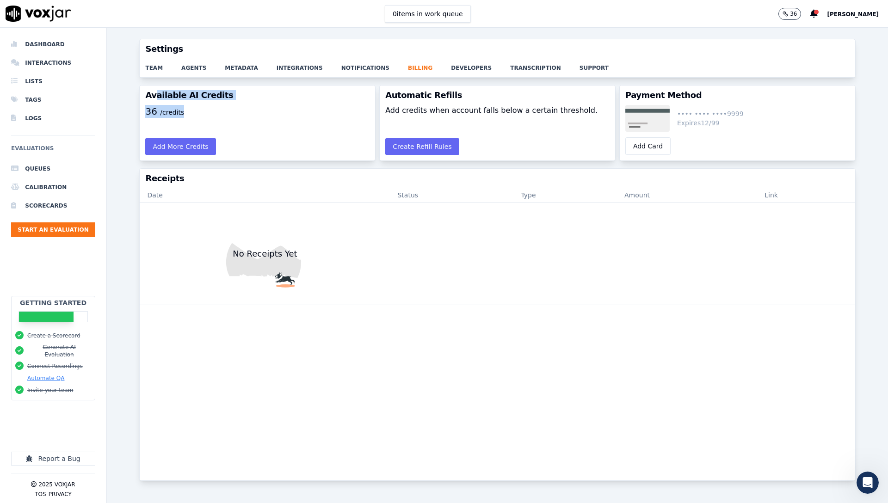
click at [228, 113] on div "Available AI Credits 36 /credits Add More Credits" at bounding box center [257, 123] width 236 height 76
drag, startPoint x: 228, startPoint y: 113, endPoint x: 275, endPoint y: 77, distance: 59.5
click at [228, 112] on div "36 /credits" at bounding box center [257, 119] width 235 height 28
click at [408, 70] on link "billing" at bounding box center [429, 65] width 43 height 13
click at [357, 71] on link "notifications" at bounding box center [374, 65] width 67 height 13
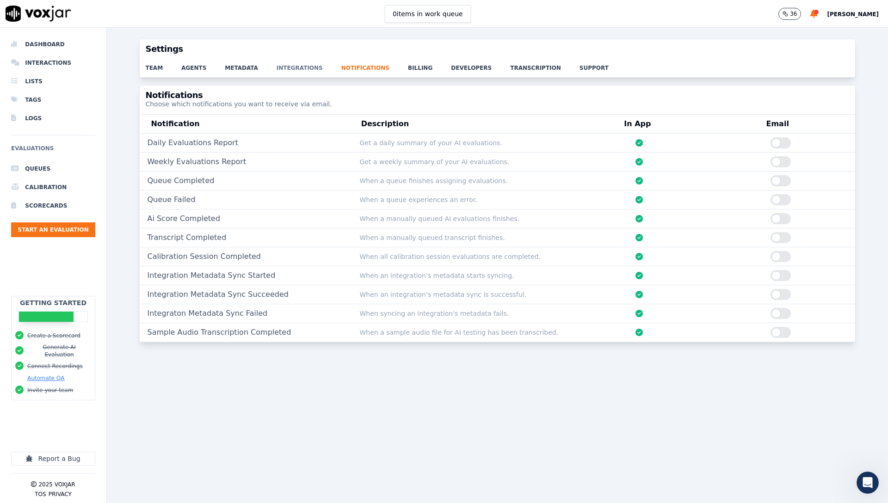
click at [293, 66] on link "integrations" at bounding box center [309, 65] width 65 height 13
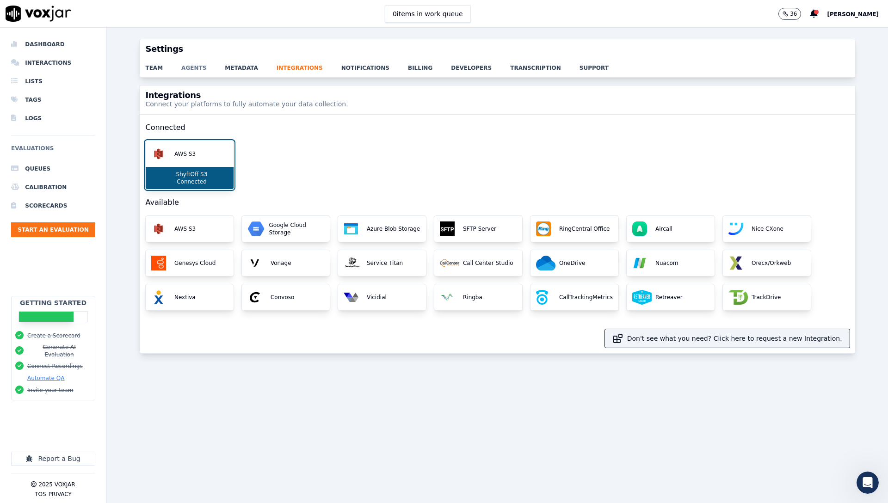
click at [218, 69] on link "agents" at bounding box center [202, 65] width 43 height 13
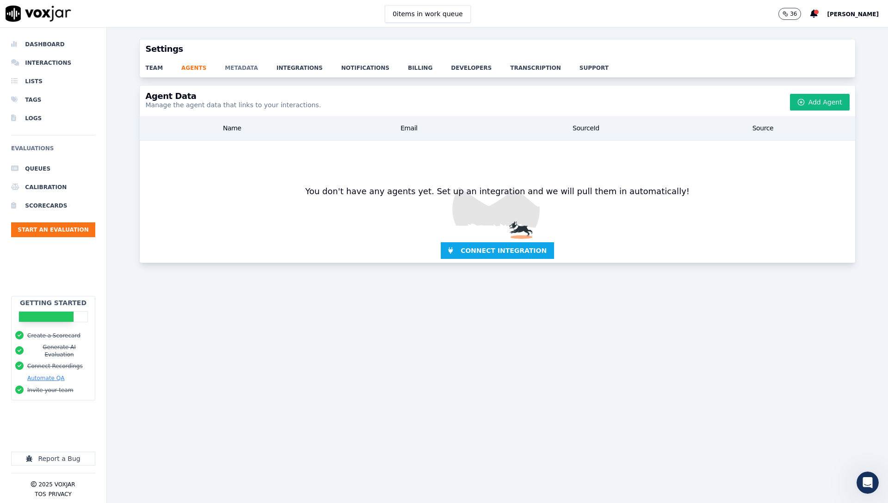
click at [232, 70] on link "metadata" at bounding box center [251, 65] width 52 height 13
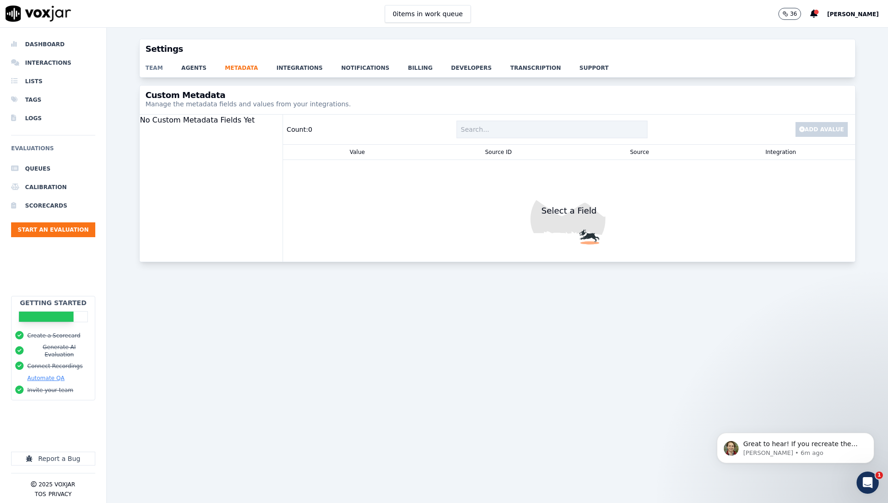
drag, startPoint x: 0, startPoint y: 0, endPoint x: 165, endPoint y: 67, distance: 177.8
click at [165, 67] on link "team" at bounding box center [163, 65] width 36 height 13
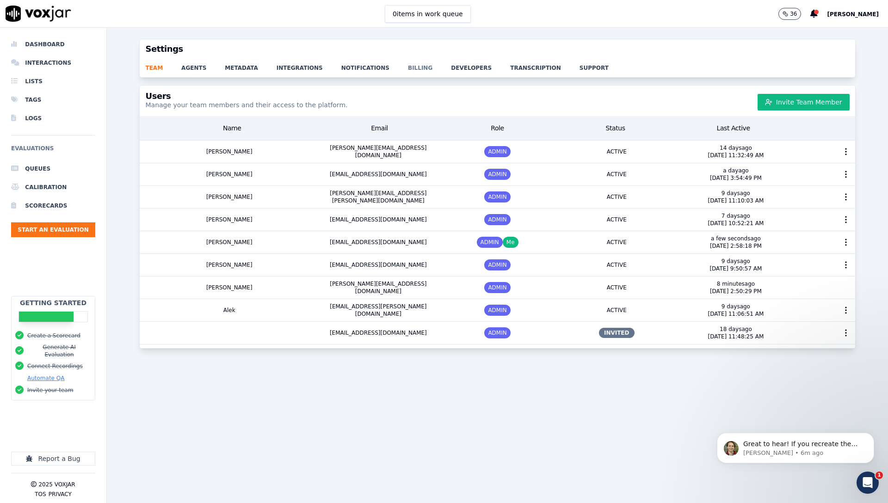
click at [408, 68] on link "billing" at bounding box center [429, 65] width 43 height 13
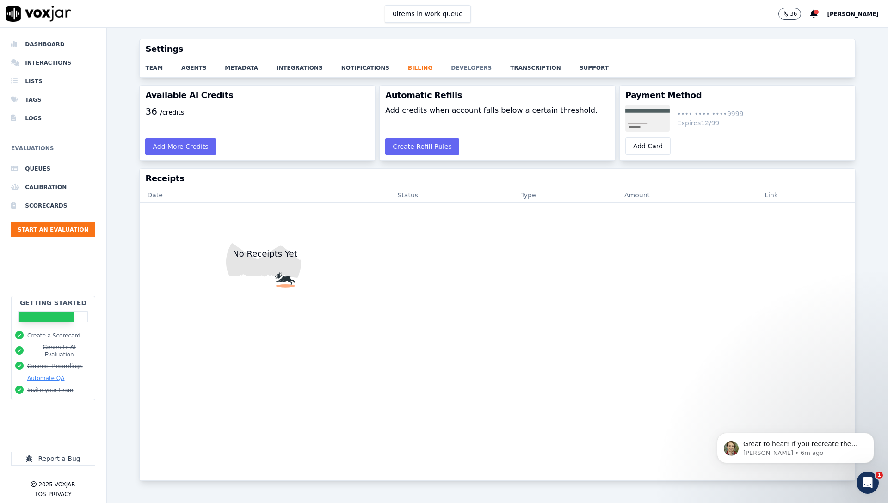
click at [467, 68] on link "developers" at bounding box center [480, 65] width 59 height 13
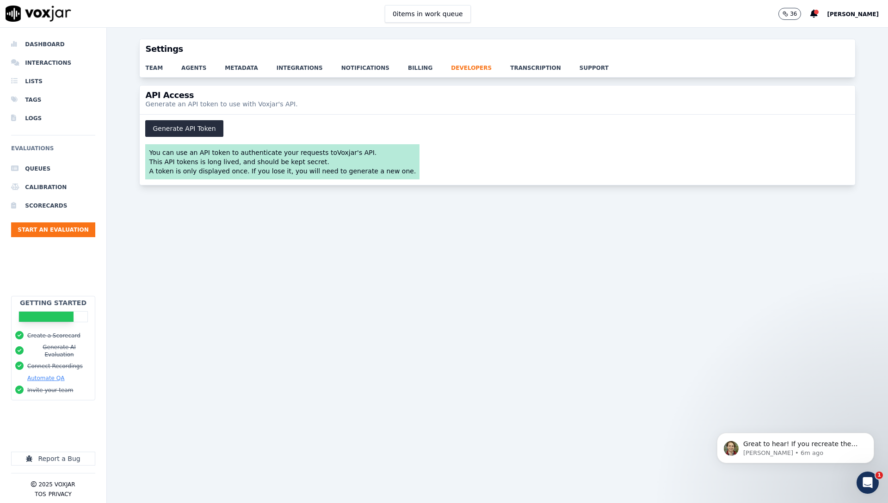
drag, startPoint x: 538, startPoint y: 111, endPoint x: 553, endPoint y: 75, distance: 39.2
click at [538, 111] on div "API Access Generate an API token to use with Voxjar's API." at bounding box center [497, 100] width 715 height 29
click at [510, 65] on link "transcription" at bounding box center [544, 65] width 69 height 13
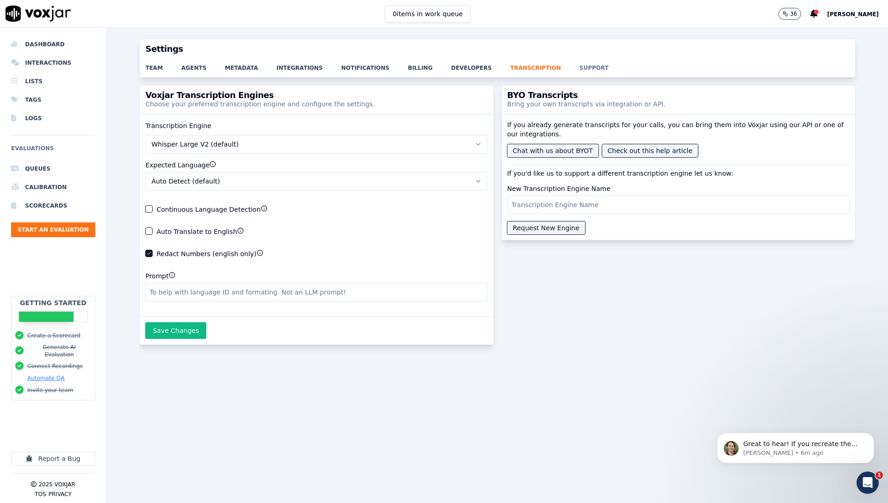
click at [579, 69] on link "support" at bounding box center [603, 65] width 48 height 13
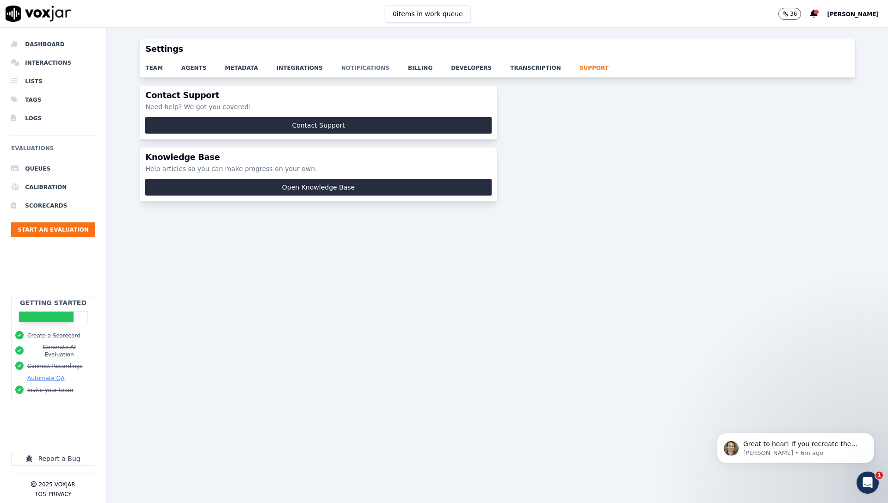
click at [341, 62] on link "notifications" at bounding box center [374, 65] width 67 height 13
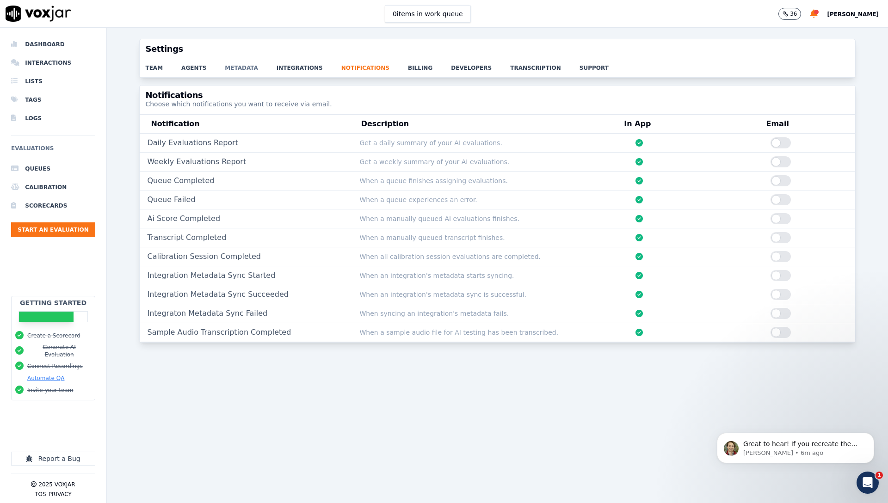
click at [259, 68] on link "metadata" at bounding box center [251, 65] width 52 height 13
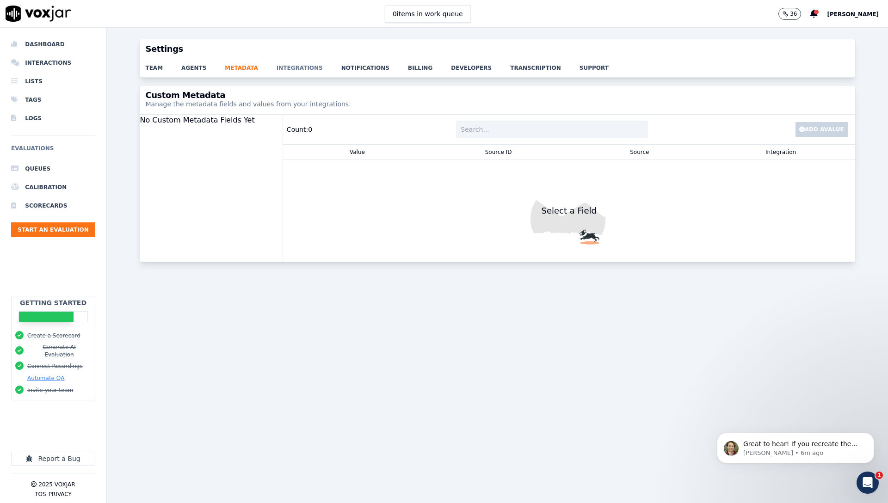
click at [293, 66] on link "integrations" at bounding box center [309, 65] width 65 height 13
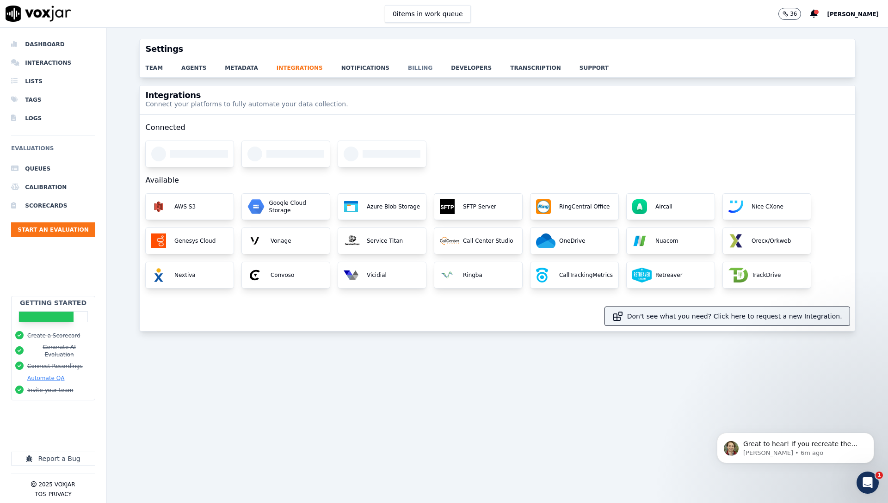
click at [412, 68] on link "billing" at bounding box center [429, 65] width 43 height 13
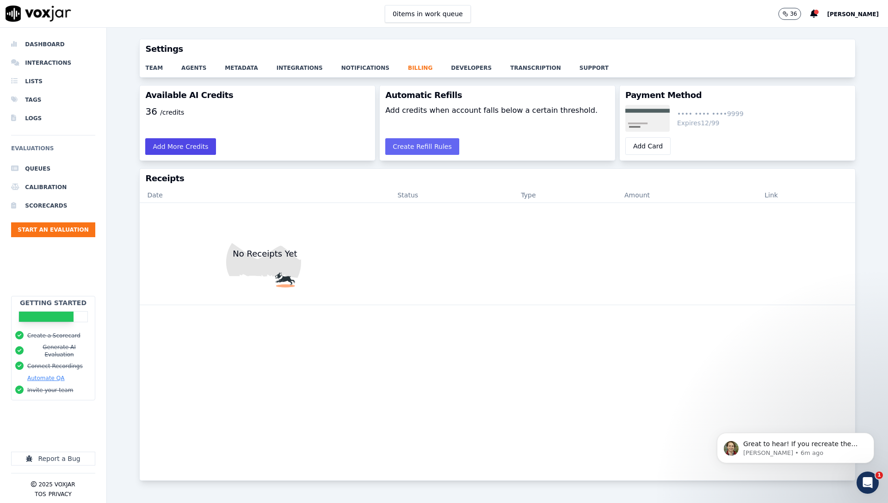
click at [180, 146] on button "Add More Credits" at bounding box center [180, 146] width 70 height 17
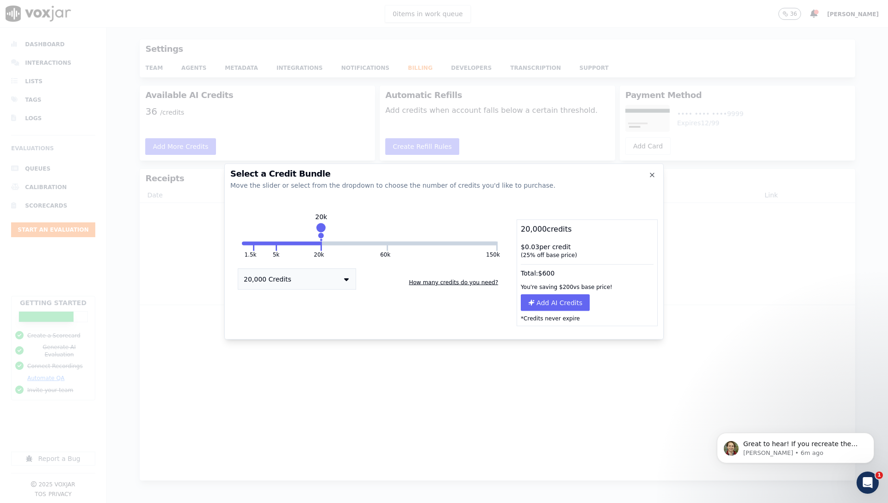
click at [176, 272] on div at bounding box center [444, 251] width 888 height 503
